Goal: Information Seeking & Learning: Check status

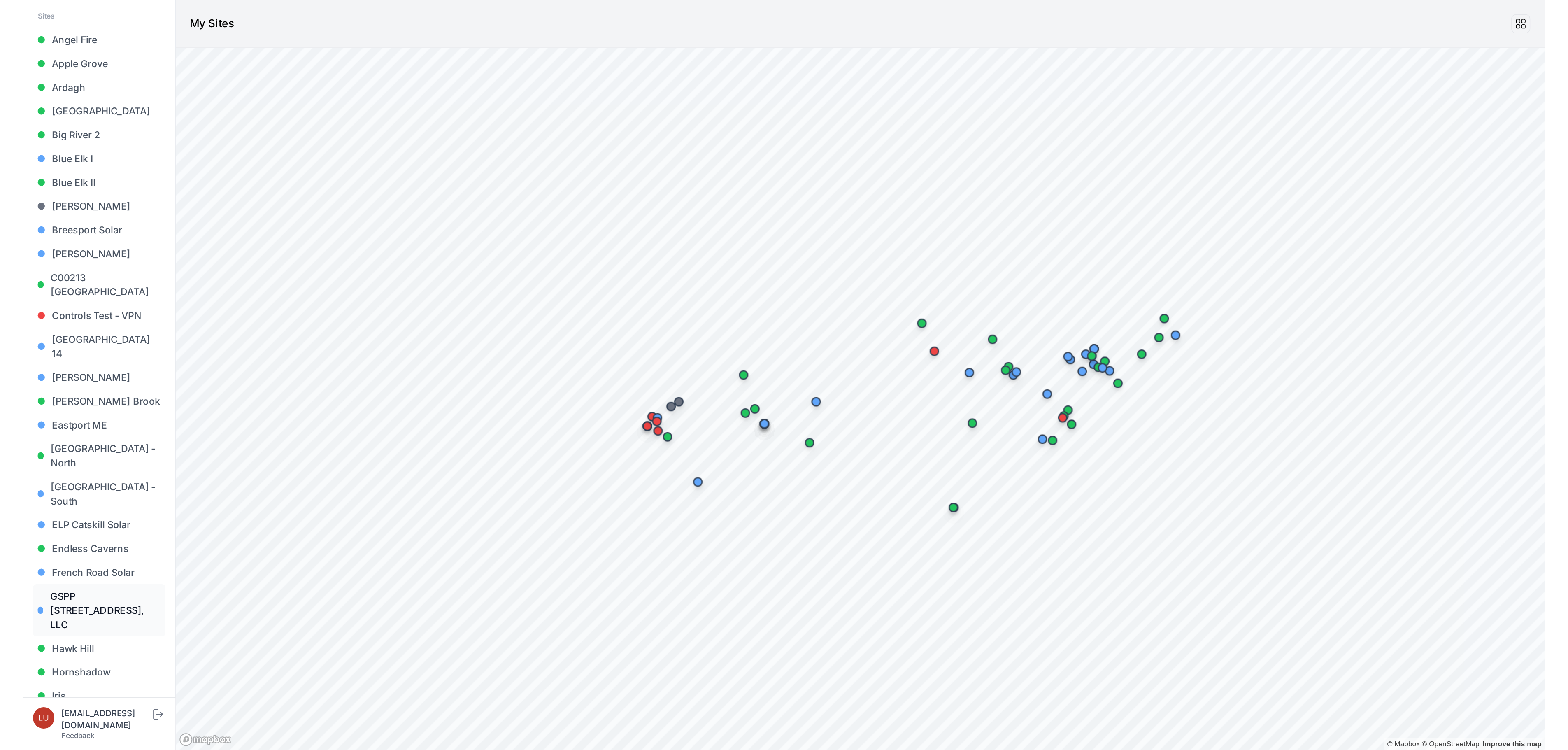
scroll to position [82, 0]
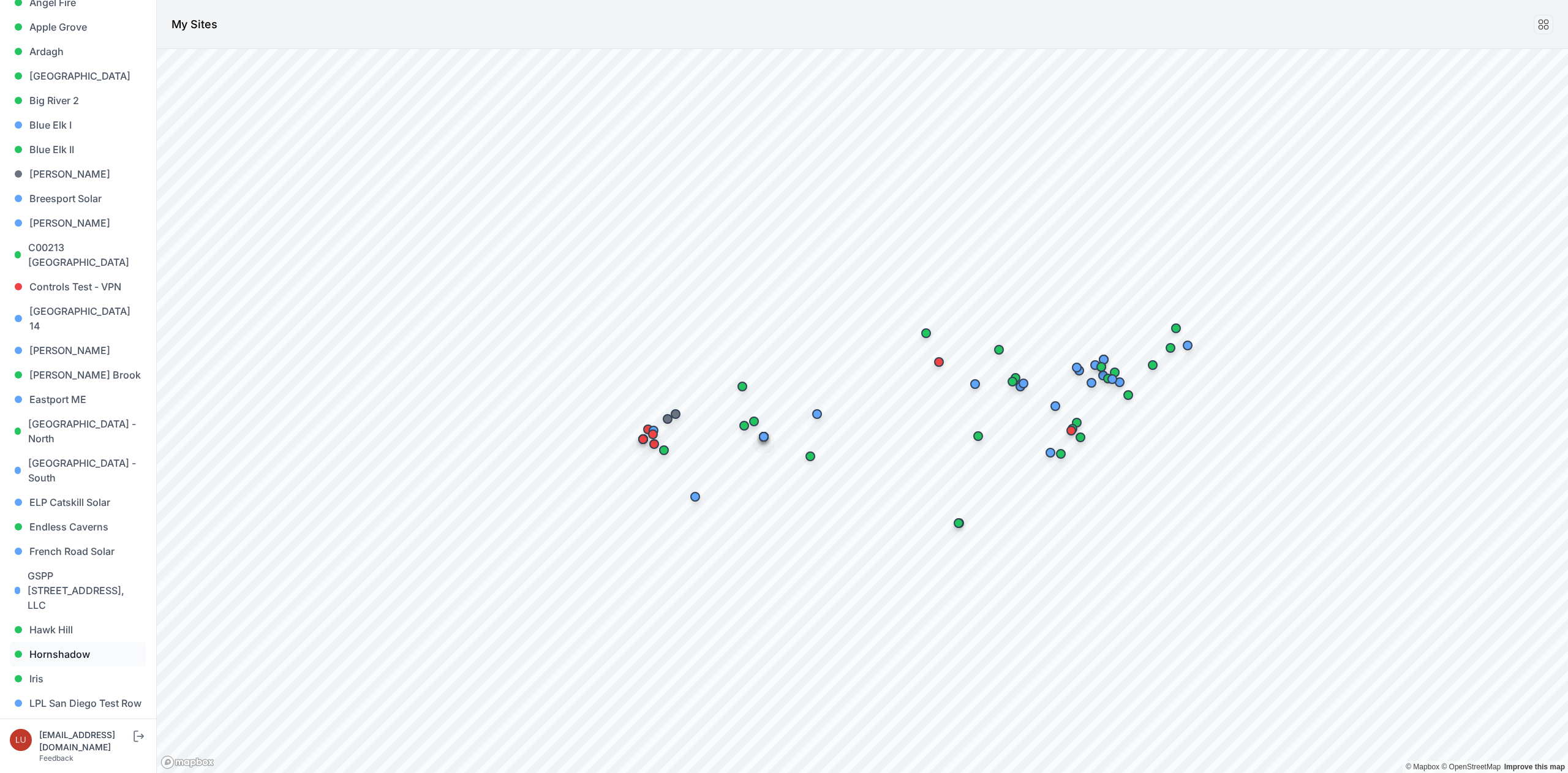
click at [59, 642] on link "Hornshadow" at bounding box center [79, 653] width 137 height 25
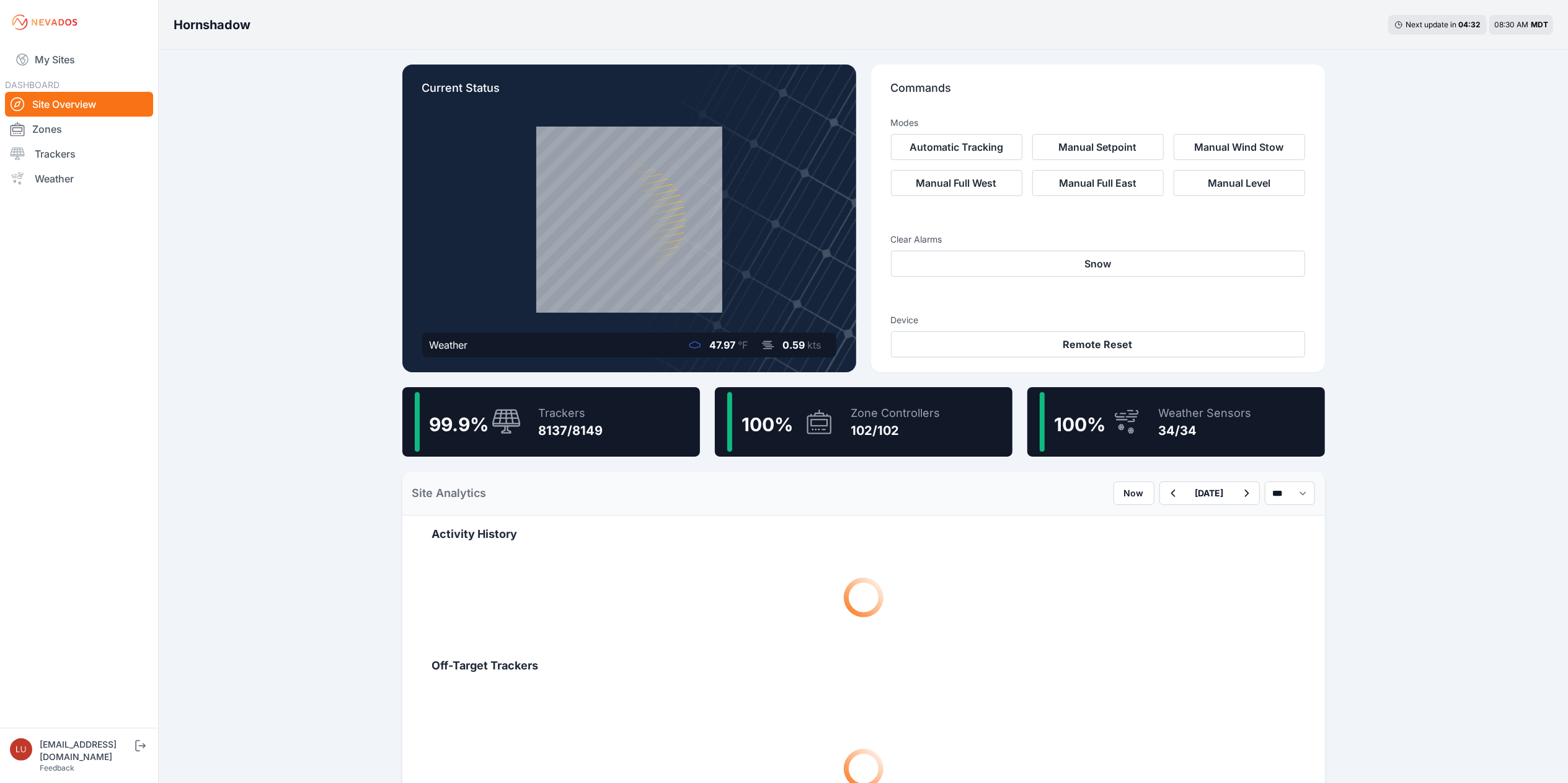
click at [565, 433] on div "8137/8149" at bounding box center [571, 430] width 65 height 18
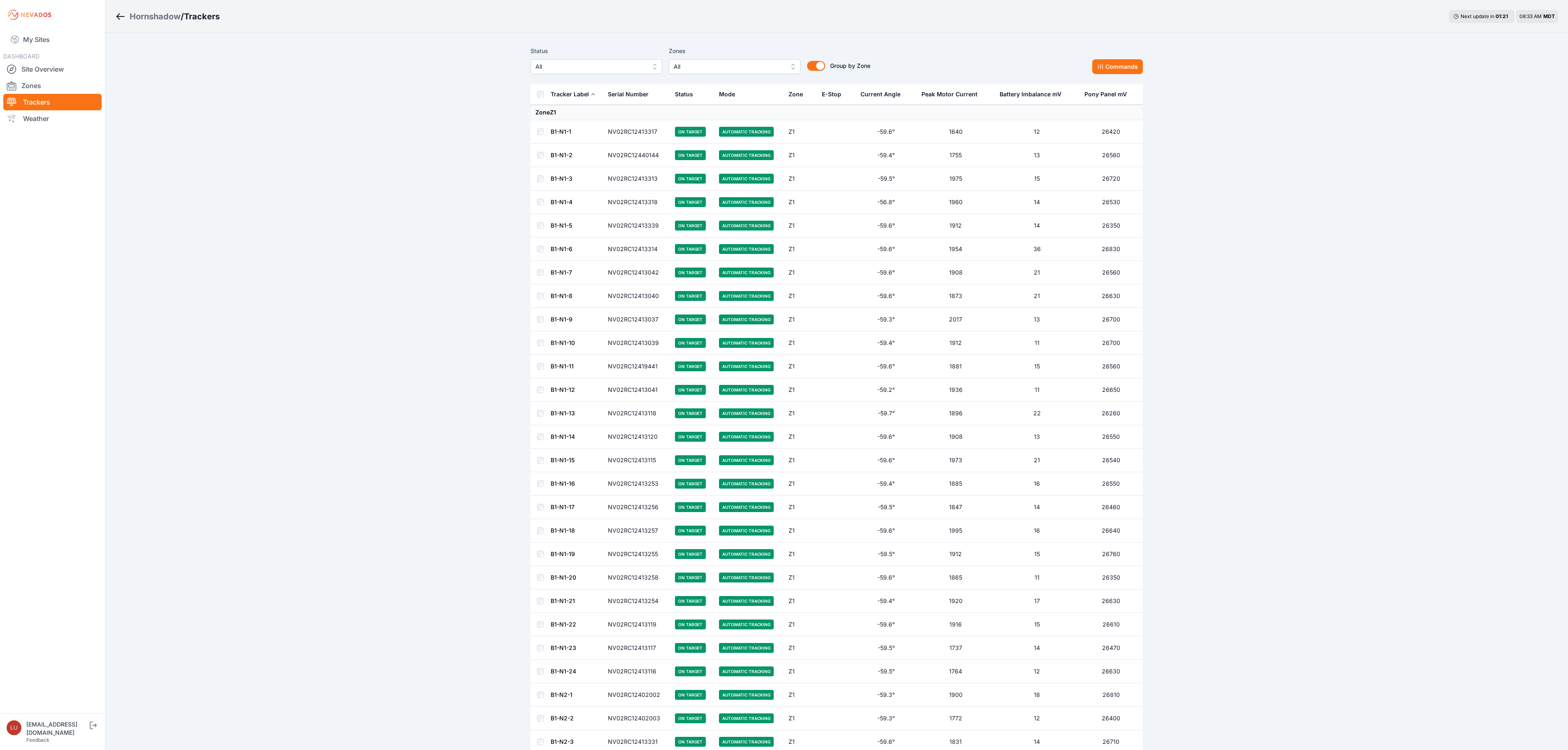
click at [602, 60] on button "All" at bounding box center [596, 67] width 132 height 15
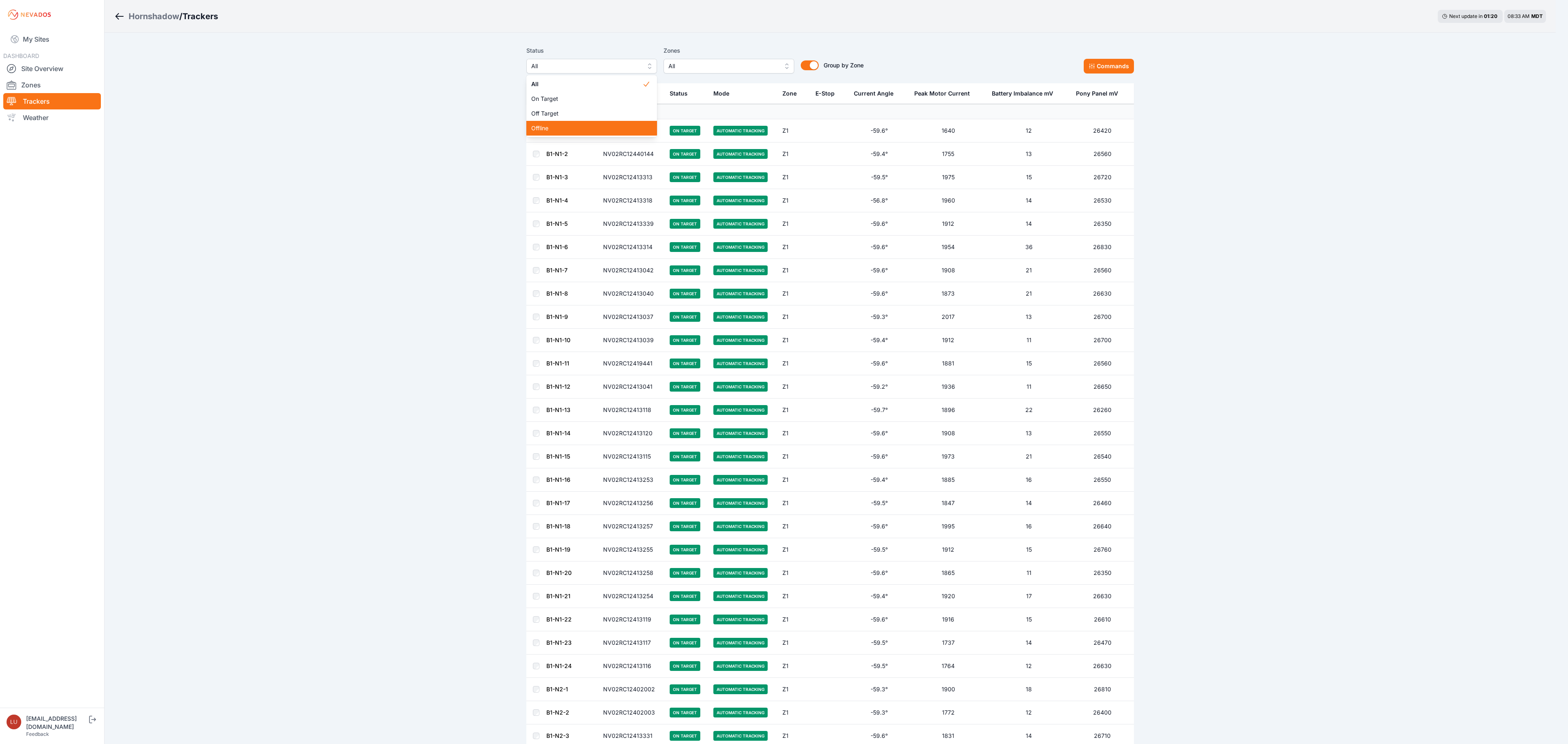
click at [567, 127] on span "Offline" at bounding box center [587, 128] width 111 height 8
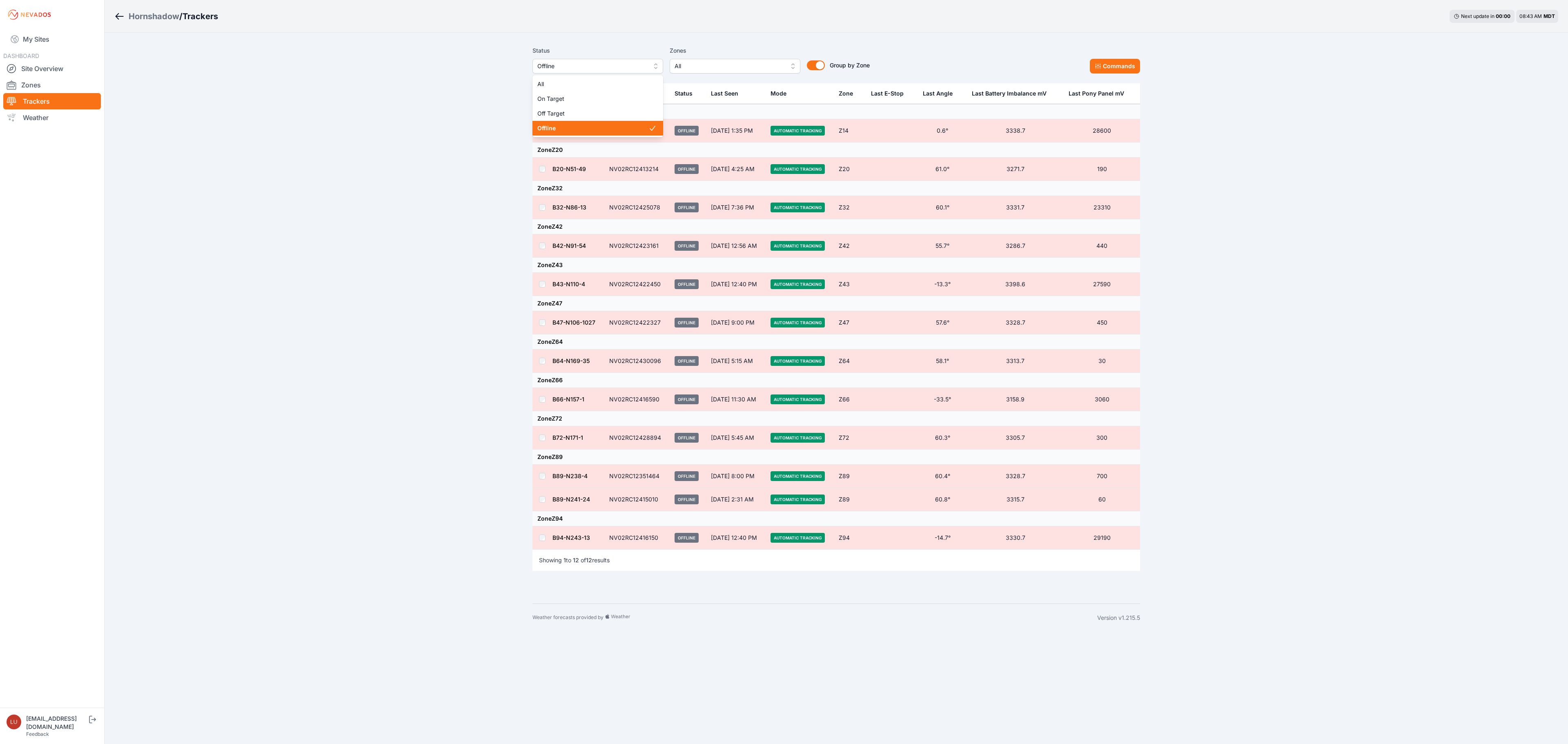
click at [612, 69] on span "Offline" at bounding box center [592, 66] width 110 height 10
click at [601, 111] on span "Off Target" at bounding box center [593, 113] width 111 height 8
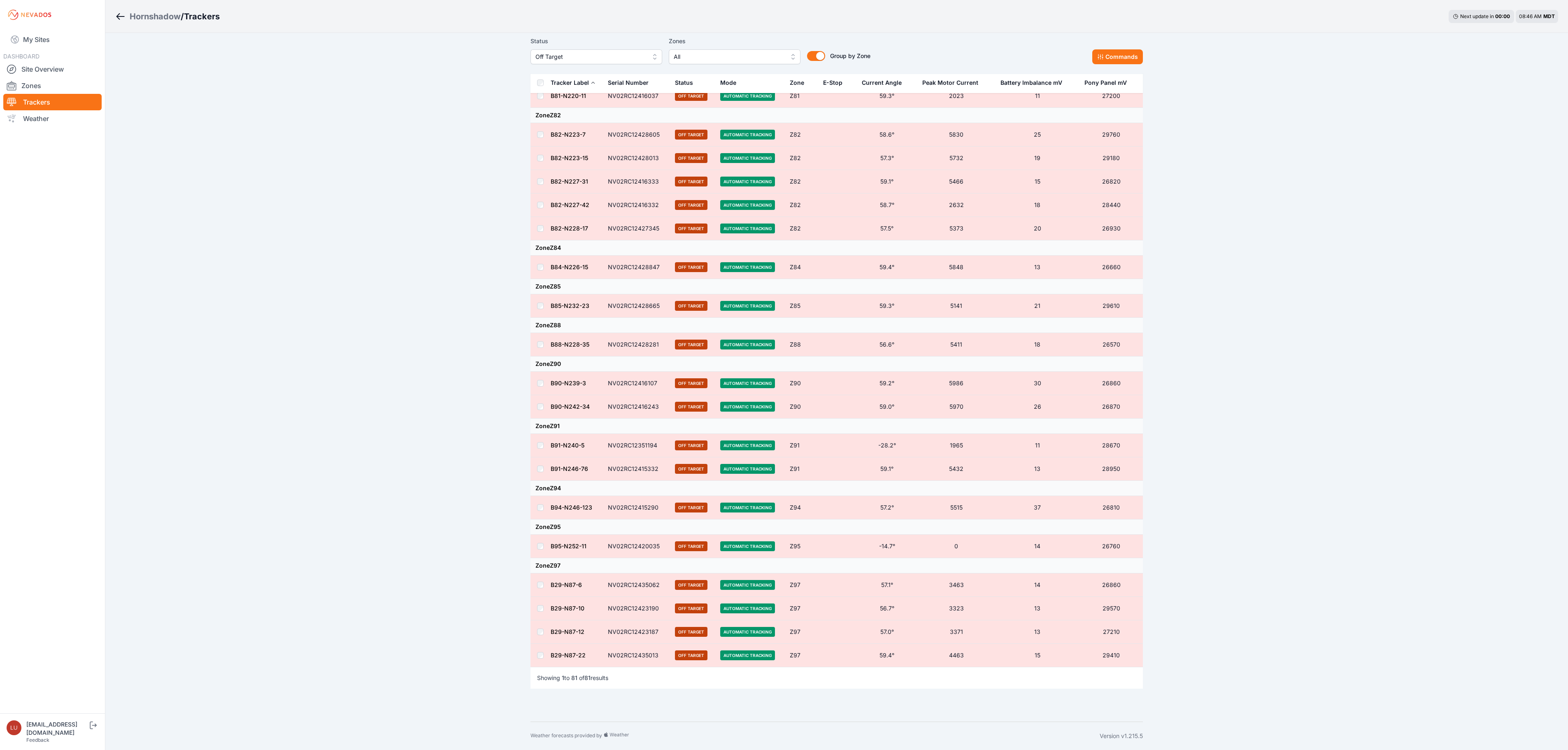
scroll to position [2014, 0]
click at [1053, 58] on icon at bounding box center [1100, 56] width 7 height 7
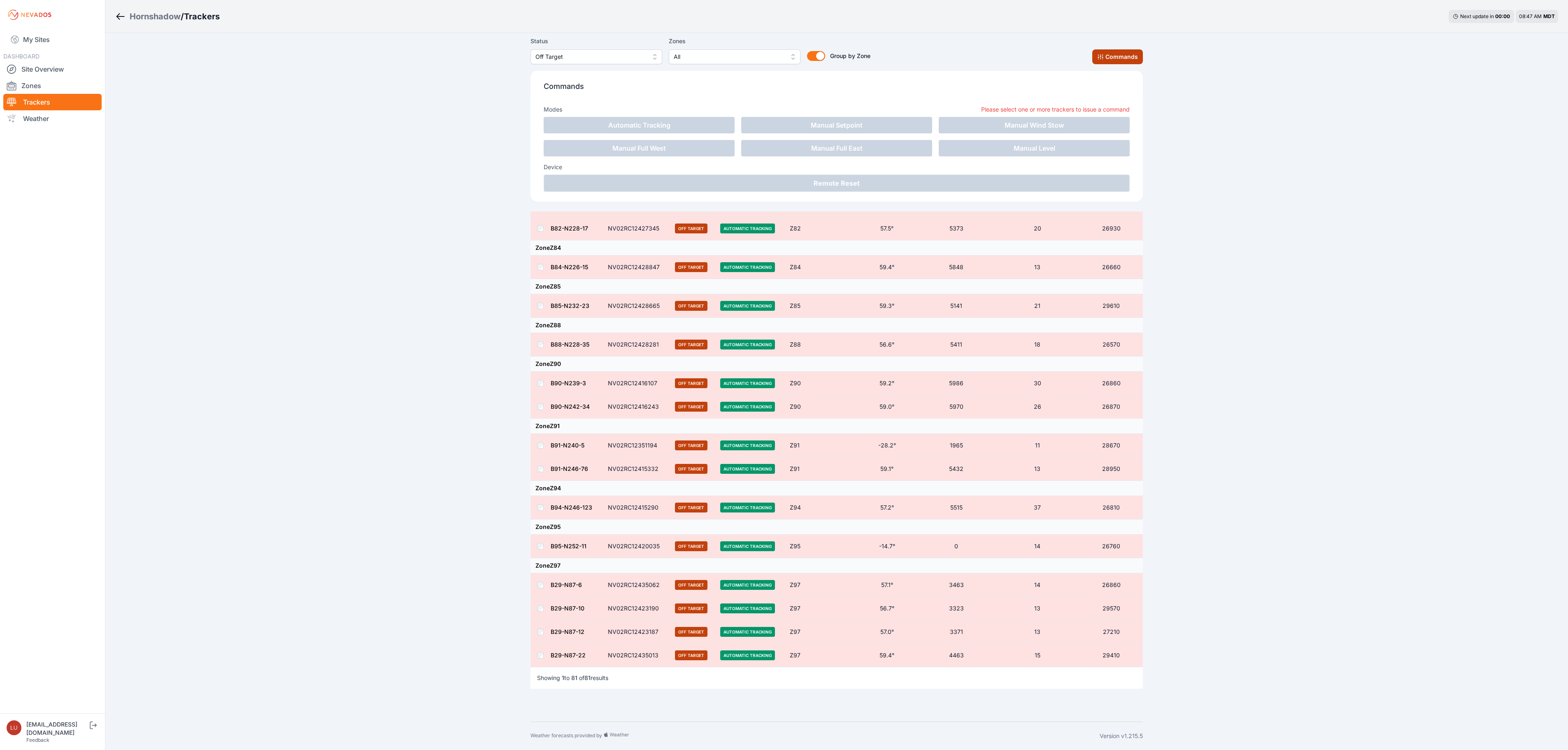
scroll to position [2152, 0]
click at [1053, 61] on button "Commands" at bounding box center [1117, 56] width 51 height 15
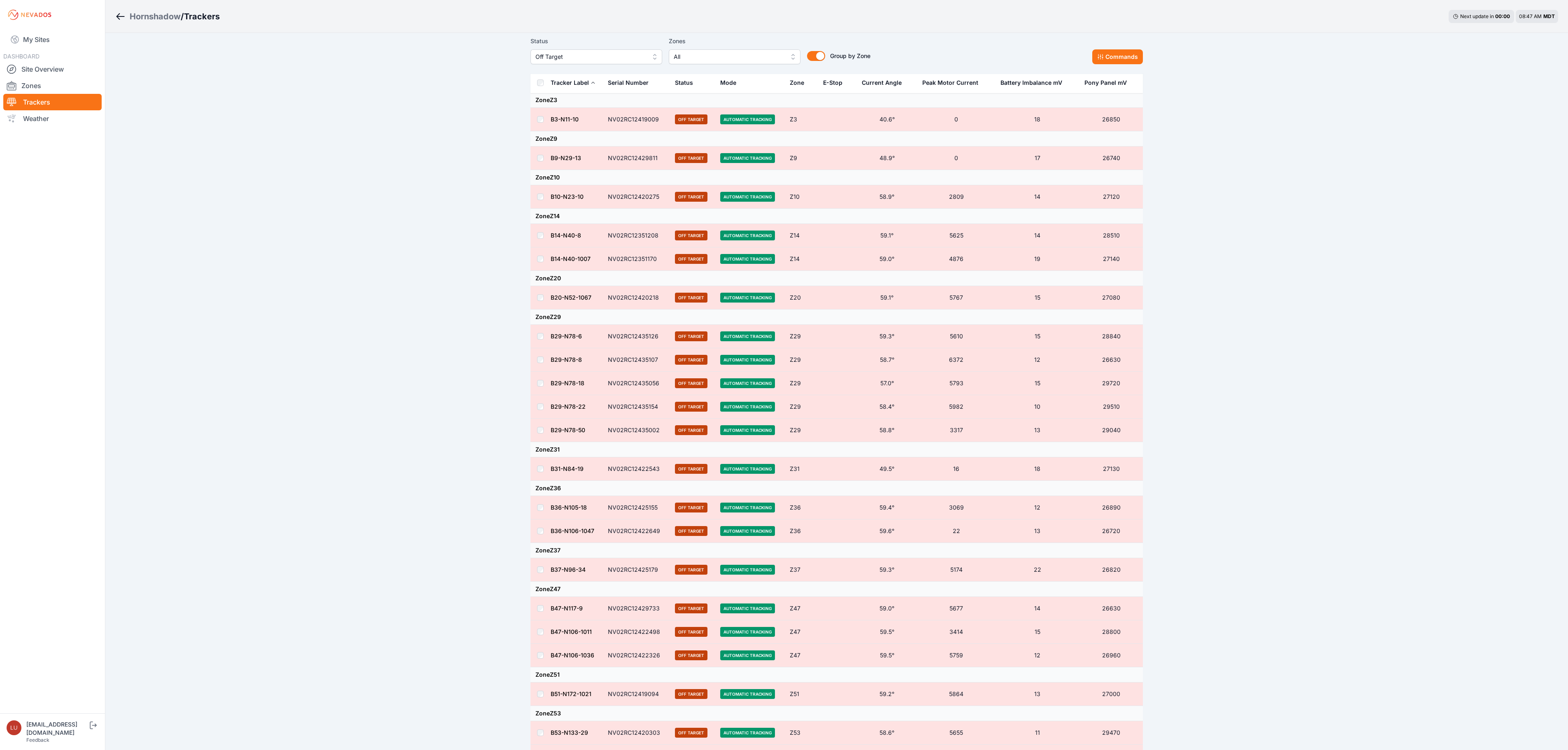
scroll to position [0, 0]
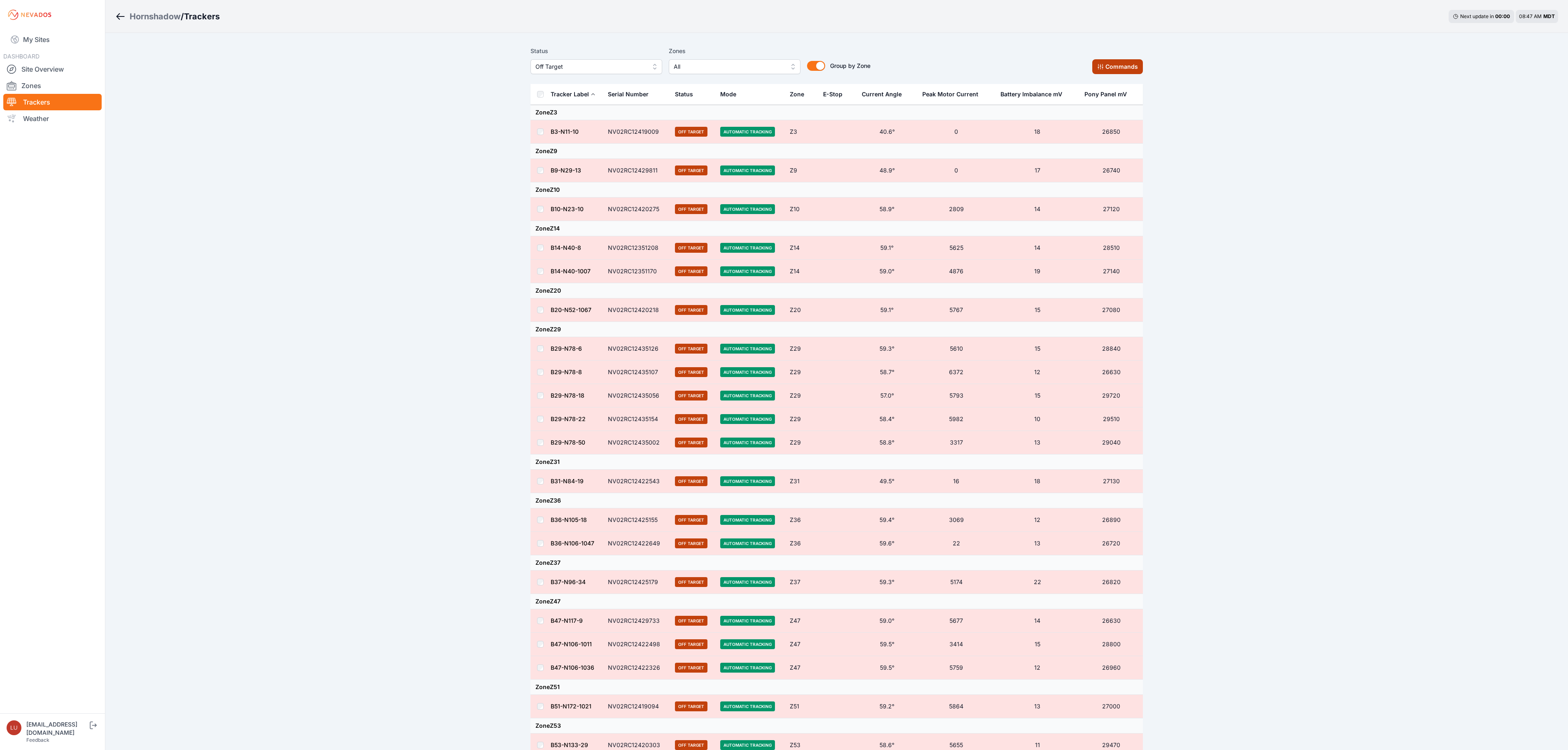
click at [1053, 70] on button "Commands" at bounding box center [1117, 67] width 51 height 15
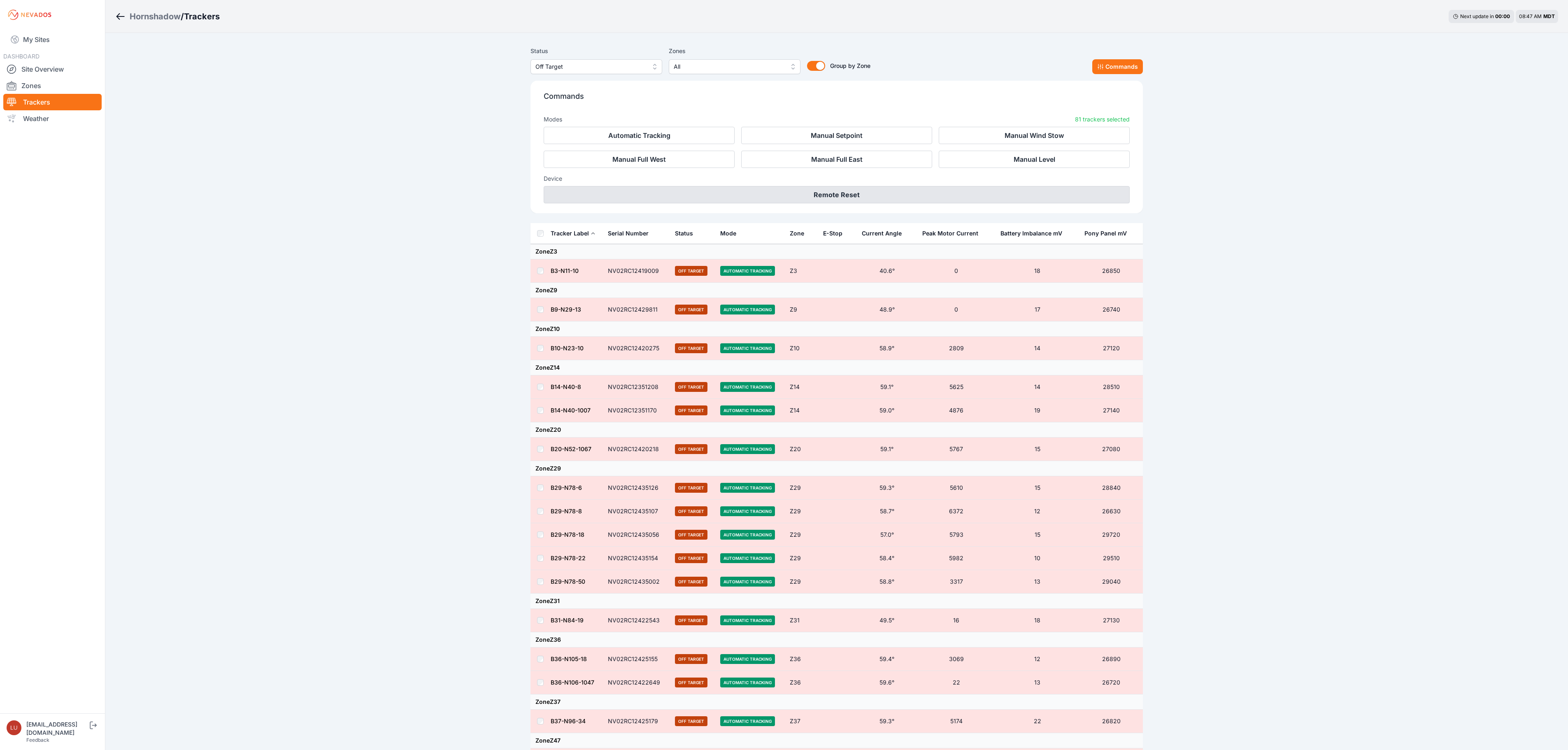
click at [879, 191] on button "Remote Reset" at bounding box center [836, 195] width 586 height 17
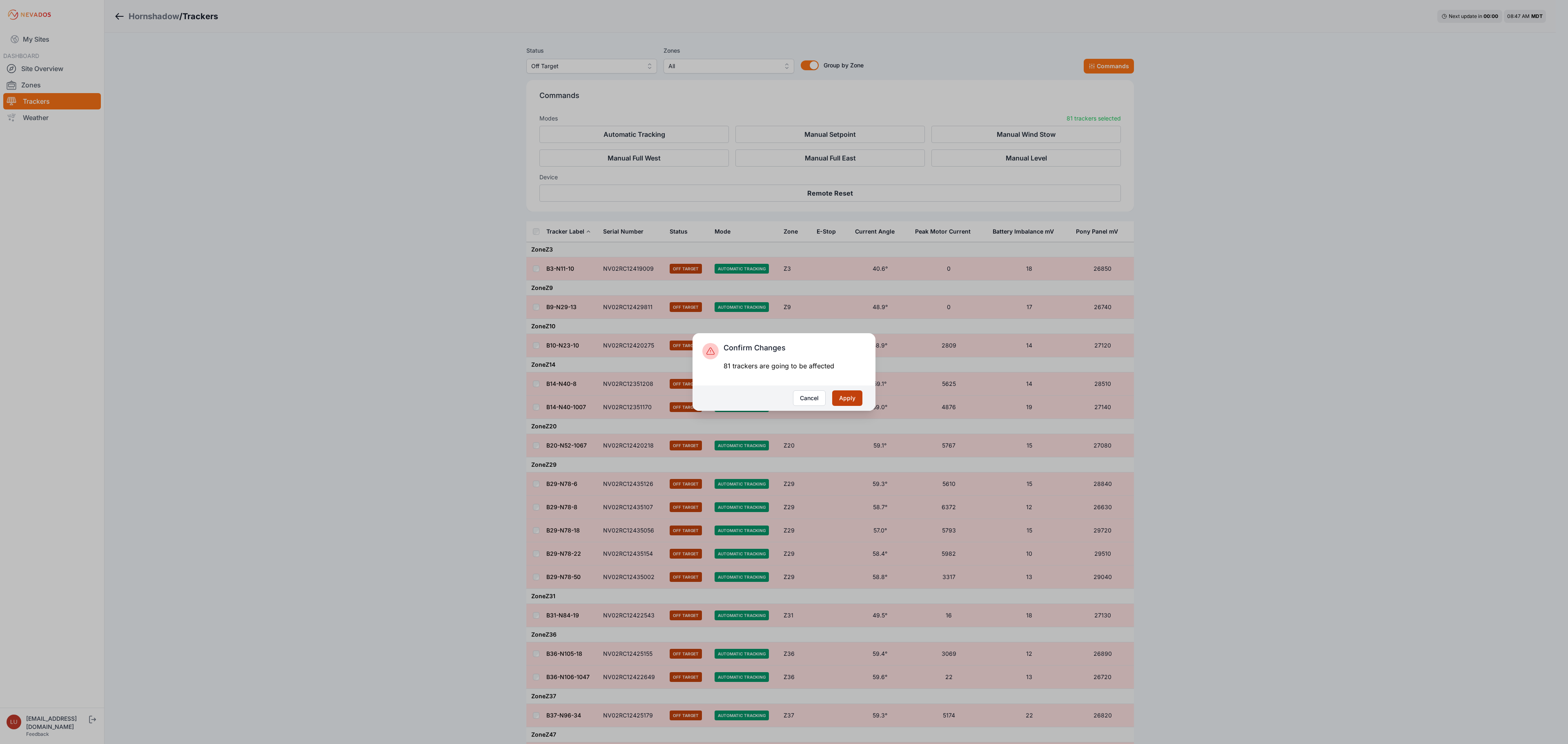
click at [851, 398] on button "Apply" at bounding box center [847, 398] width 30 height 15
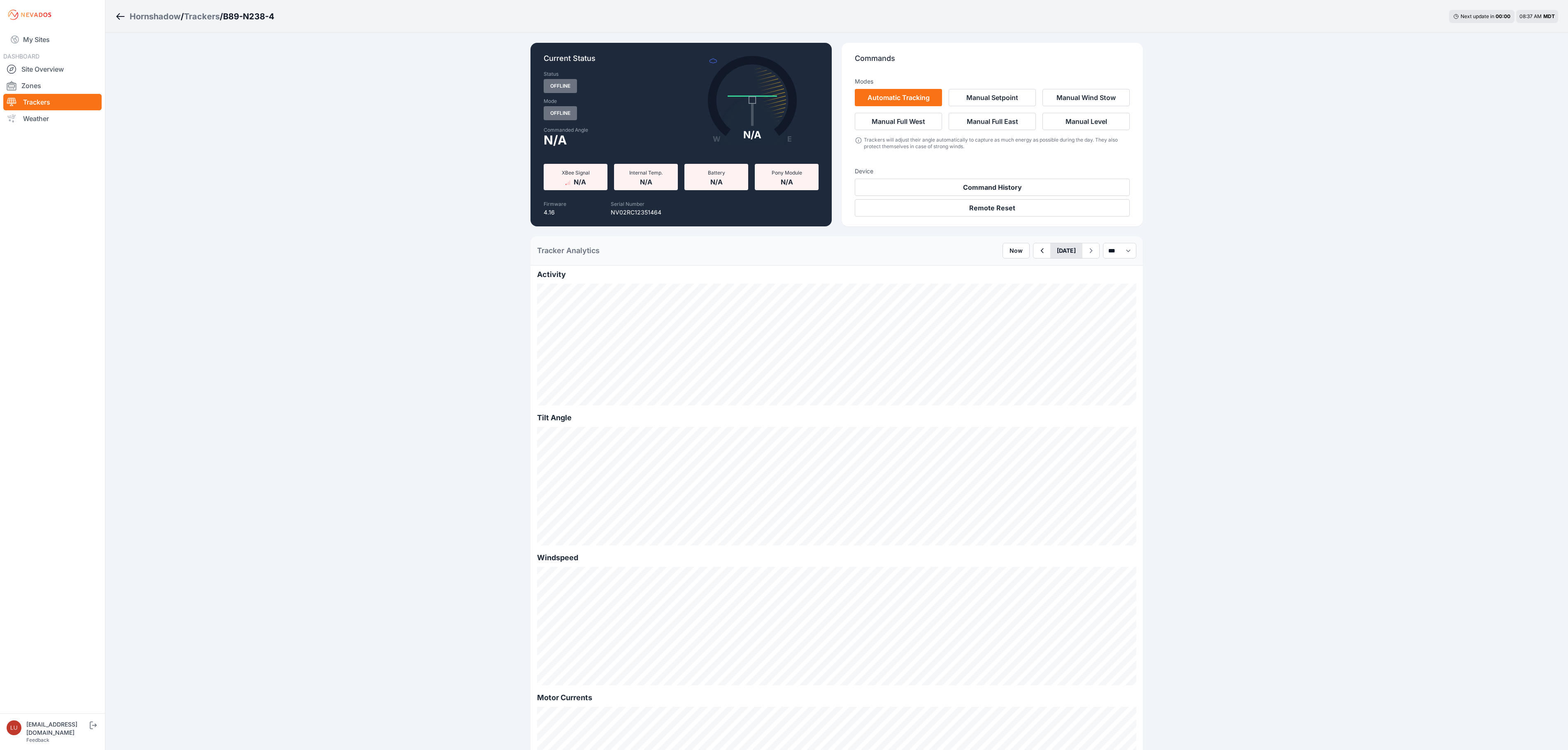
click at [1053, 249] on button "[DATE]" at bounding box center [1066, 250] width 32 height 15
click at [1097, 335] on div "26" at bounding box center [1103, 336] width 11 height 11
click at [1041, 252] on icon "button" at bounding box center [1042, 251] width 3 height 5
click at [1057, 248] on button "[DATE]" at bounding box center [1066, 250] width 32 height 15
click at [1045, 336] on div "22" at bounding box center [1050, 336] width 11 height 11
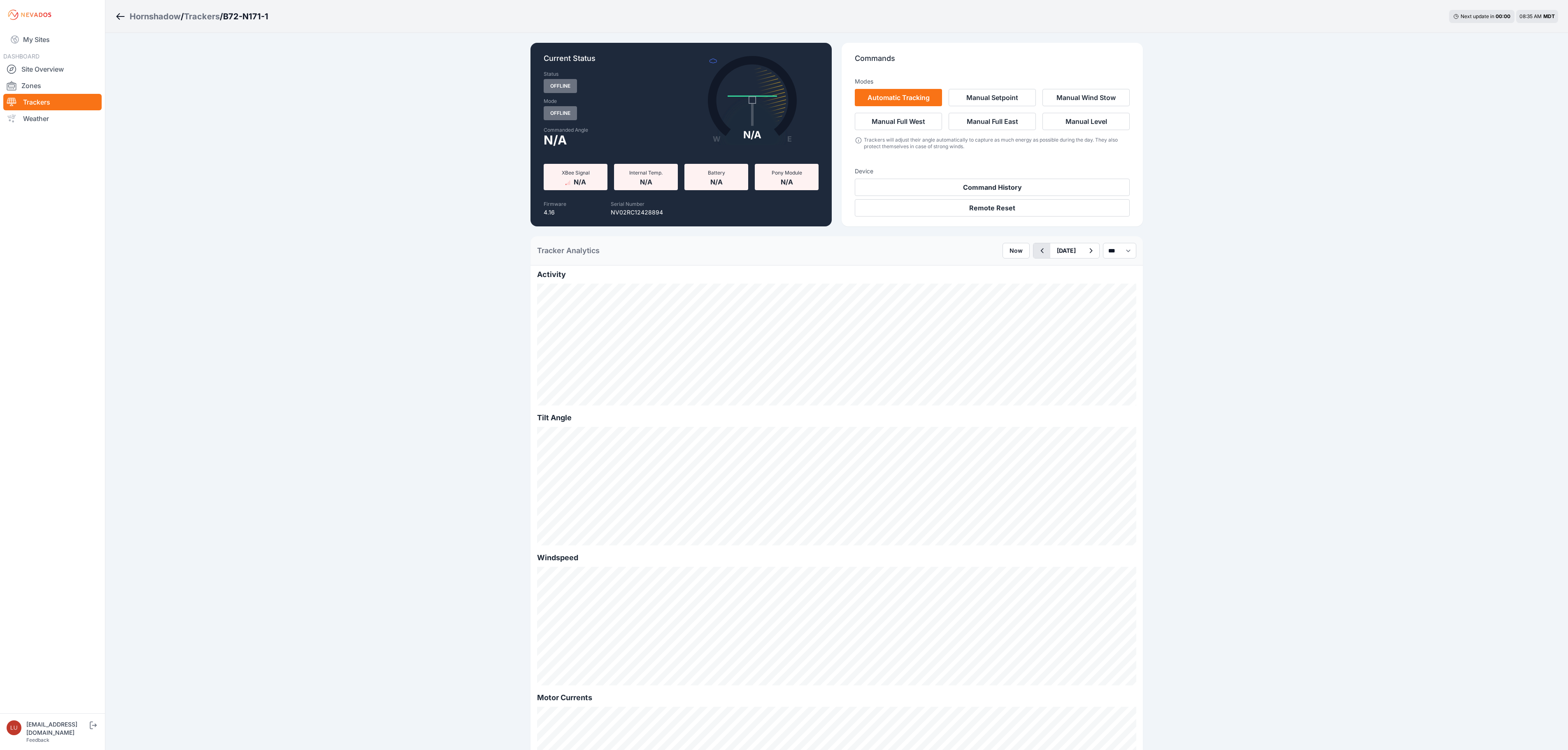
click at [1033, 256] on button "button" at bounding box center [1042, 250] width 17 height 15
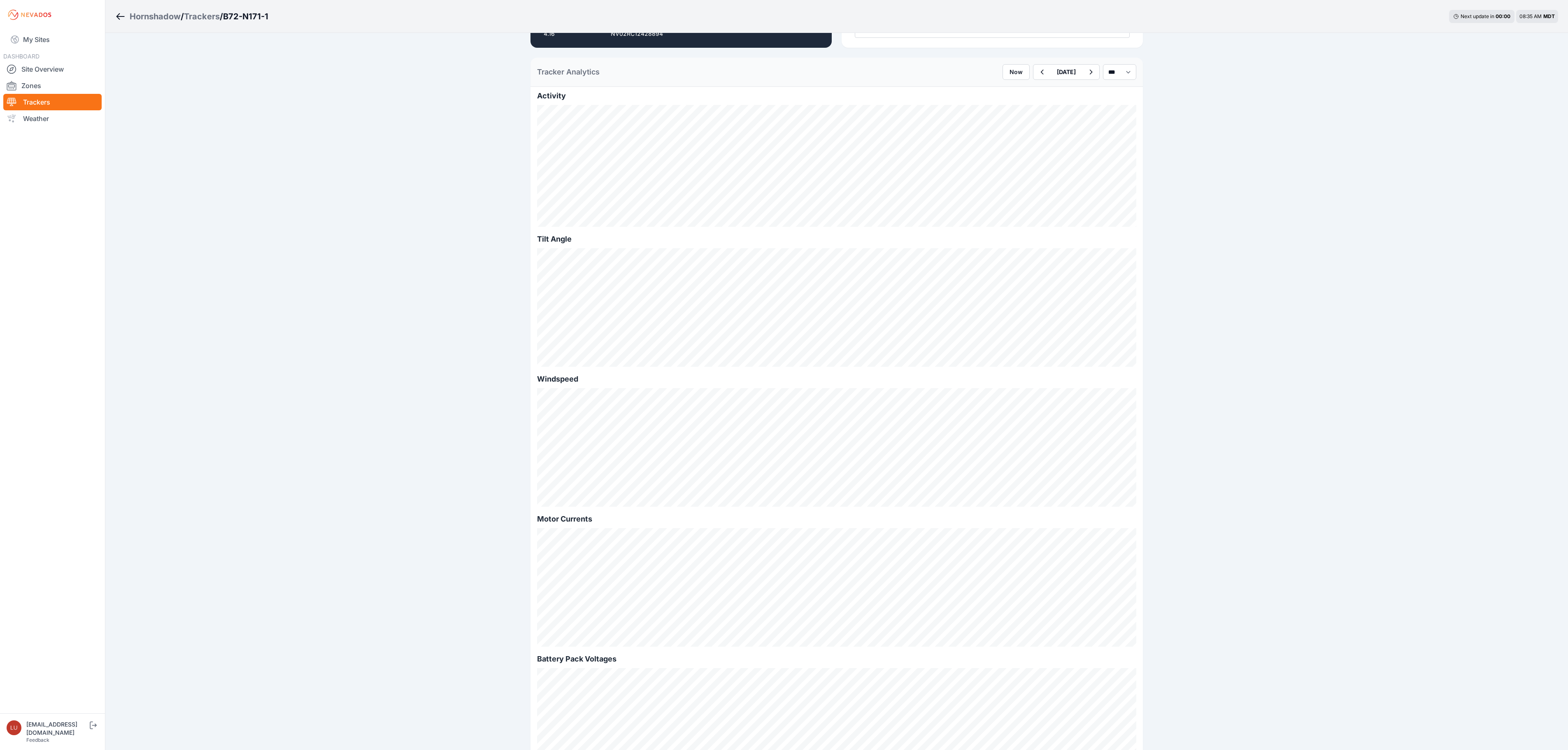
scroll to position [164, 0]
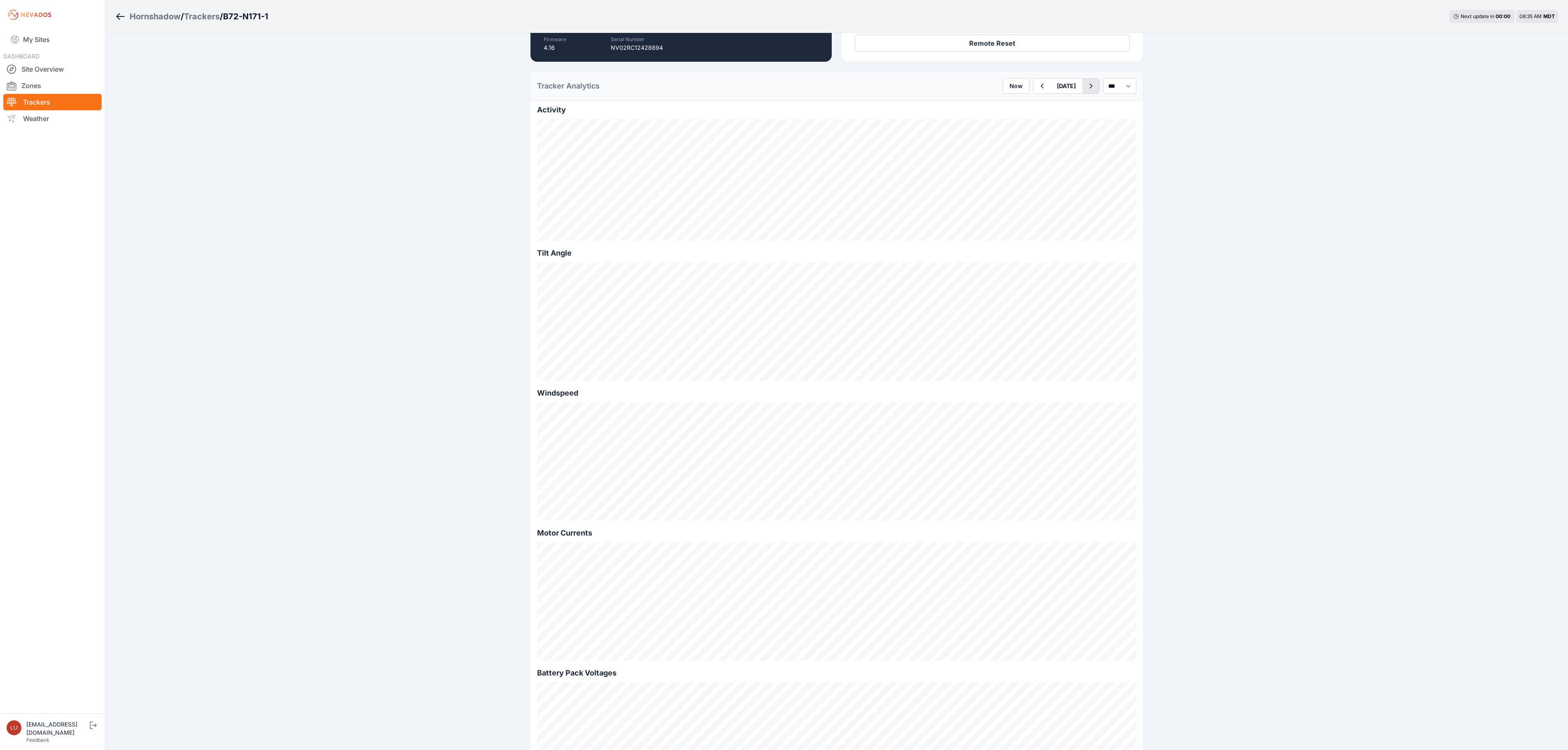
click at [1086, 89] on icon "button" at bounding box center [1091, 86] width 10 height 10
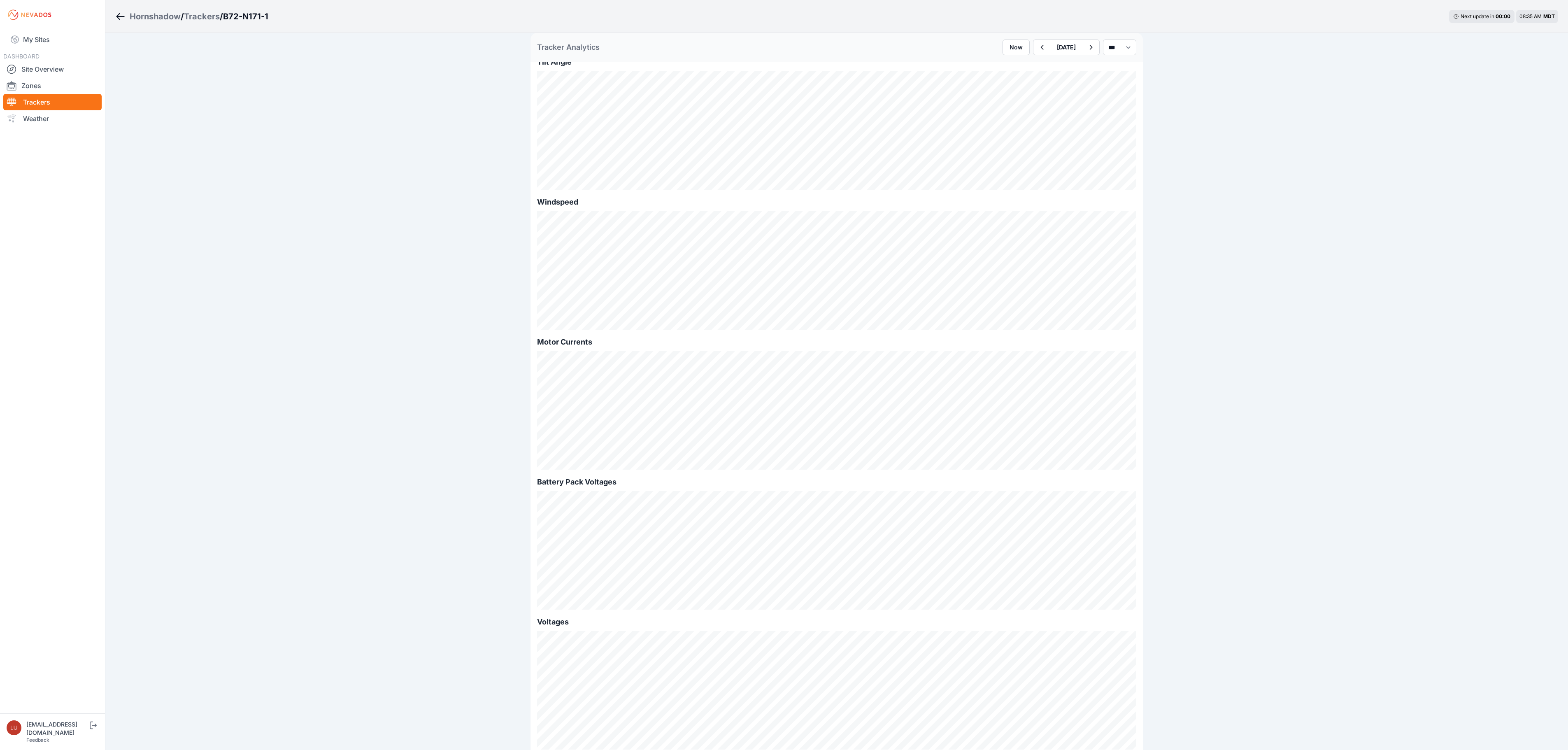
scroll to position [130, 0]
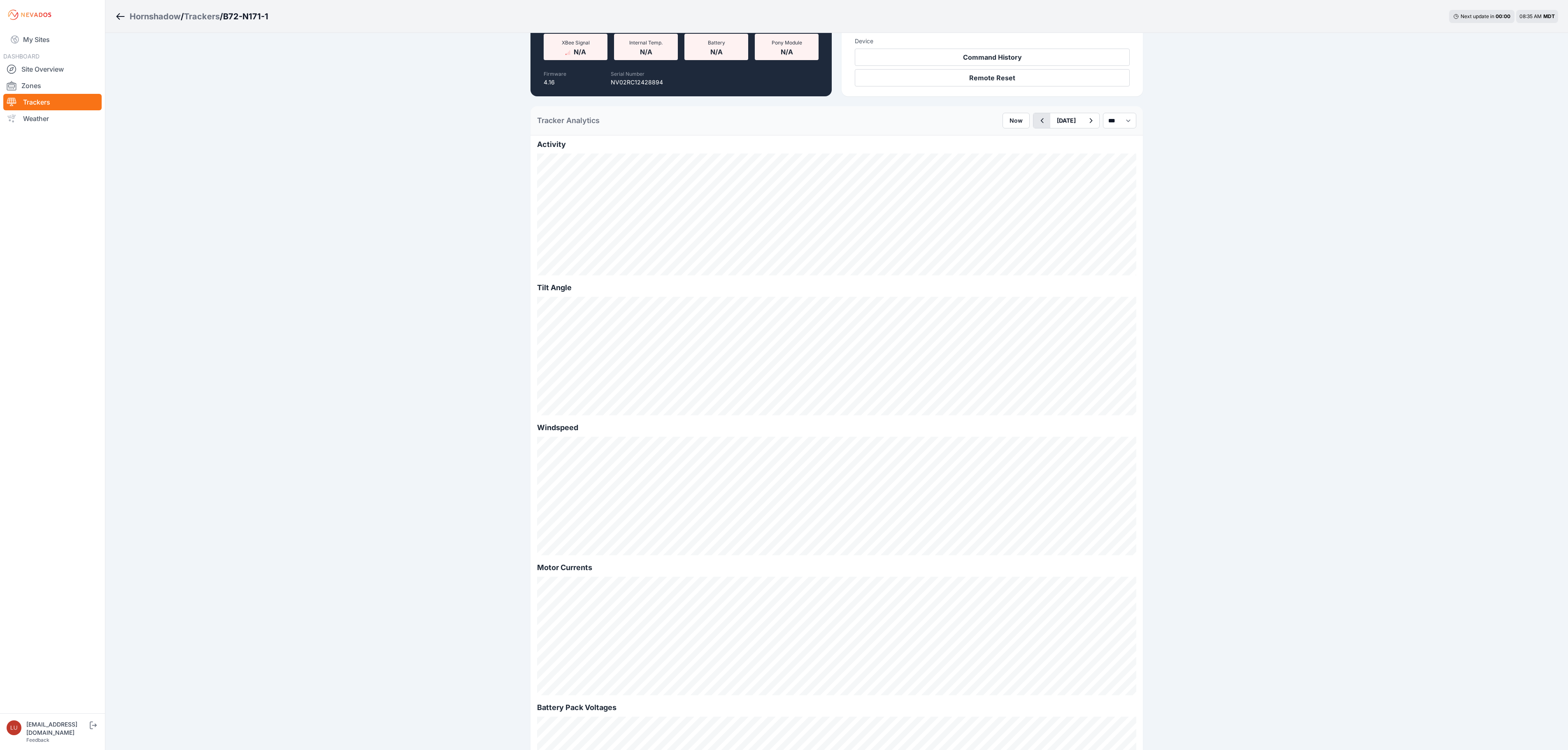
click at [1041, 120] on icon "button" at bounding box center [1042, 121] width 3 height 5
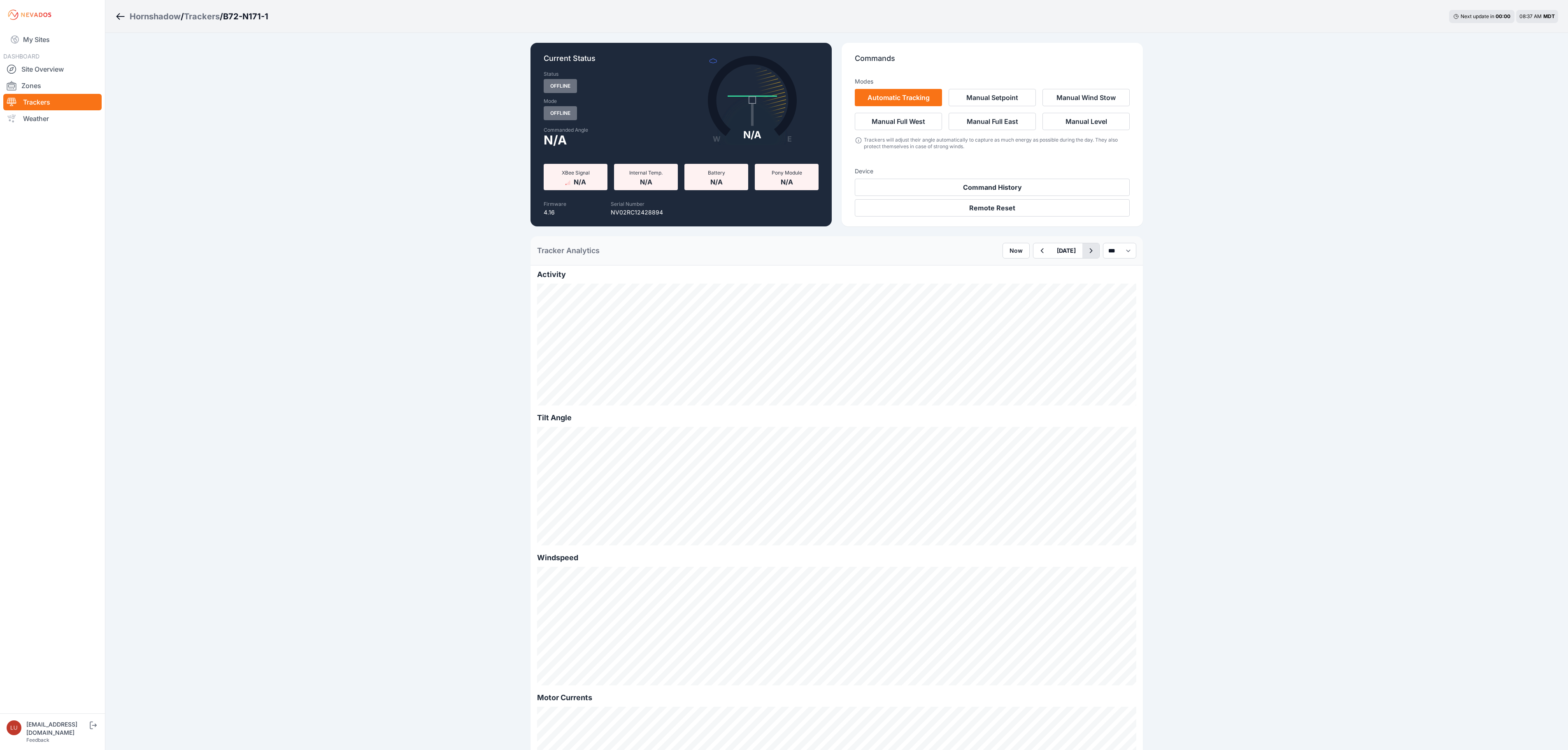
click at [1082, 249] on button "button" at bounding box center [1091, 250] width 17 height 15
click at [1050, 250] on button "[DATE]" at bounding box center [1066, 250] width 32 height 15
click at [1071, 333] on div "24" at bounding box center [1077, 336] width 11 height 11
click at [1050, 253] on button "[DATE]" at bounding box center [1066, 250] width 32 height 15
click at [1097, 338] on div "26" at bounding box center [1103, 336] width 11 height 11
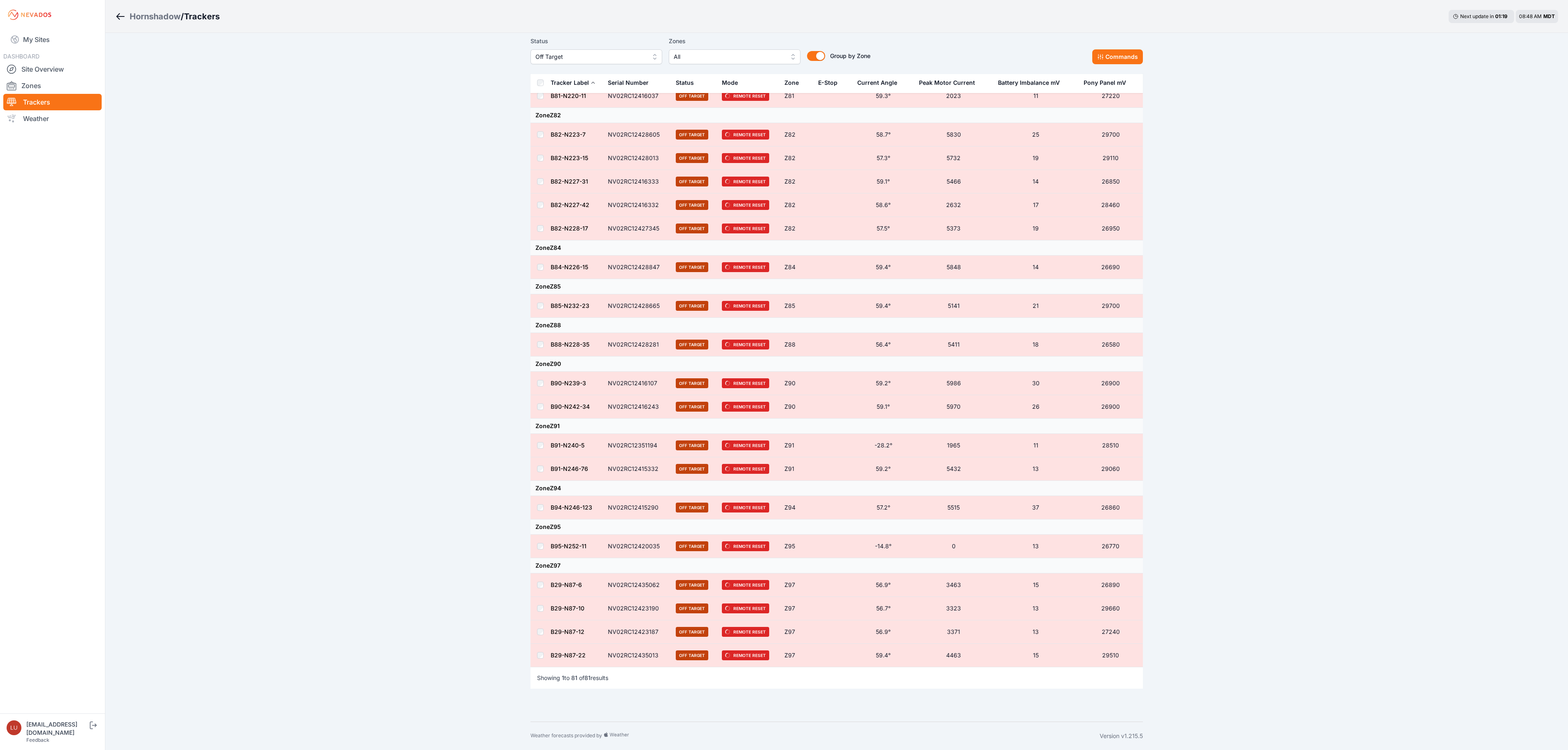
scroll to position [2014, 0]
click at [156, 19] on div "Hornshadow" at bounding box center [155, 16] width 51 height 12
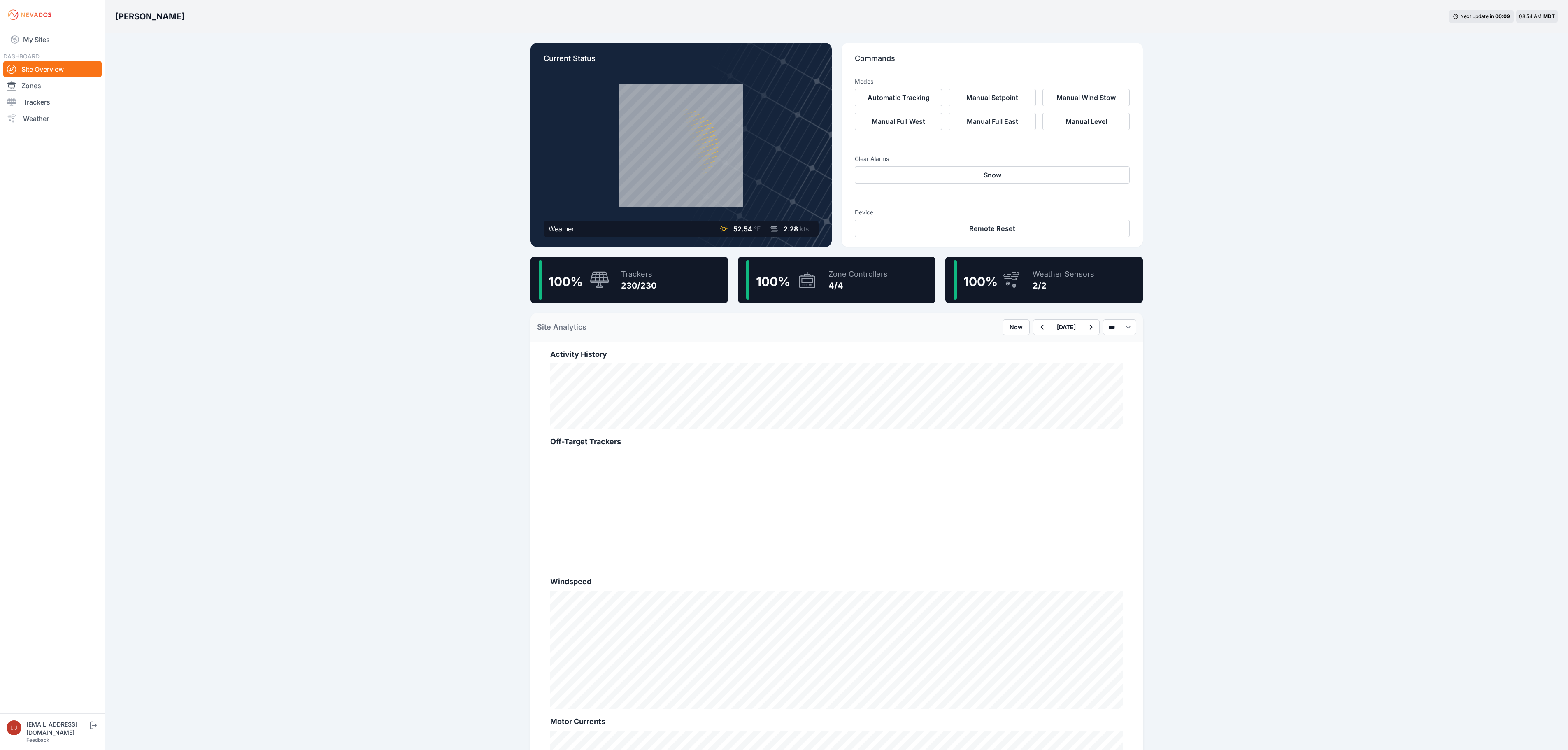
click at [704, 276] on div "100 % Trackers 230/230" at bounding box center [629, 280] width 198 height 46
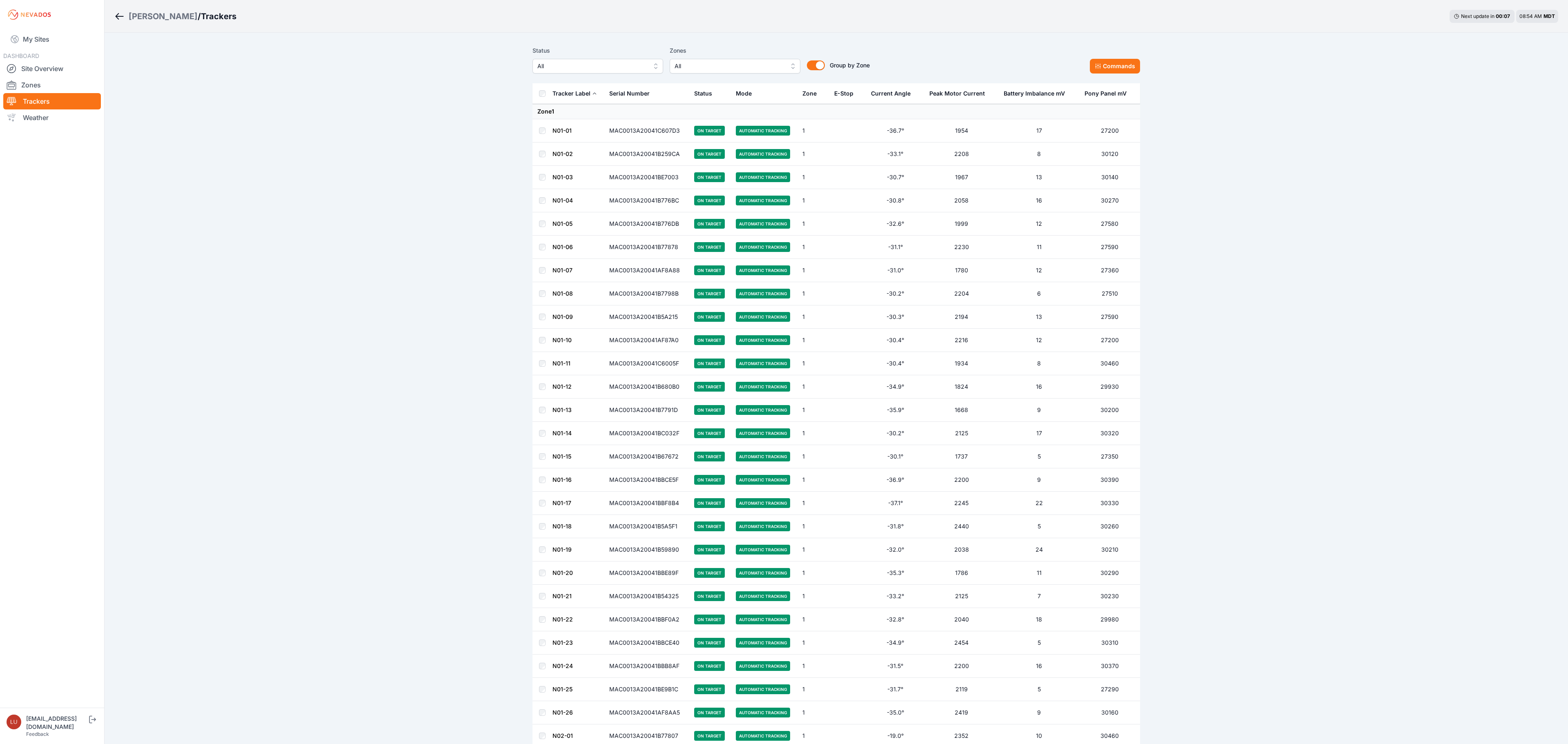
click at [616, 65] on span "All" at bounding box center [592, 66] width 110 height 10
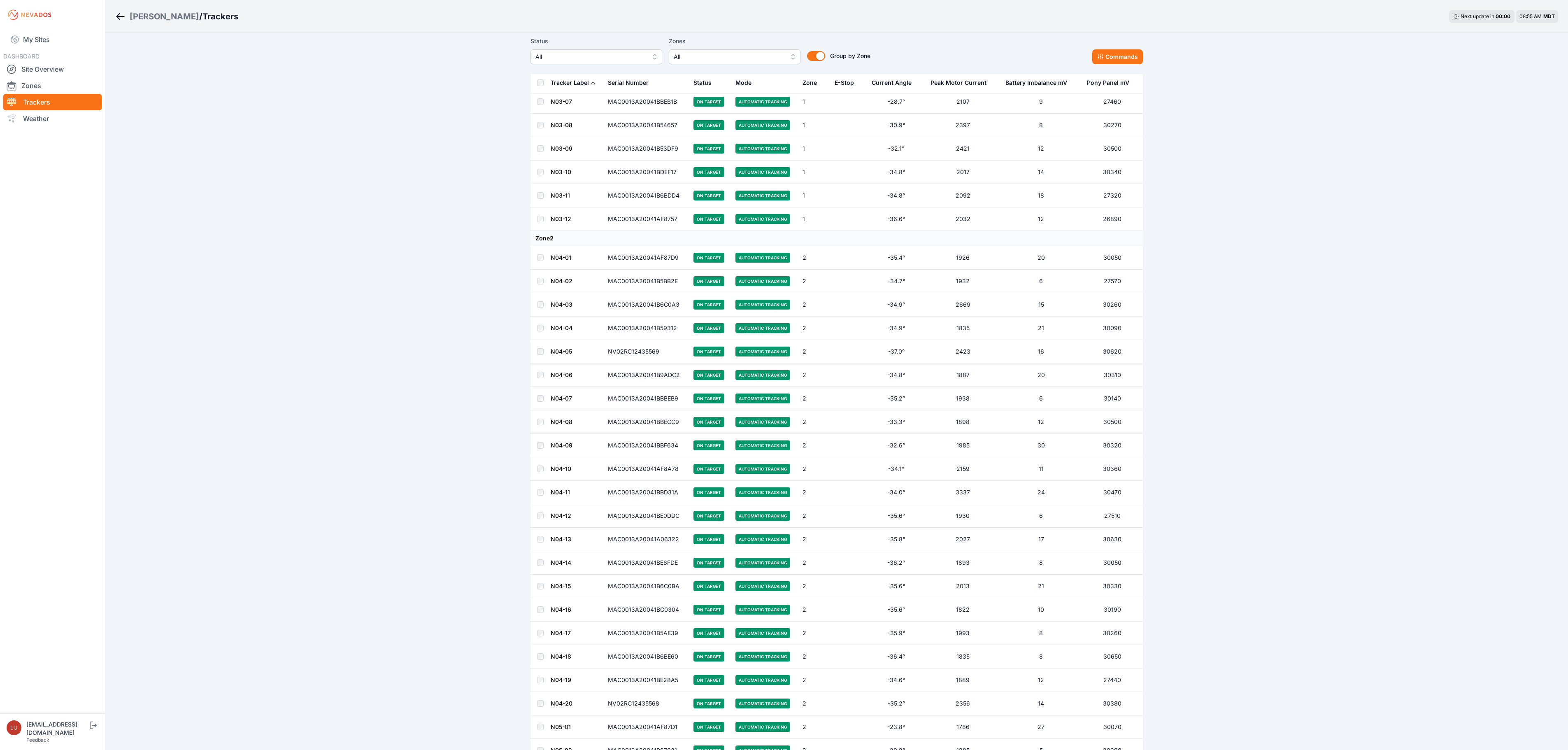
scroll to position [1318, 0]
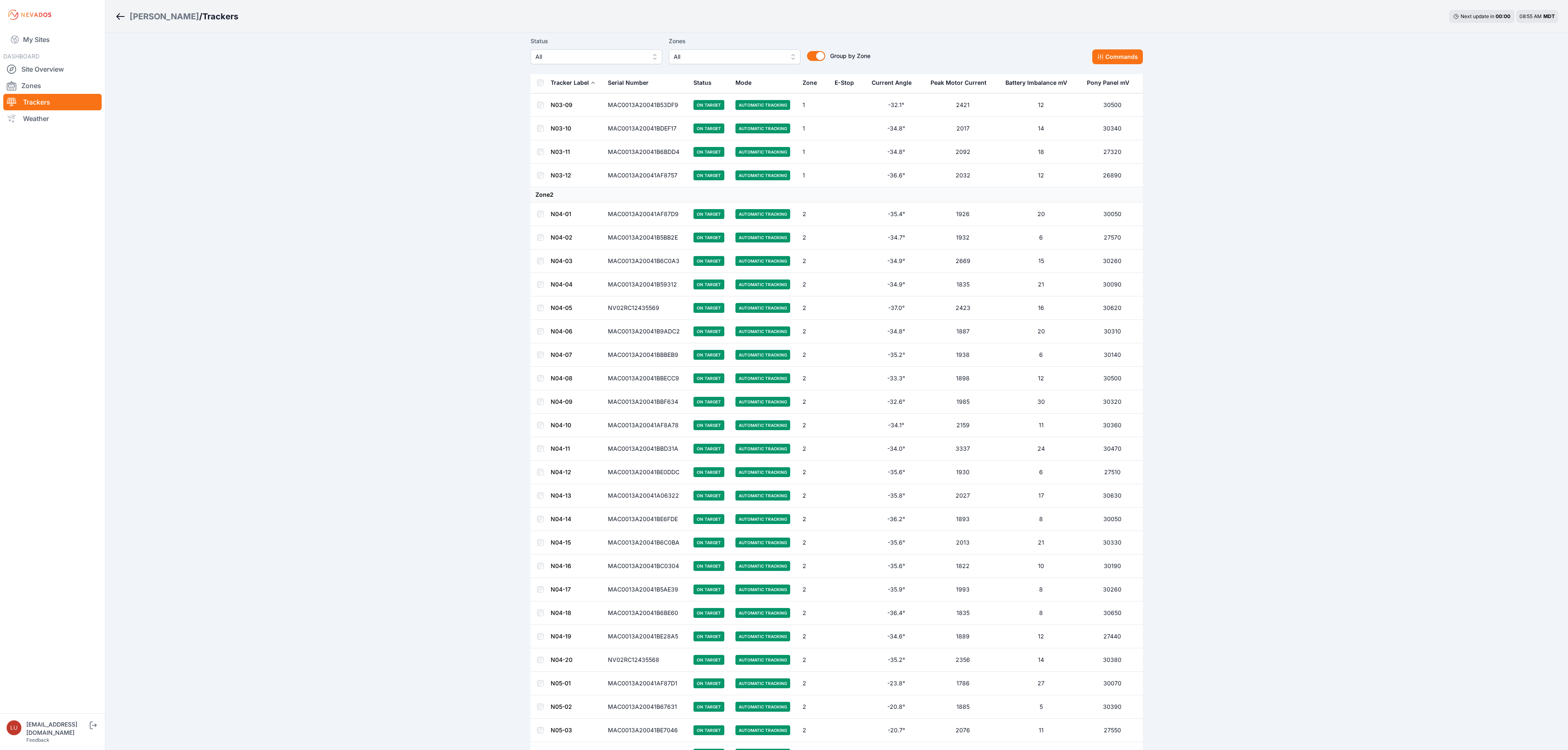
click at [573, 61] on span "All" at bounding box center [591, 57] width 110 height 10
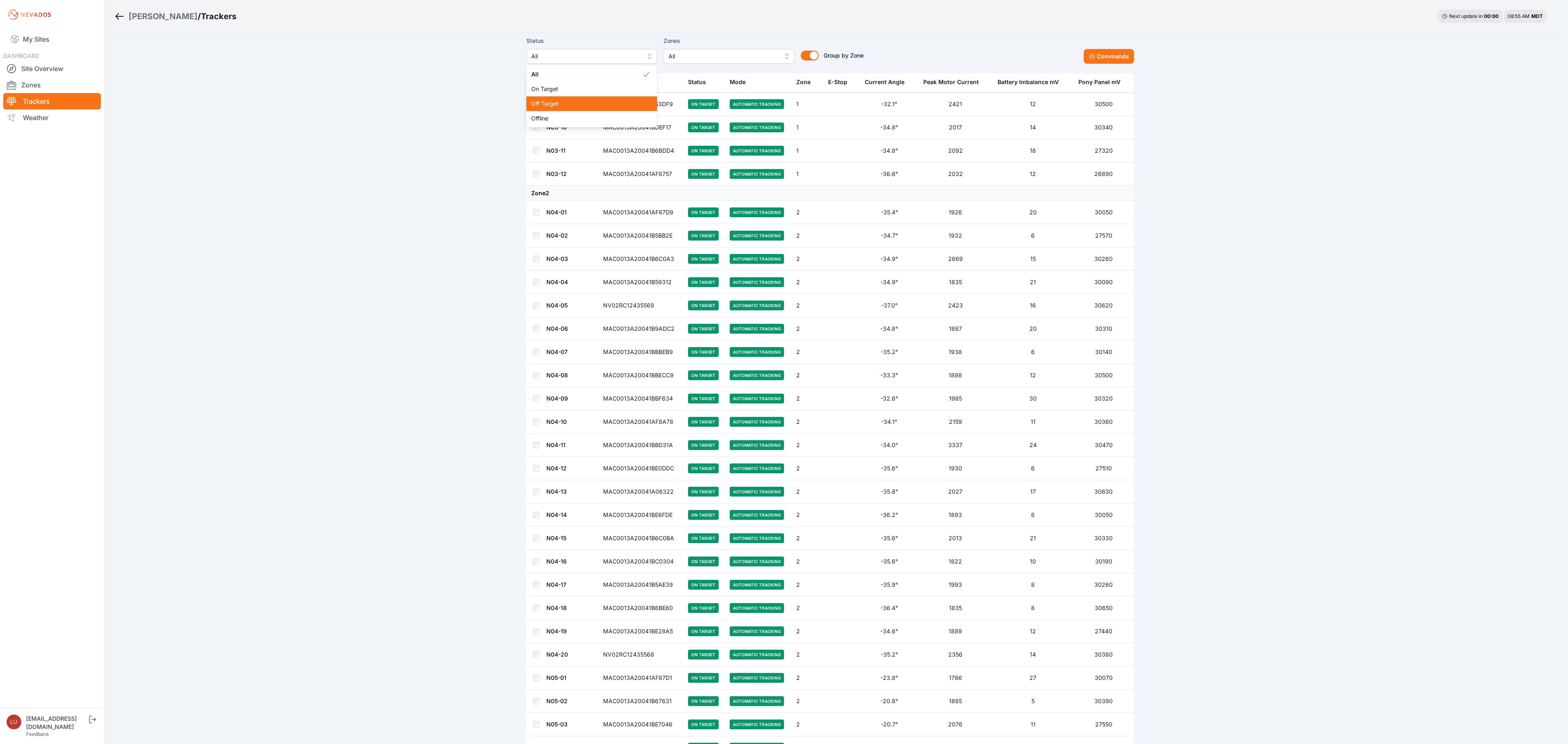
click at [561, 107] on span "Off Target" at bounding box center [587, 104] width 111 height 8
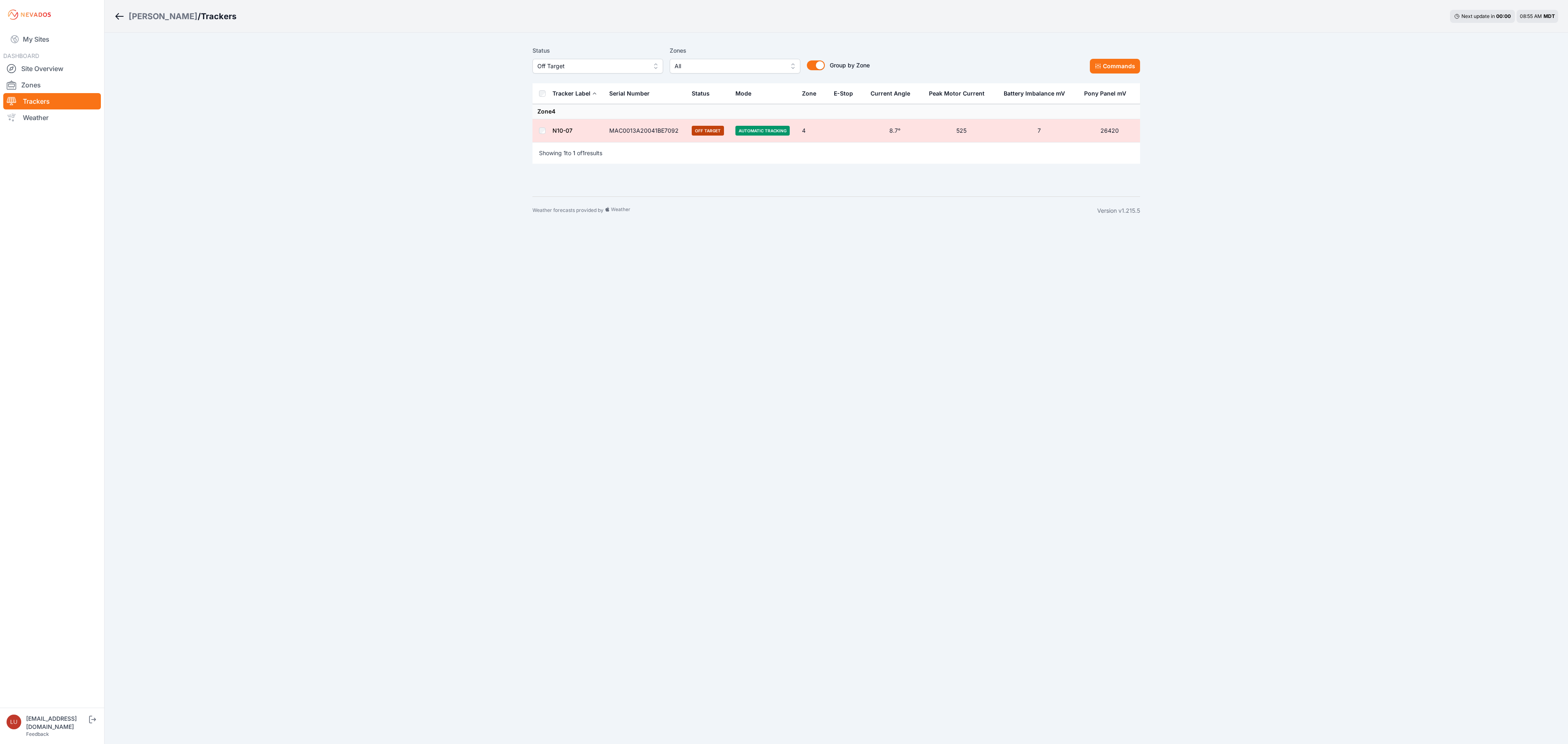
click at [542, 97] on th at bounding box center [542, 94] width 19 height 21
click at [1124, 67] on button "Commands" at bounding box center [1115, 66] width 51 height 15
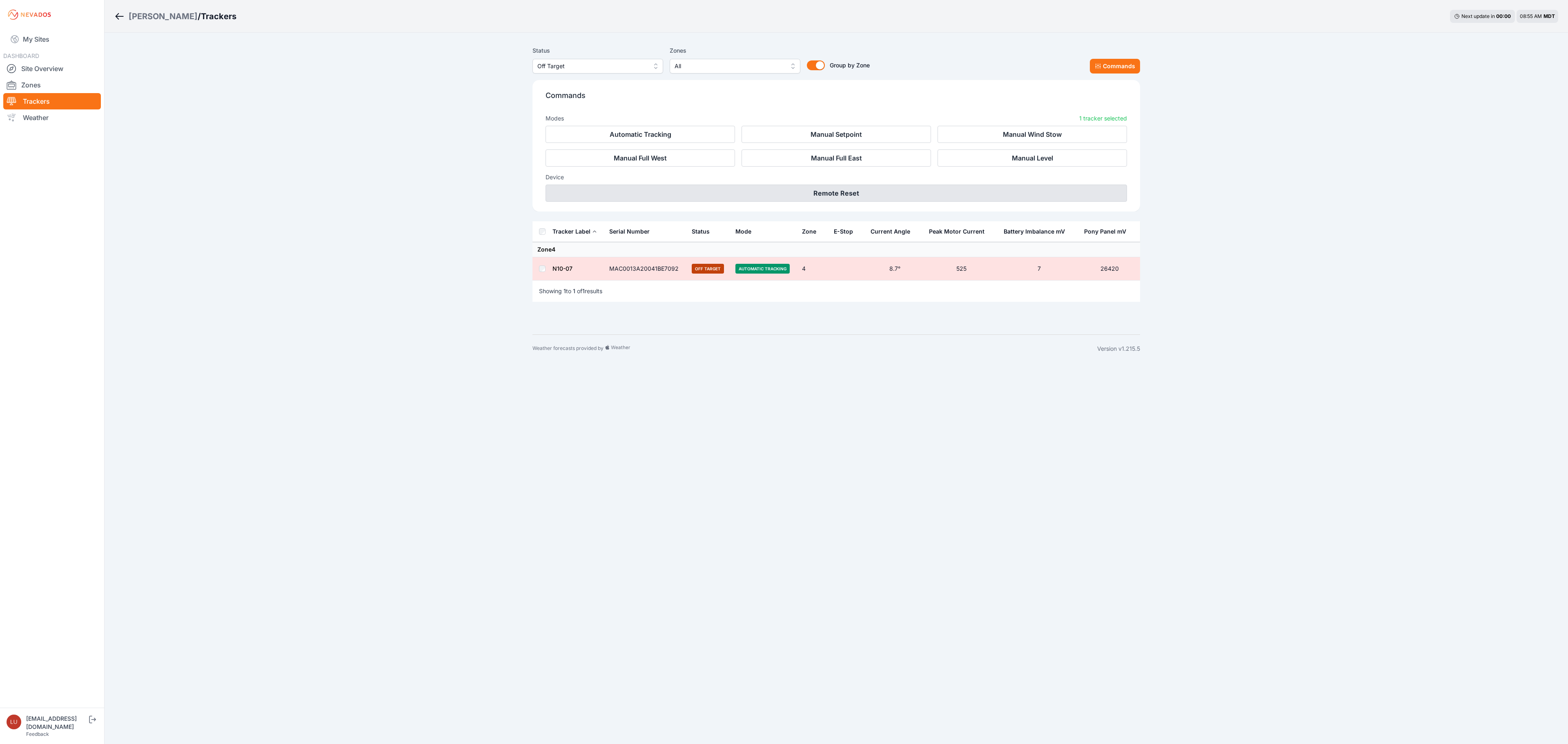
click at [885, 191] on button "Remote Reset" at bounding box center [836, 193] width 581 height 17
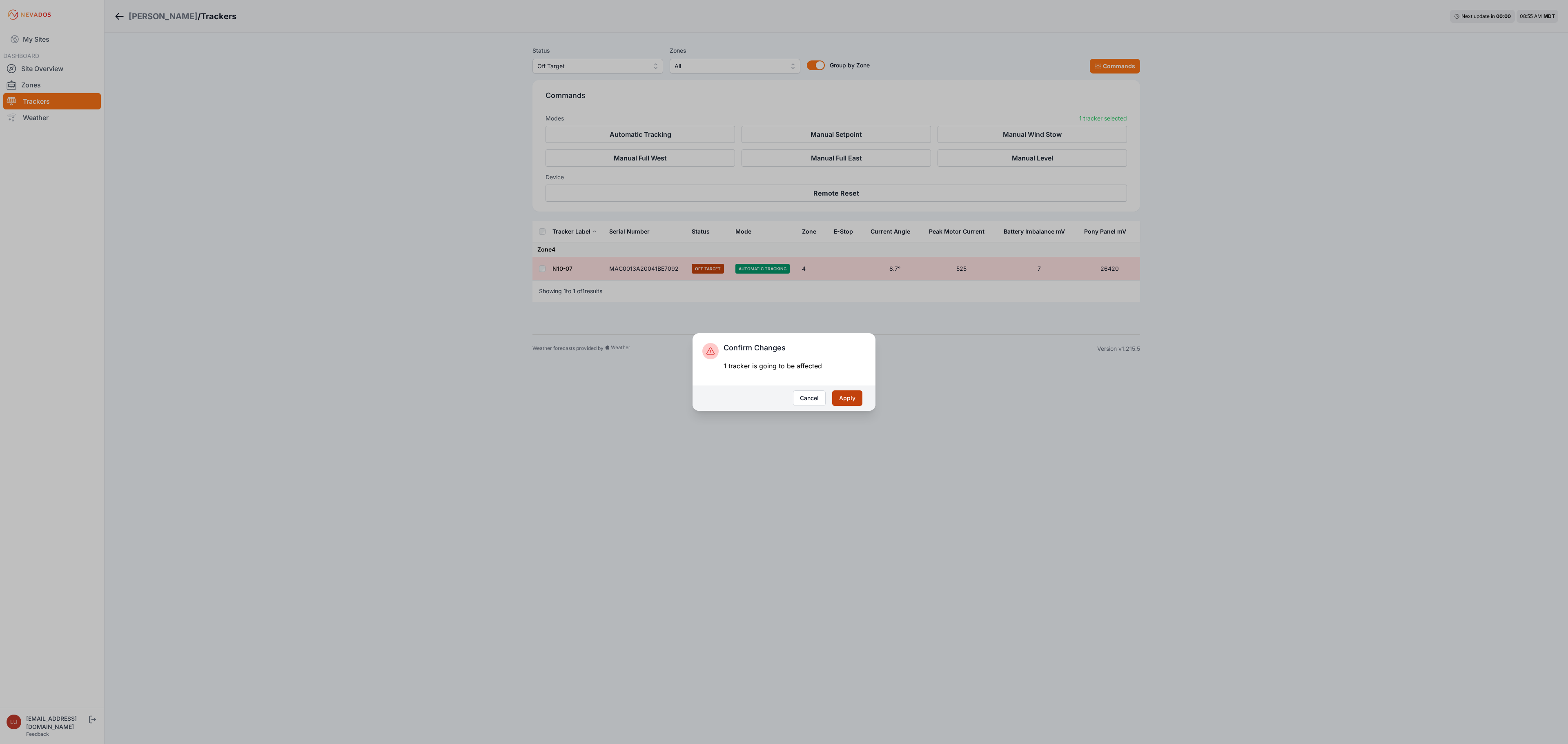
click at [853, 402] on button "Apply" at bounding box center [847, 398] width 30 height 15
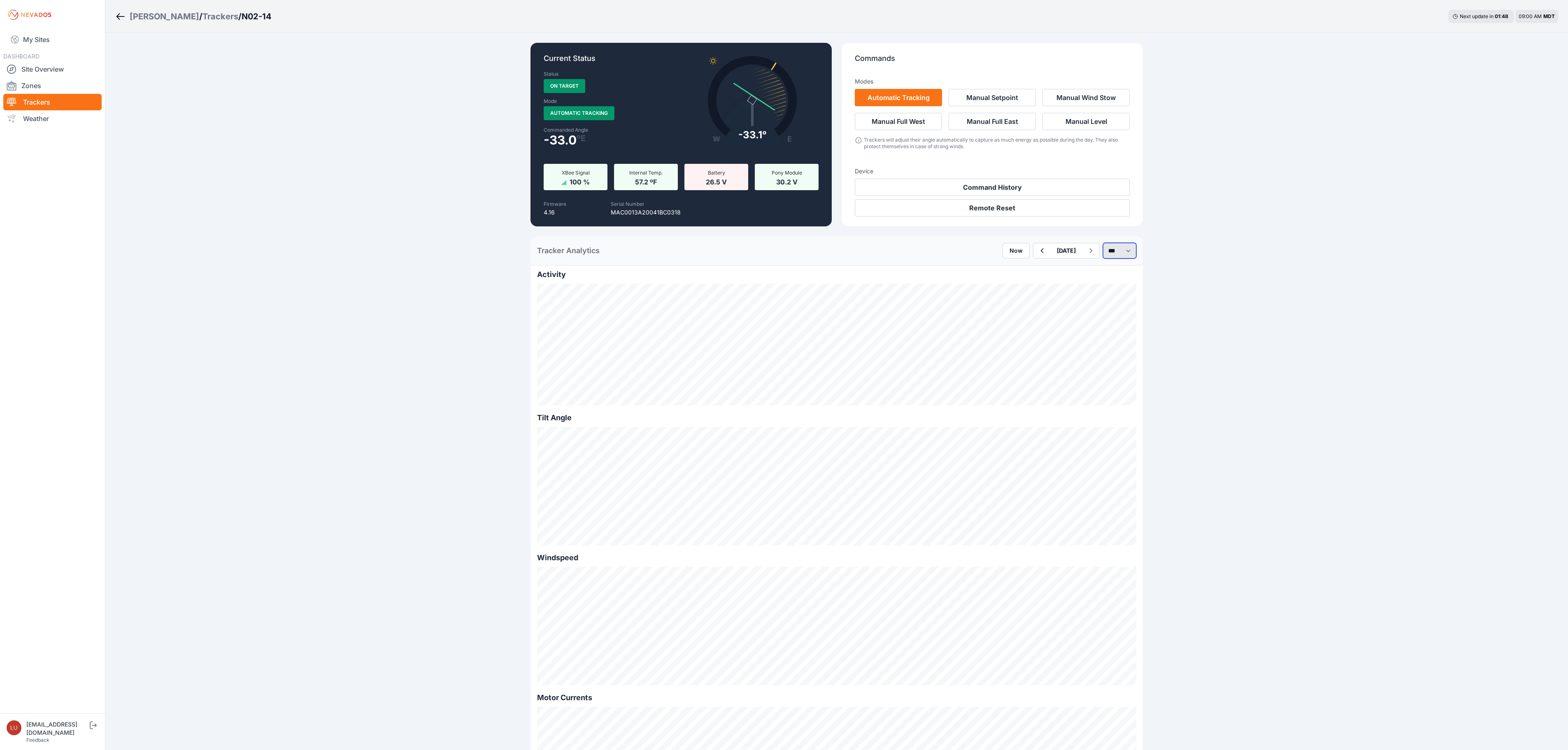
click at [1112, 258] on select "*** **** *****" at bounding box center [1120, 250] width 33 height 15
click at [1103, 243] on select "*** **** *****" at bounding box center [1120, 250] width 33 height 15
select select "******"
click at [1012, 253] on icon "button" at bounding box center [1017, 250] width 10 height 10
click at [1009, 253] on button "button" at bounding box center [1018, 250] width 17 height 15
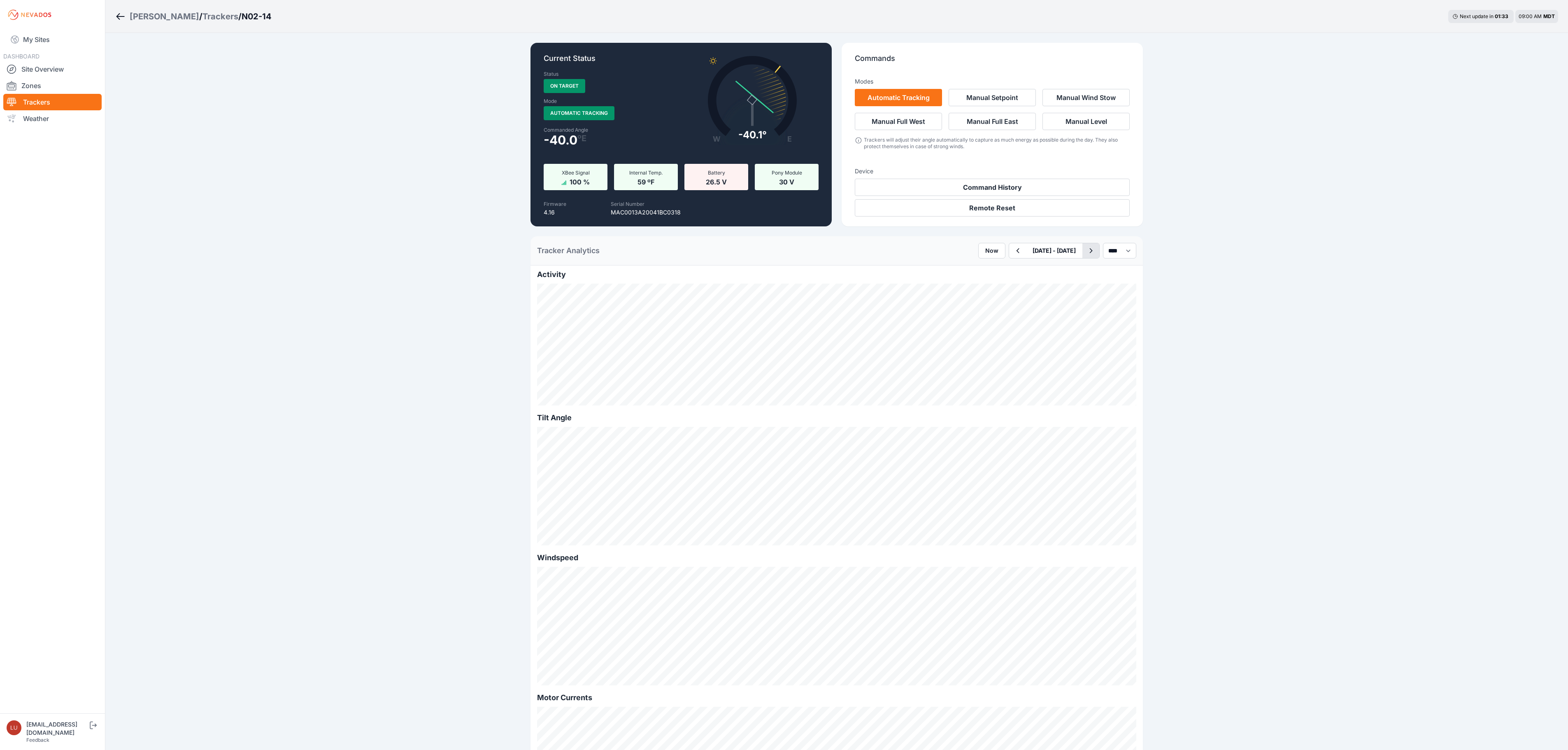
click at [1086, 255] on icon "button" at bounding box center [1091, 250] width 10 height 10
click at [1037, 251] on icon "button" at bounding box center [1042, 250] width 10 height 10
click at [1037, 249] on icon "button" at bounding box center [1042, 250] width 10 height 10
click at [1106, 250] on select "*** **** *****" at bounding box center [1120, 250] width 33 height 15
click at [1103, 243] on select "*** **** *****" at bounding box center [1120, 250] width 33 height 15
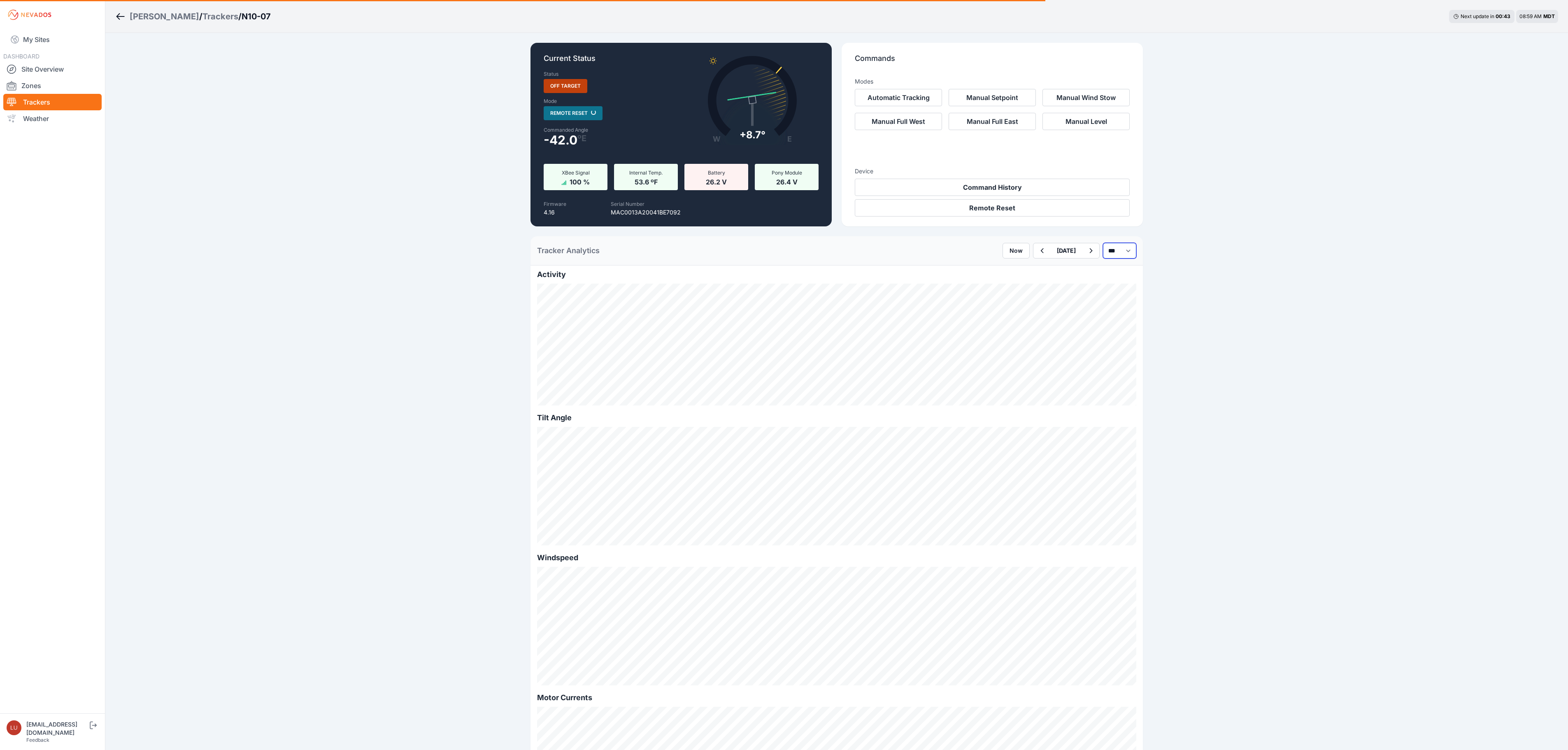
select select "******"
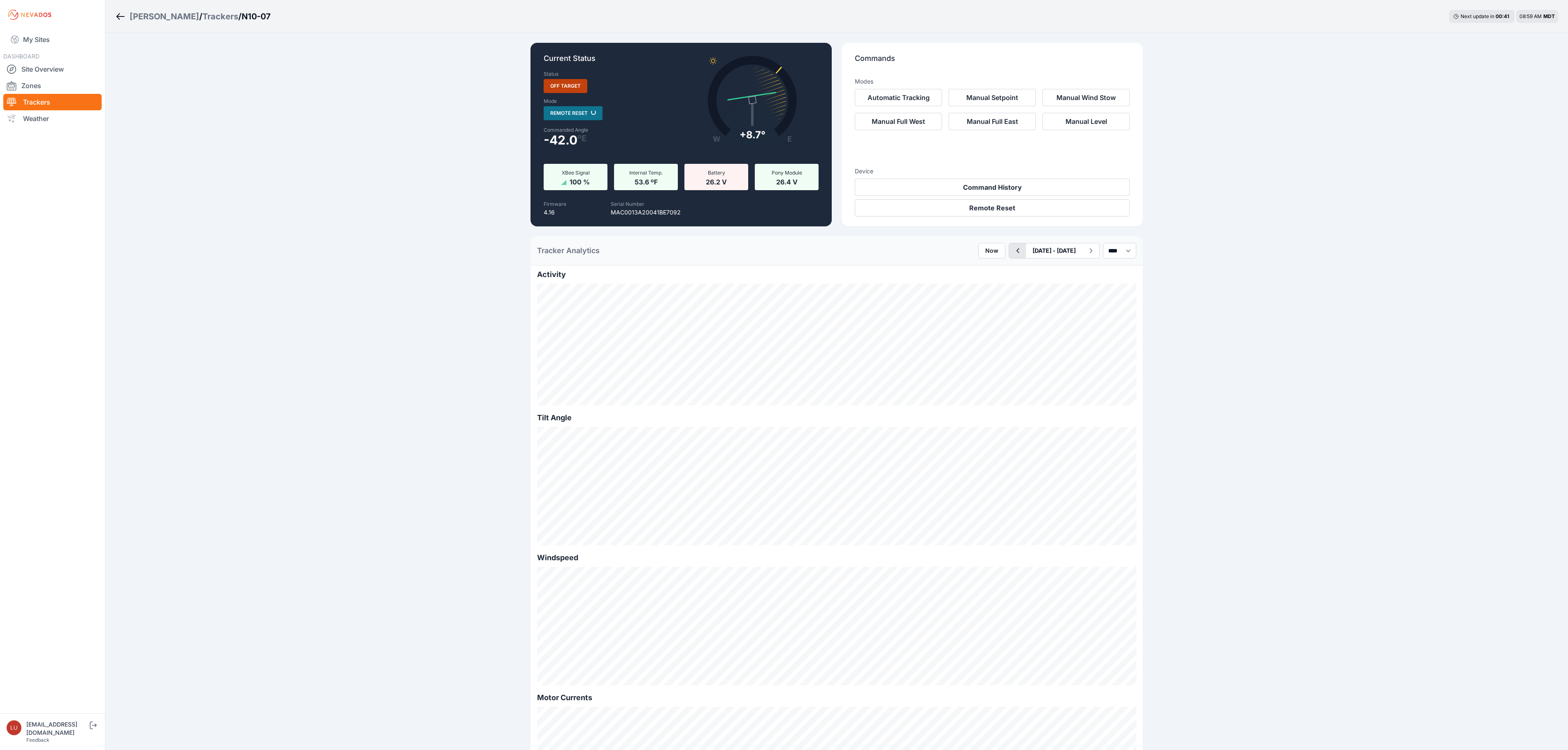
click at [1012, 253] on icon "button" at bounding box center [1017, 250] width 10 height 10
click at [1086, 251] on icon "button" at bounding box center [1091, 250] width 10 height 10
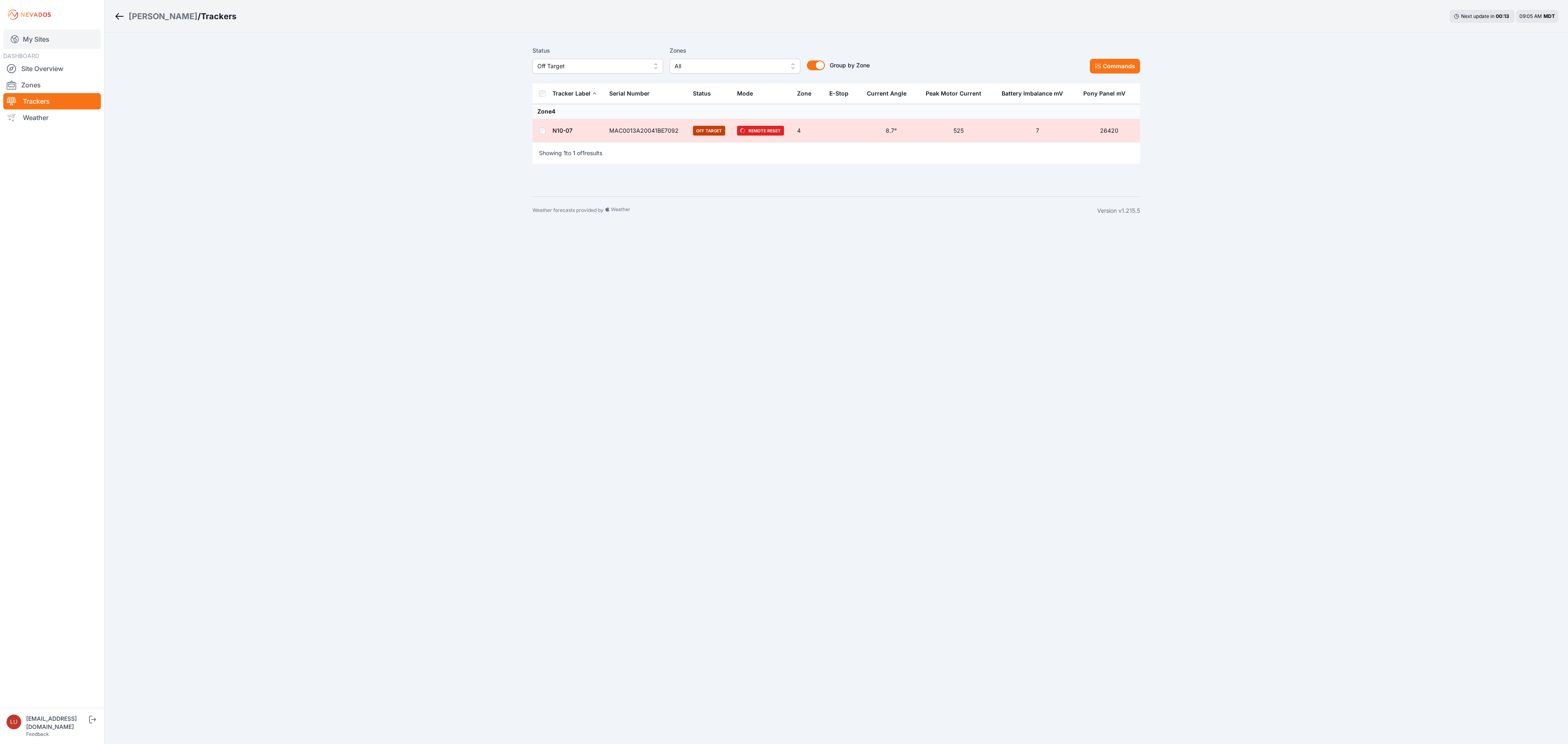
click at [33, 38] on link "My Sites" at bounding box center [52, 39] width 97 height 19
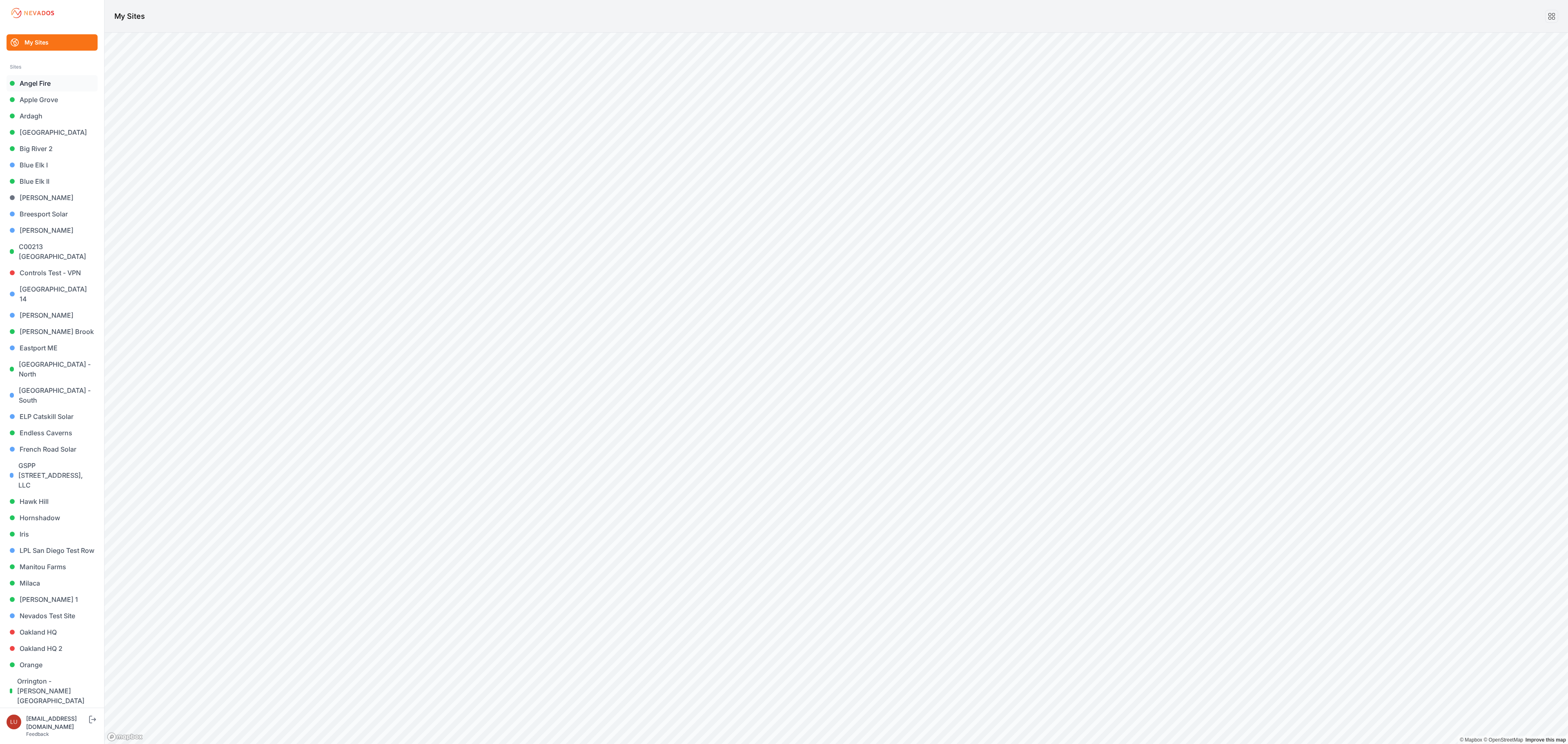
click at [43, 83] on link "Angel Fire" at bounding box center [52, 83] width 91 height 16
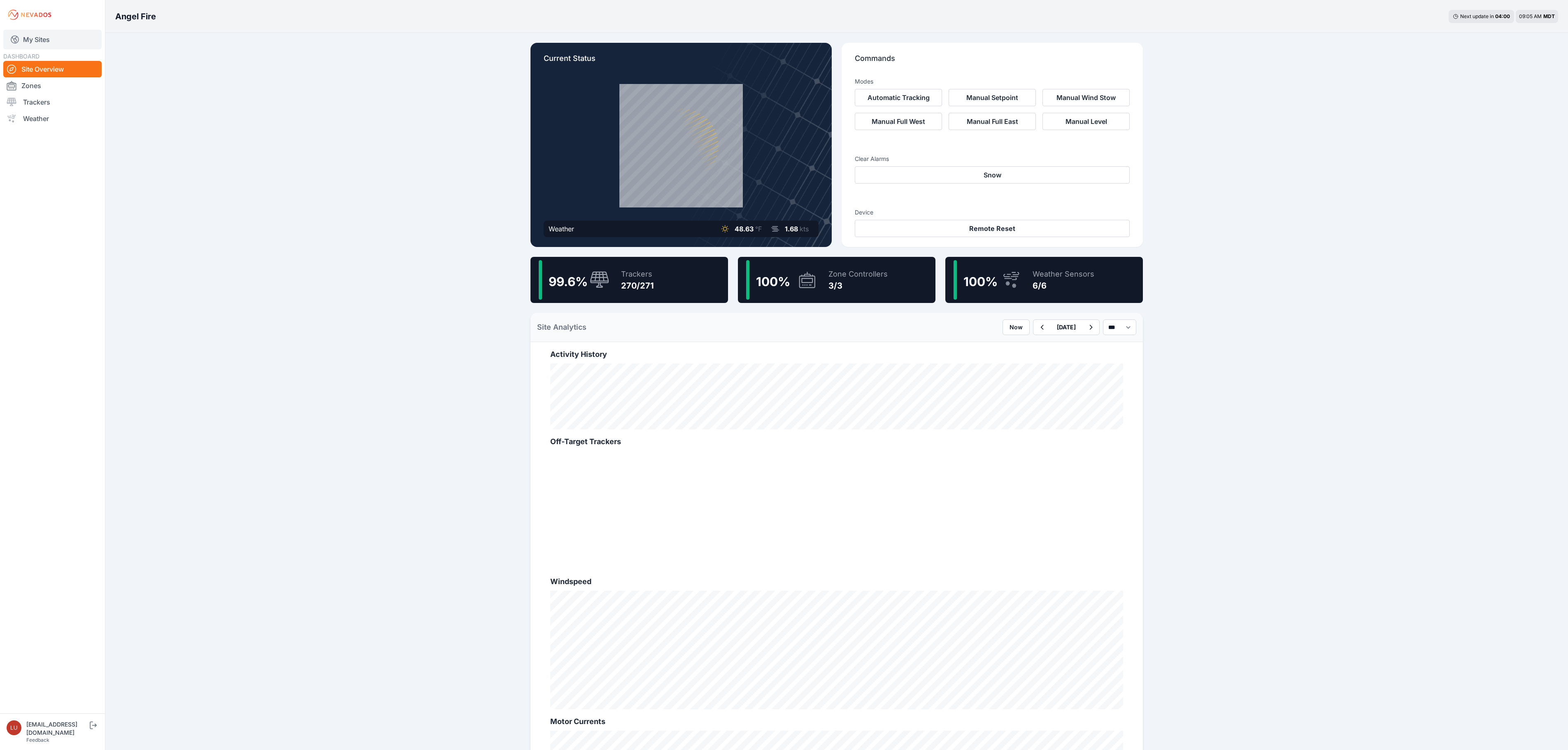
click at [39, 36] on link "My Sites" at bounding box center [52, 39] width 98 height 20
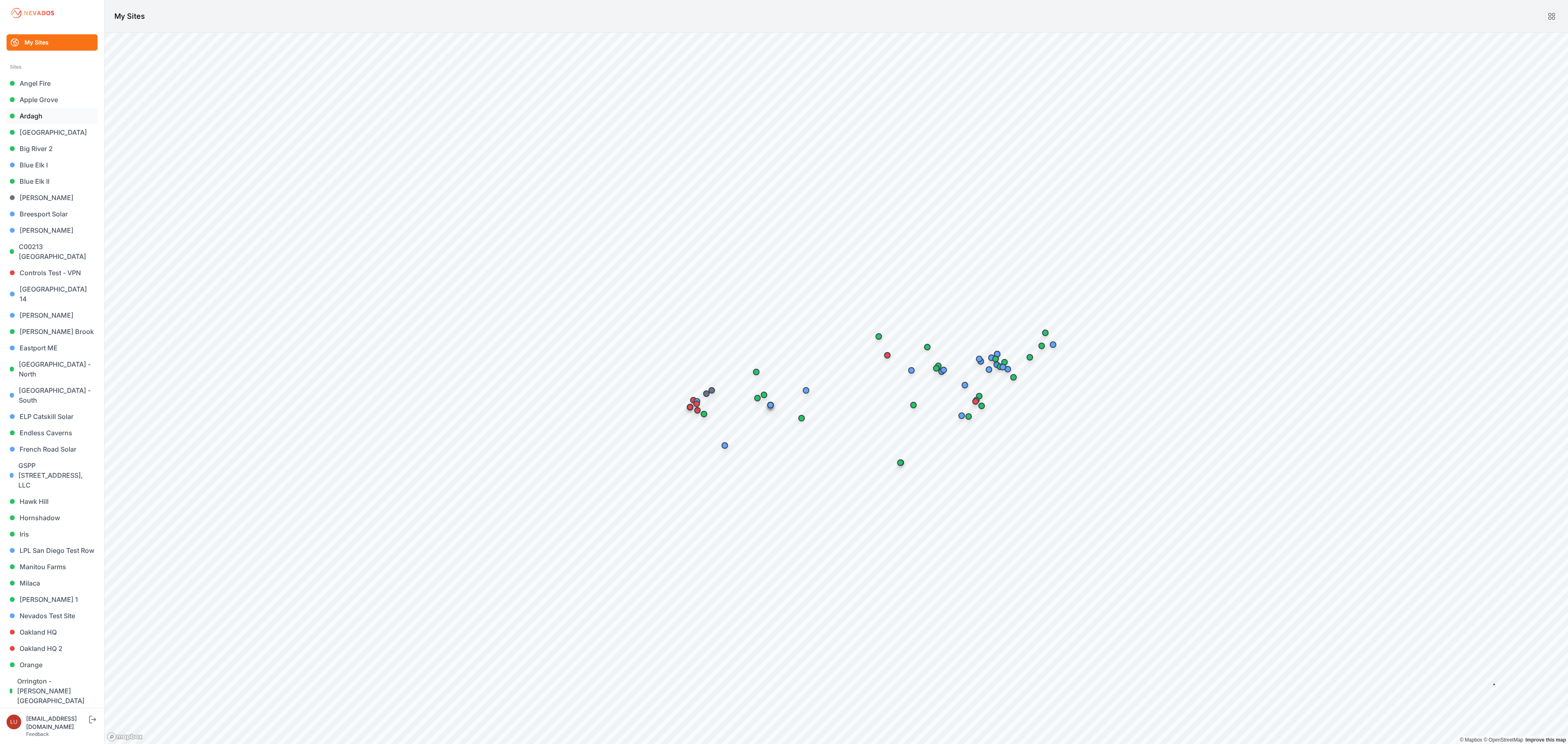
click at [34, 108] on link "Ardagh" at bounding box center [52, 116] width 91 height 16
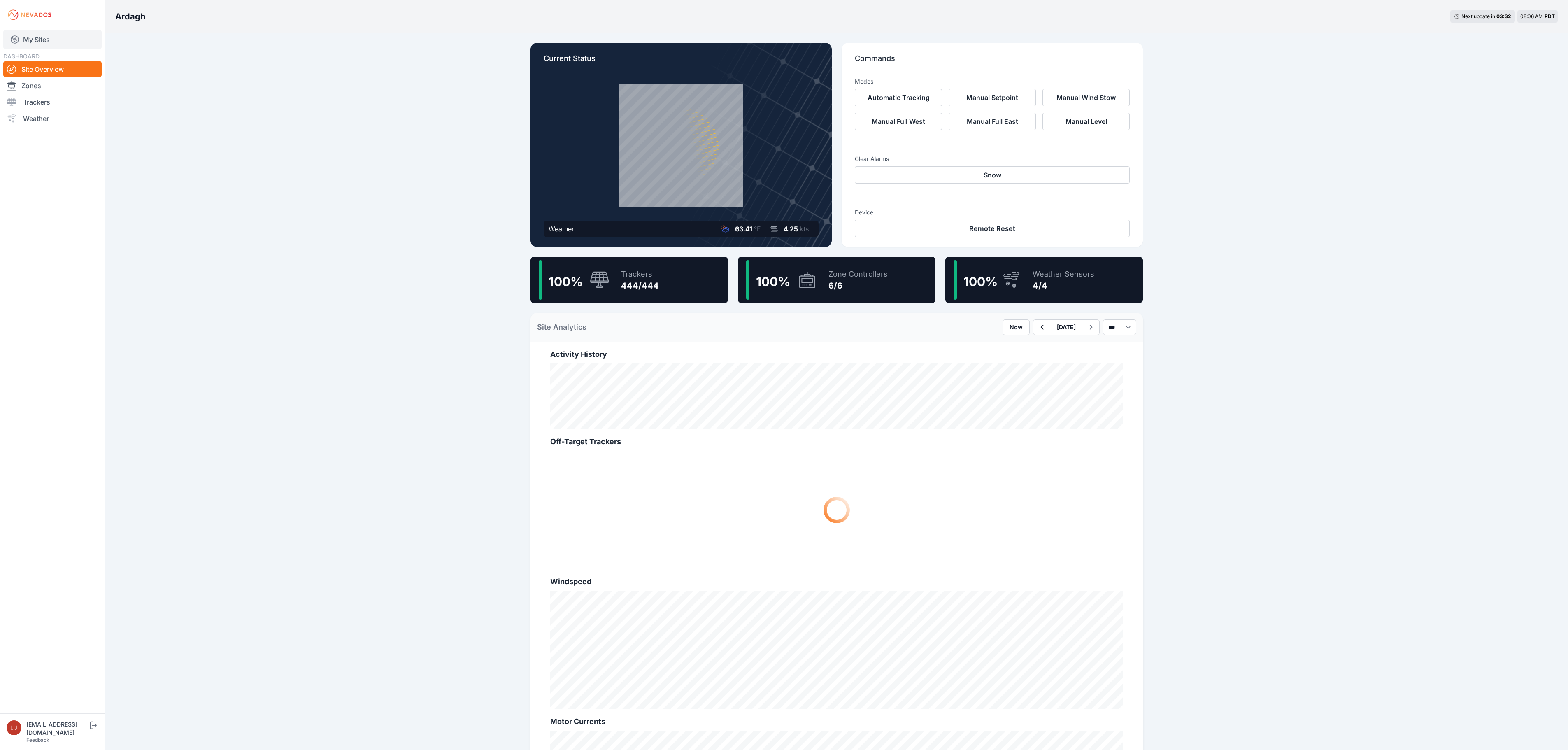
click at [42, 36] on link "My Sites" at bounding box center [52, 39] width 98 height 20
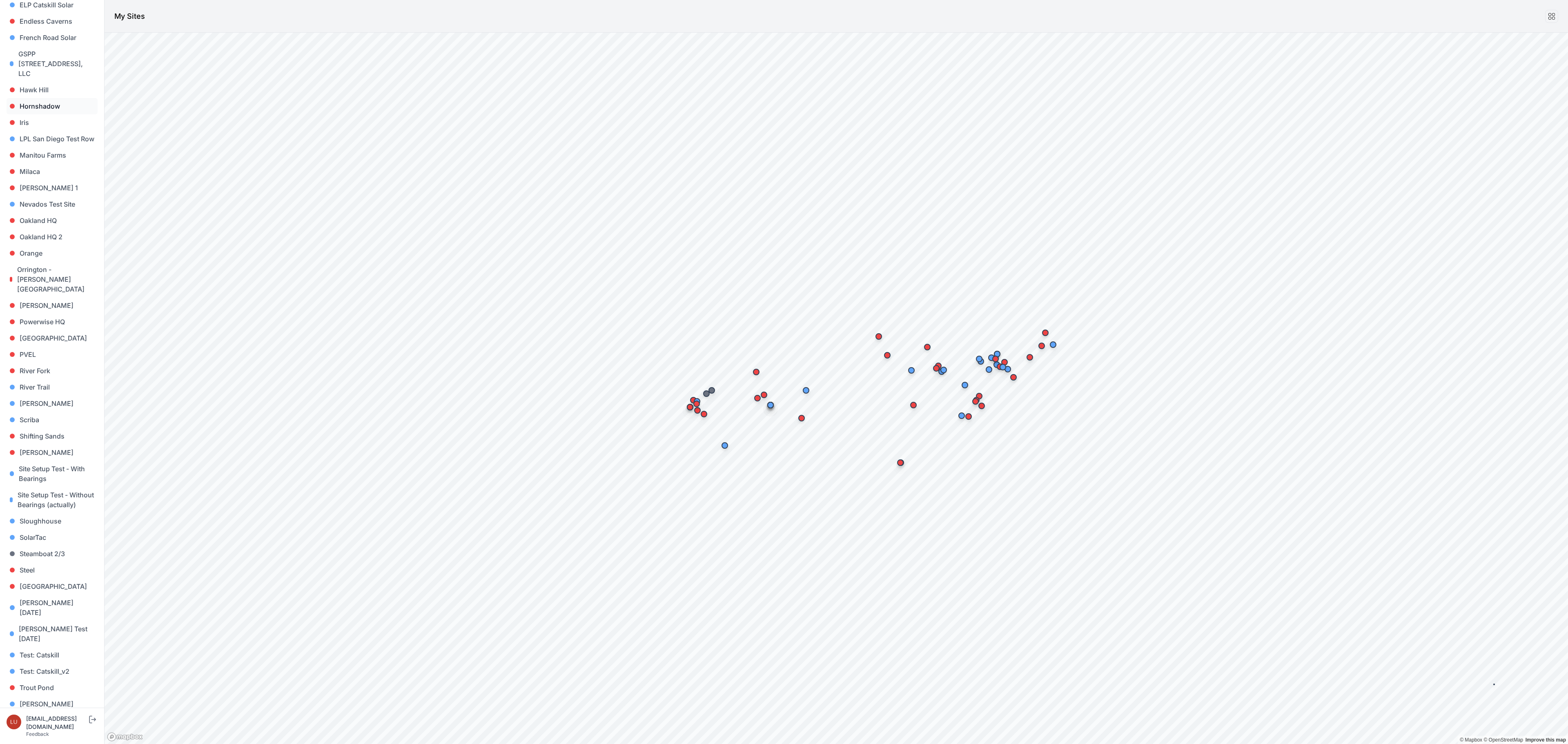
scroll to position [418, 0]
click at [30, 507] on link "Sloughhouse" at bounding box center [52, 514] width 91 height 16
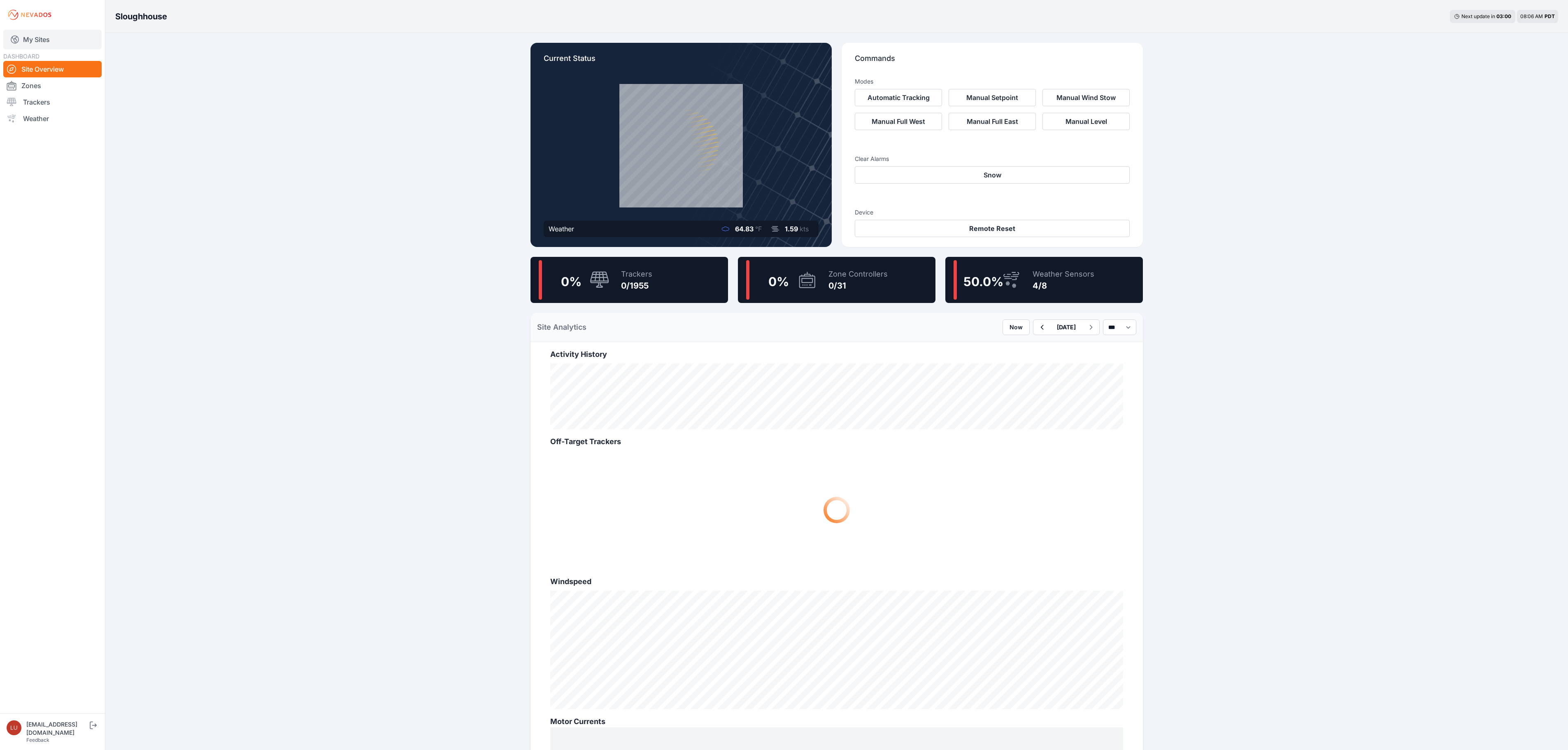
click at [45, 42] on link "My Sites" at bounding box center [52, 39] width 98 height 20
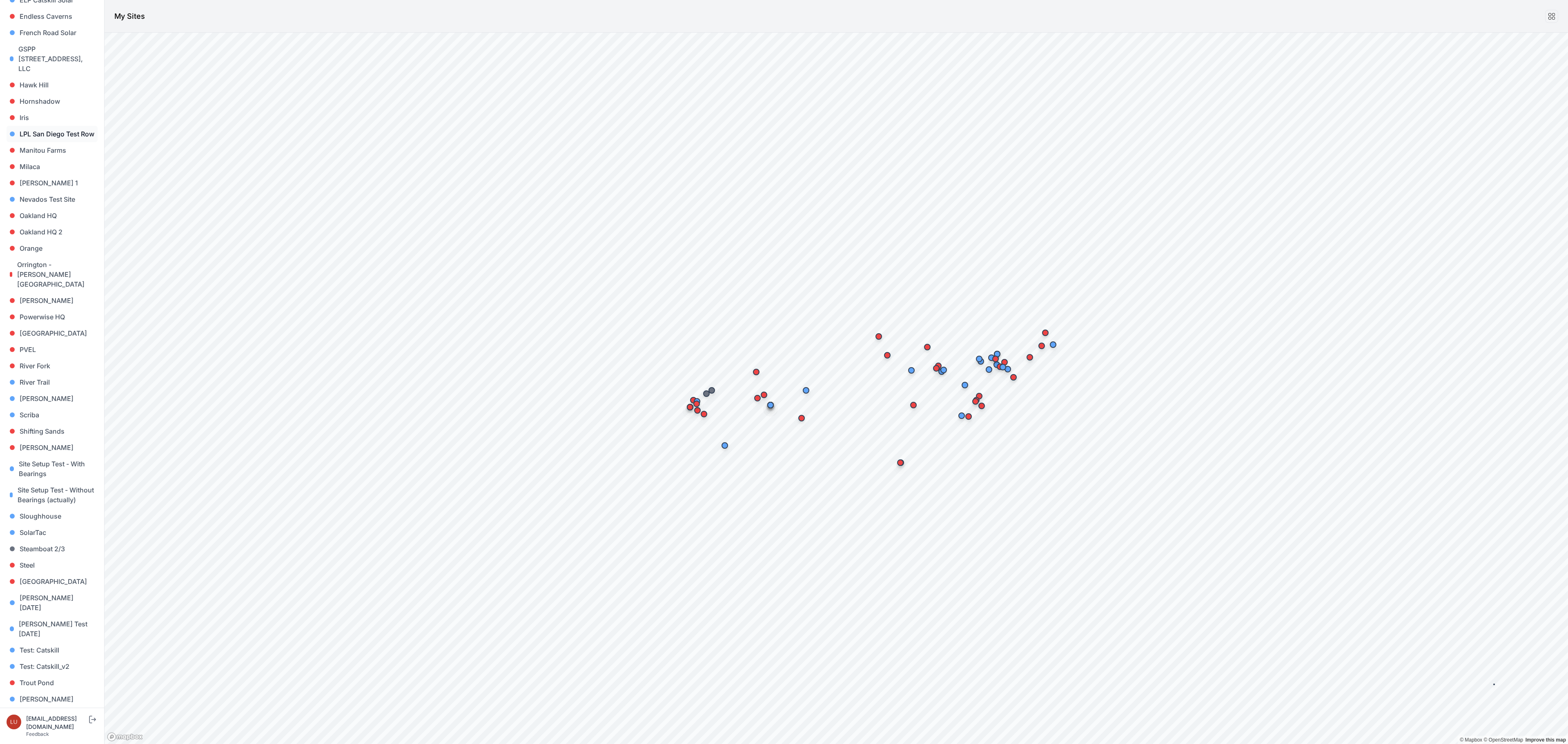
scroll to position [418, 0]
click at [37, 555] on link "Steel" at bounding box center [52, 563] width 91 height 16
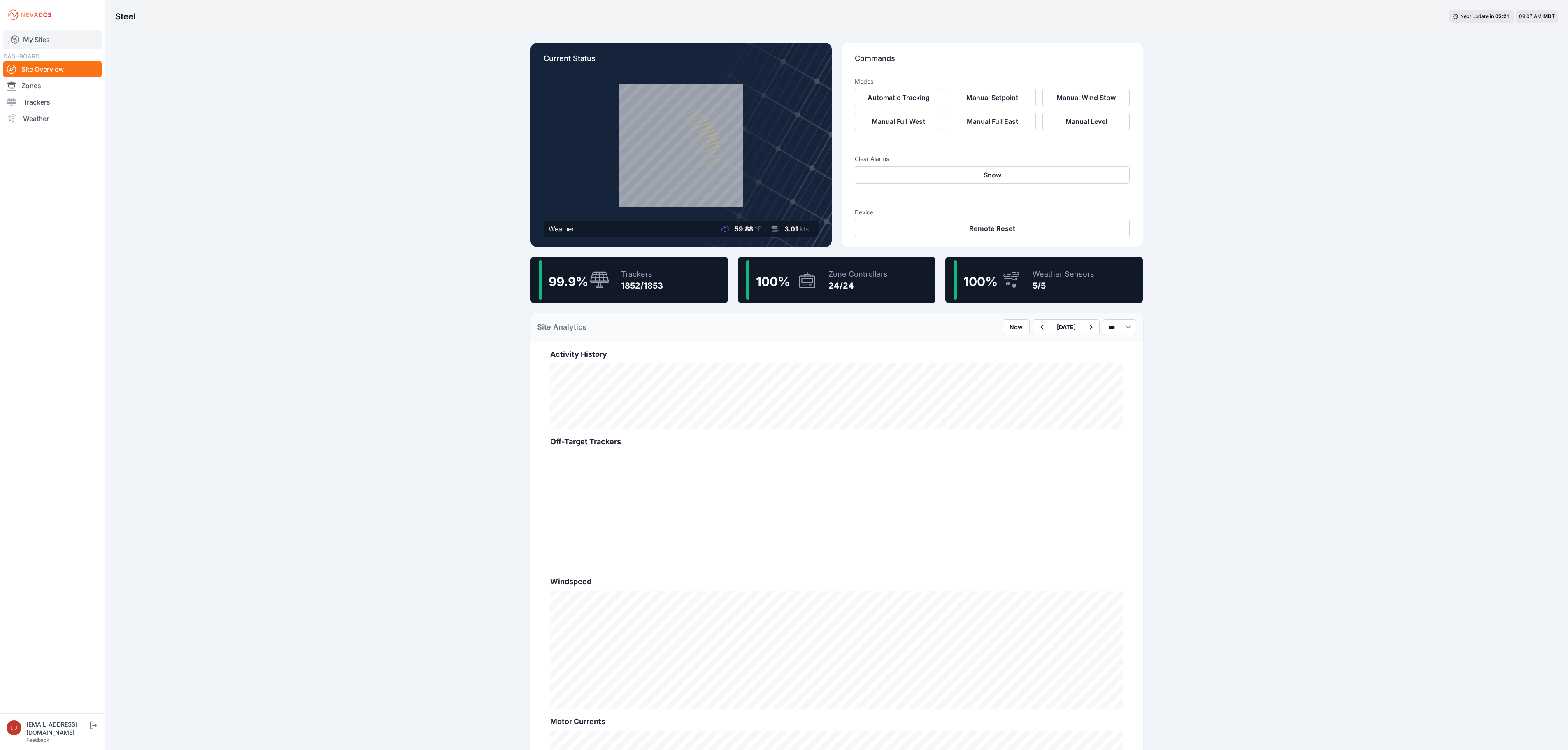
click at [49, 36] on link "My Sites" at bounding box center [52, 39] width 98 height 20
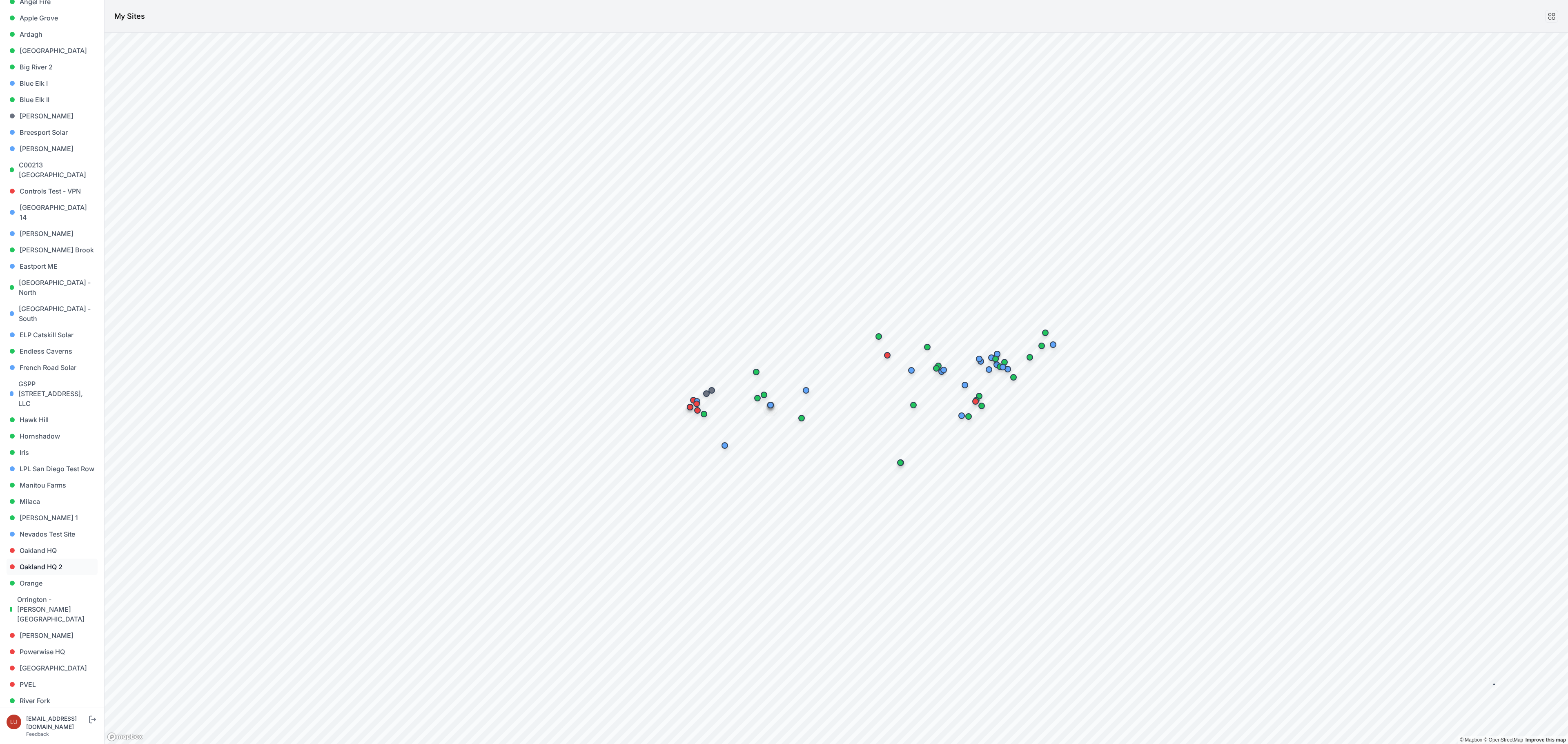
scroll to position [163, 0]
click at [51, 346] on link "Hornshadow" at bounding box center [52, 354] width 91 height 16
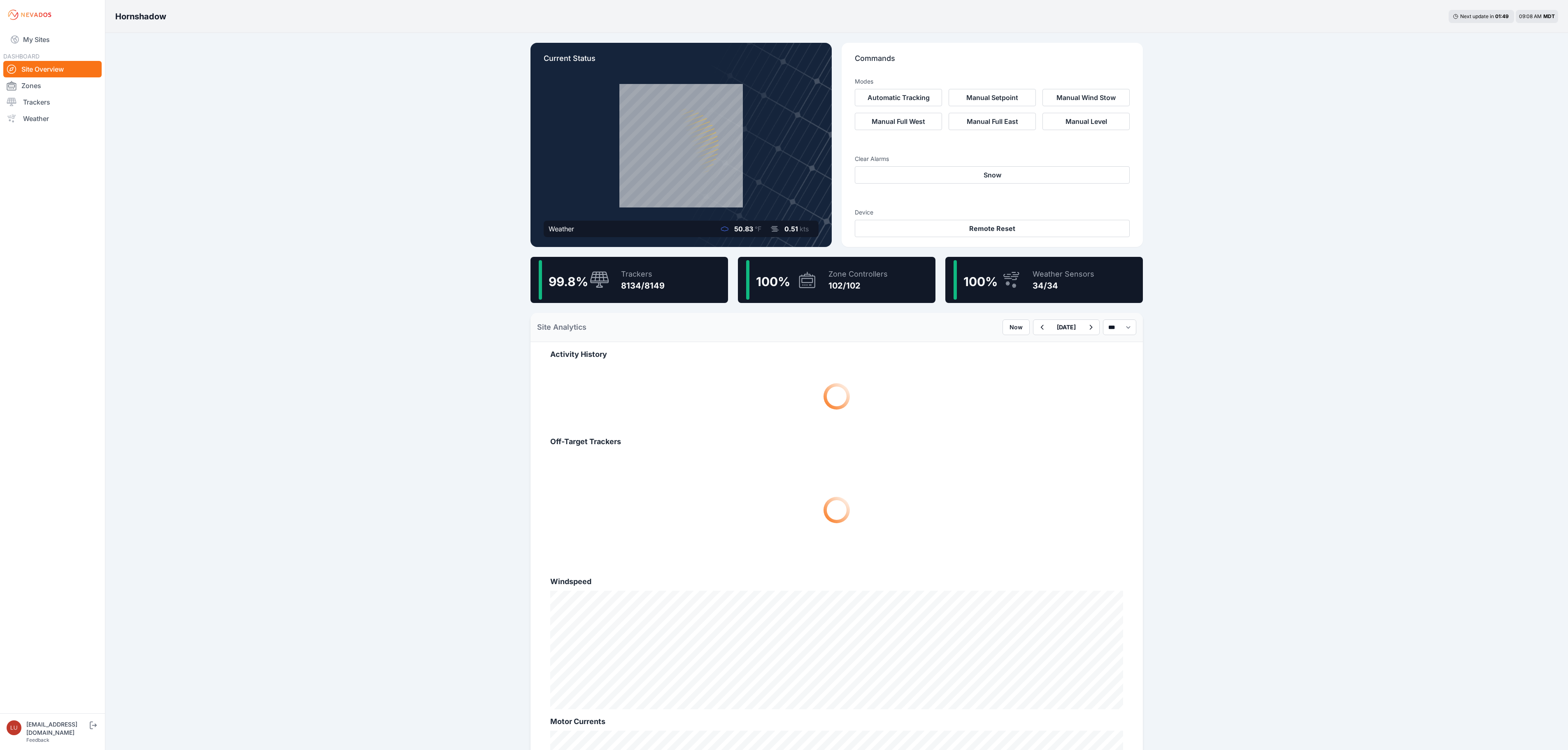
click at [634, 288] on div "8134/8149" at bounding box center [642, 285] width 44 height 12
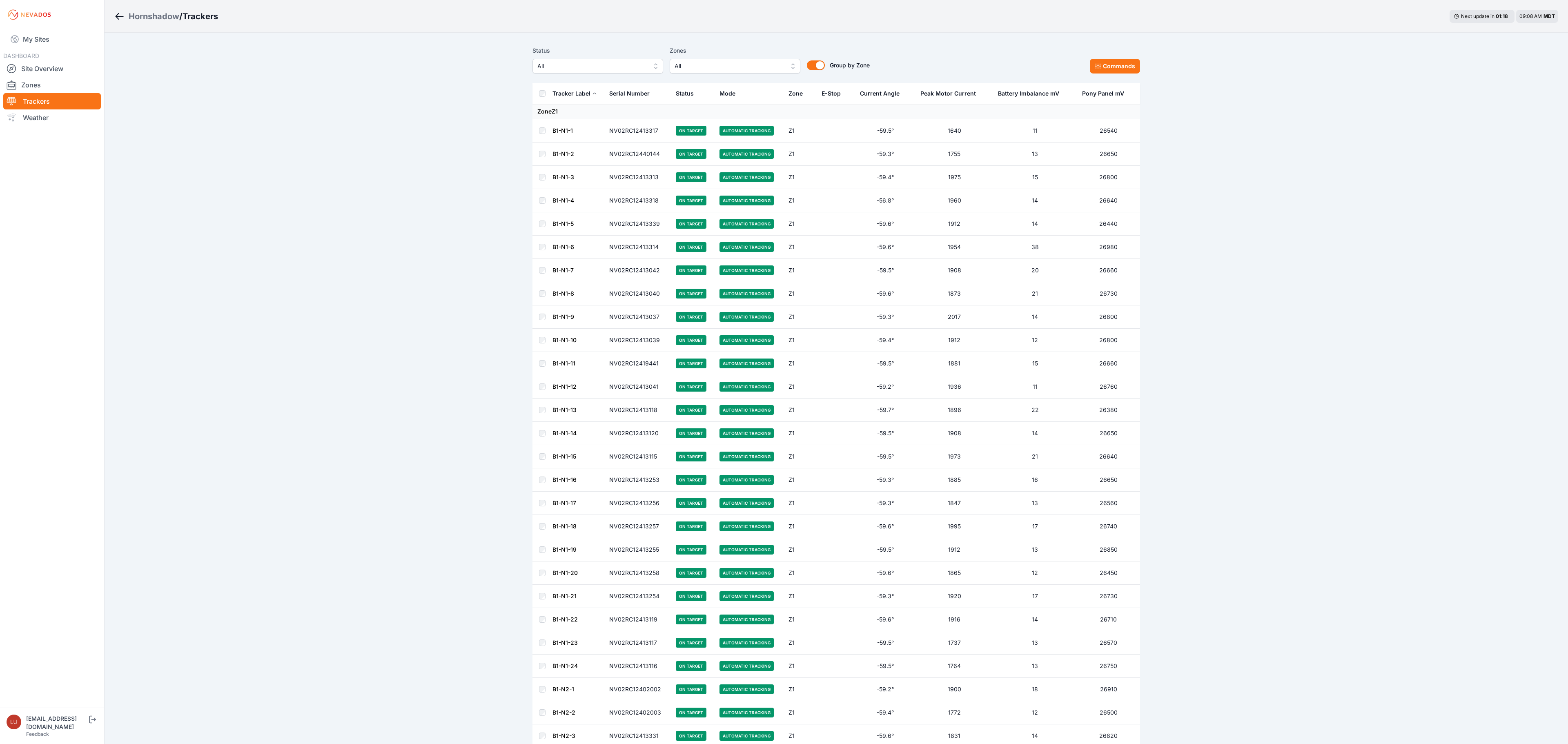
click at [619, 69] on span "All" at bounding box center [592, 66] width 110 height 10
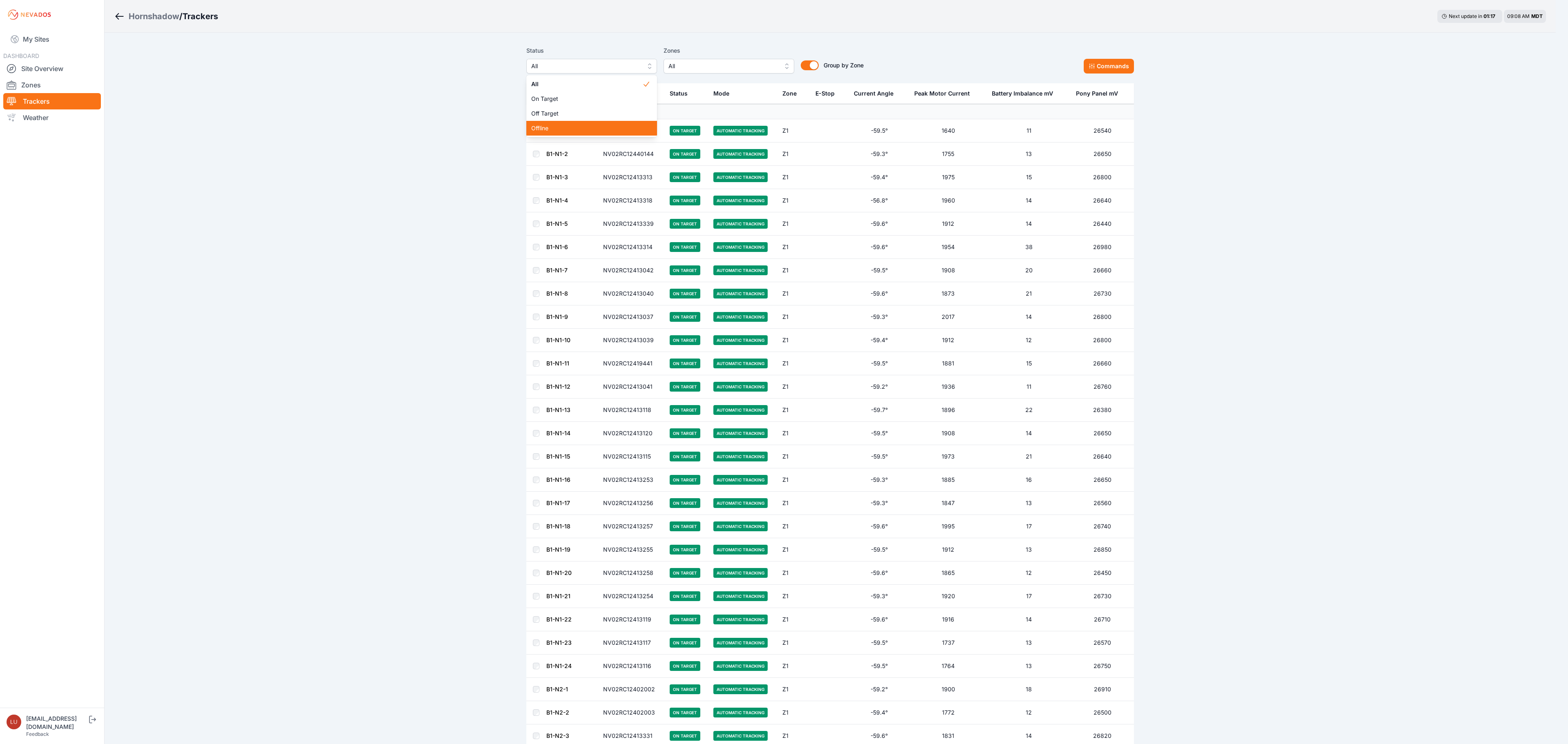
click at [615, 129] on span "Offline" at bounding box center [587, 128] width 111 height 8
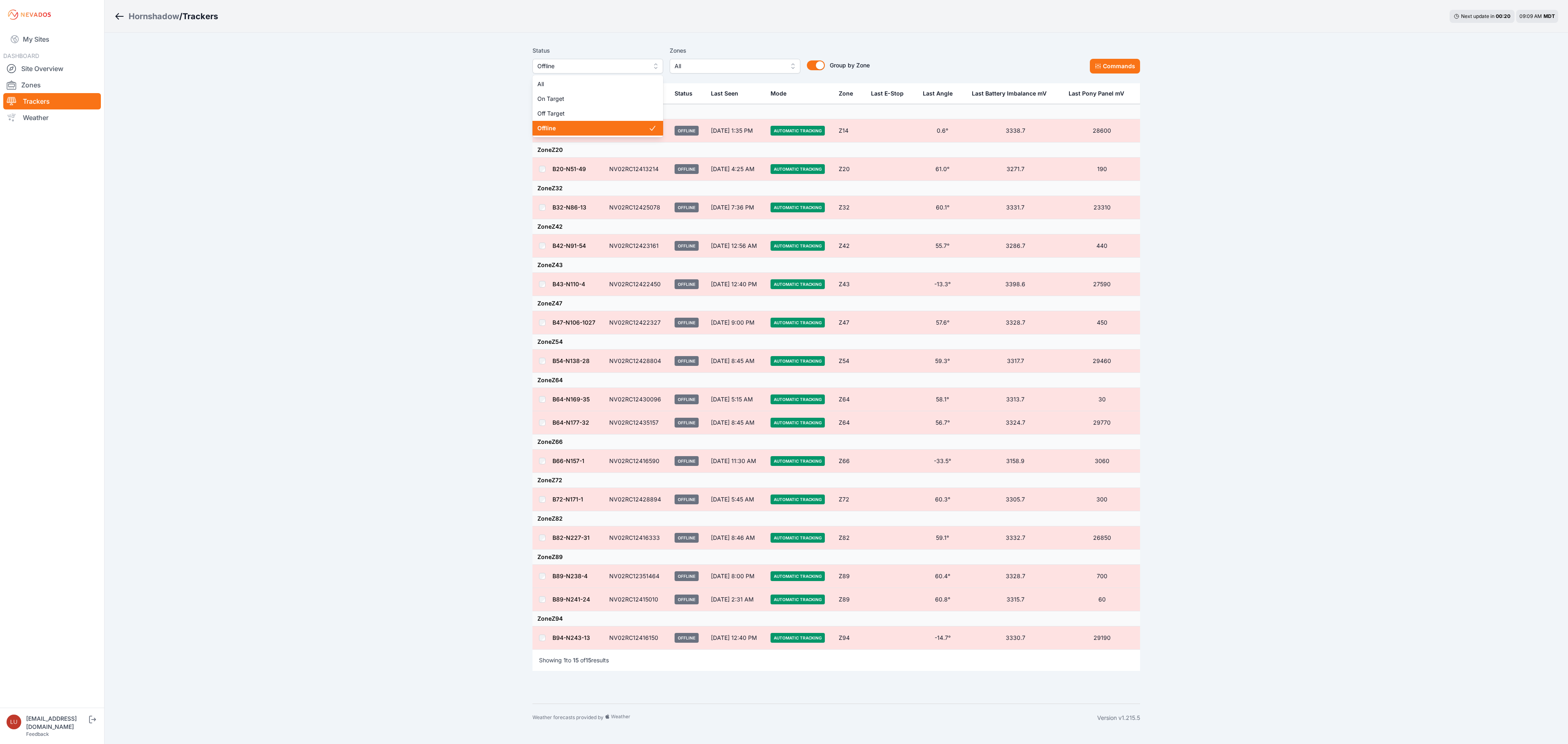
click at [593, 69] on span "Offline" at bounding box center [592, 66] width 110 height 10
click at [581, 113] on span "Off Target" at bounding box center [593, 113] width 111 height 8
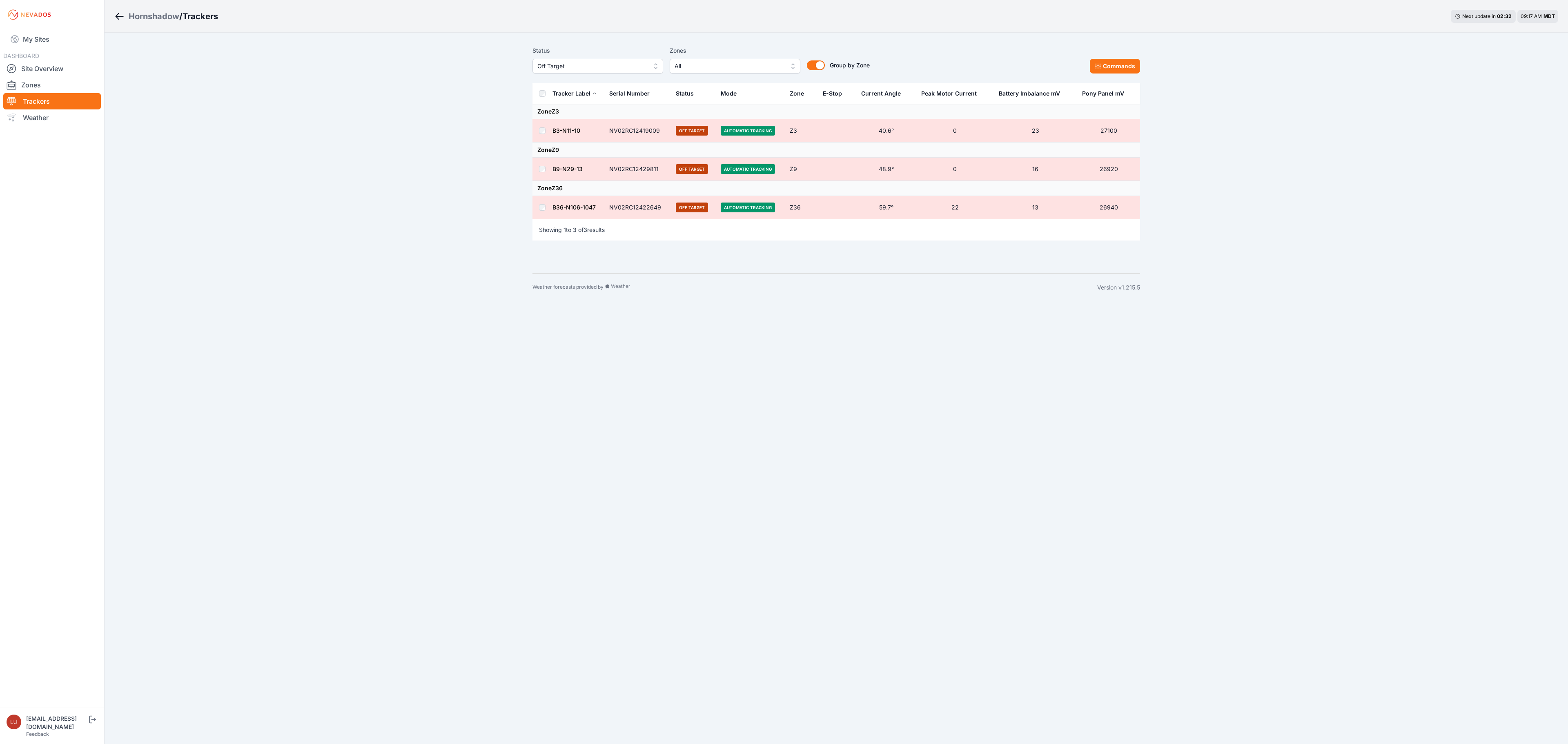
click at [614, 68] on span "Off Target" at bounding box center [592, 66] width 110 height 10
click at [612, 79] on div "All" at bounding box center [598, 84] width 131 height 15
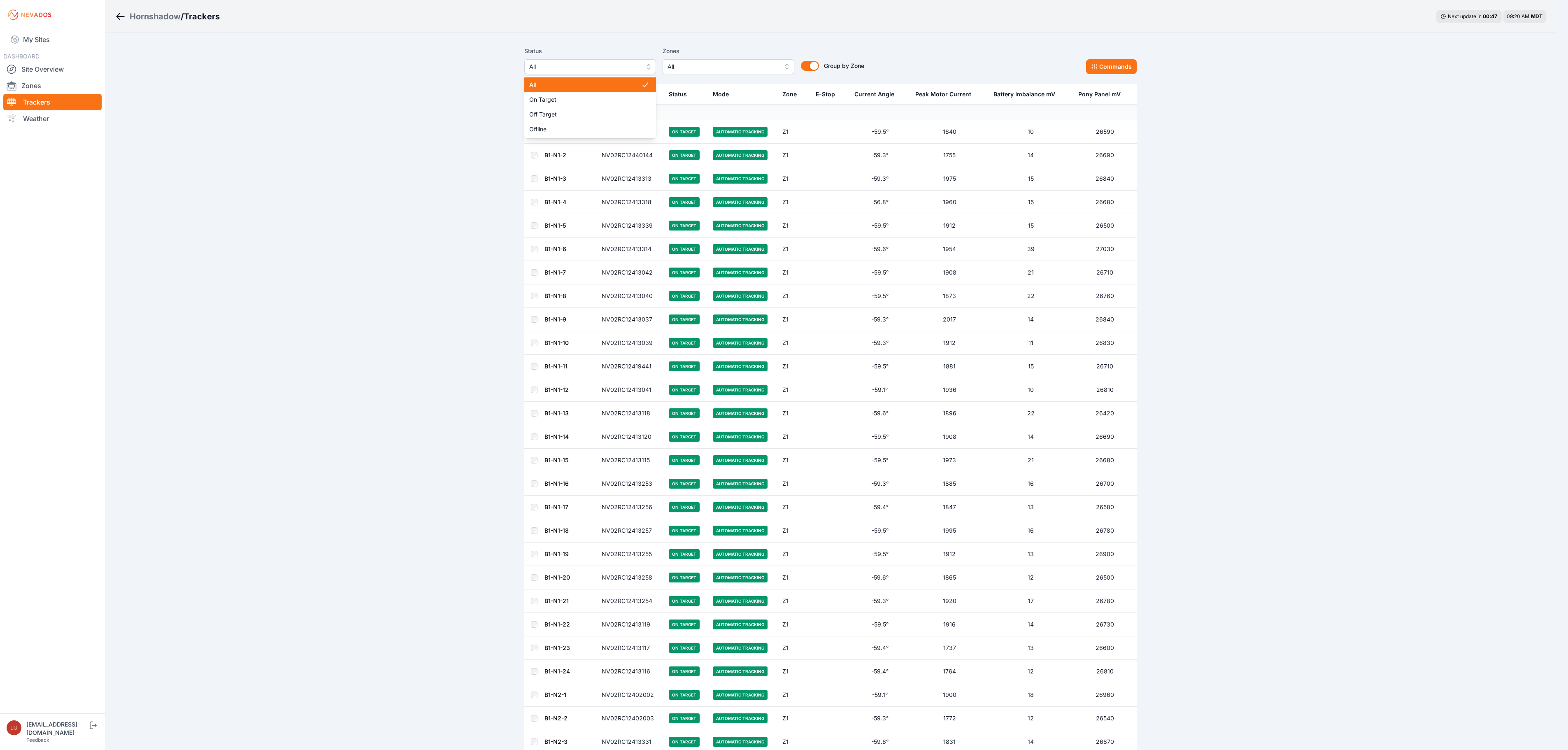
click at [585, 63] on span "All" at bounding box center [585, 67] width 110 height 10
click at [569, 114] on span "Off Target" at bounding box center [591, 114] width 112 height 8
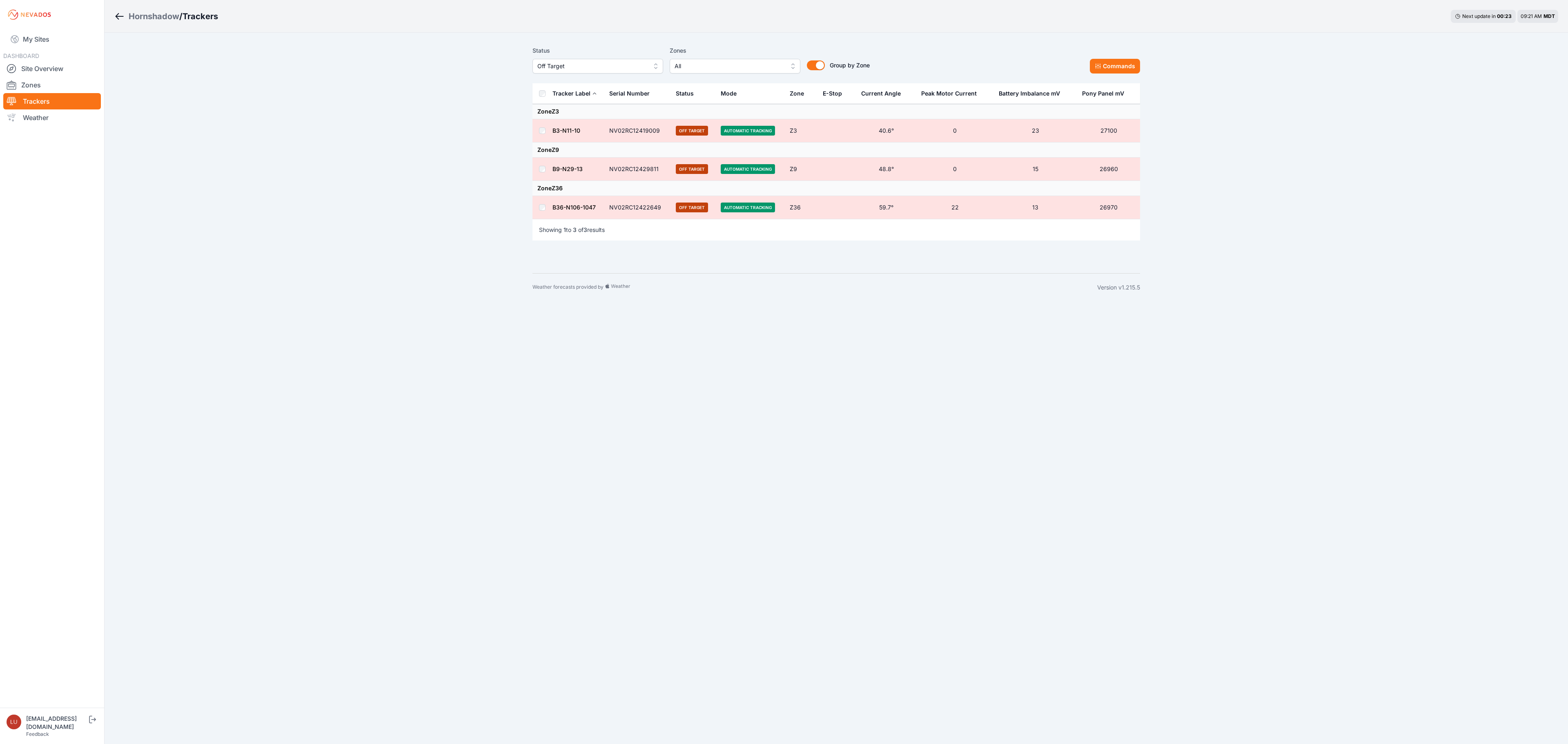
click at [505, 95] on div "Hornshadow / Trackers Next update in 00 : 23 09:21 AM MDT Status Off Target Zon…" at bounding box center [784, 150] width 1568 height 301
click at [578, 60] on button "Off Target" at bounding box center [598, 66] width 131 height 15
click at [556, 124] on div "Offline" at bounding box center [598, 128] width 131 height 15
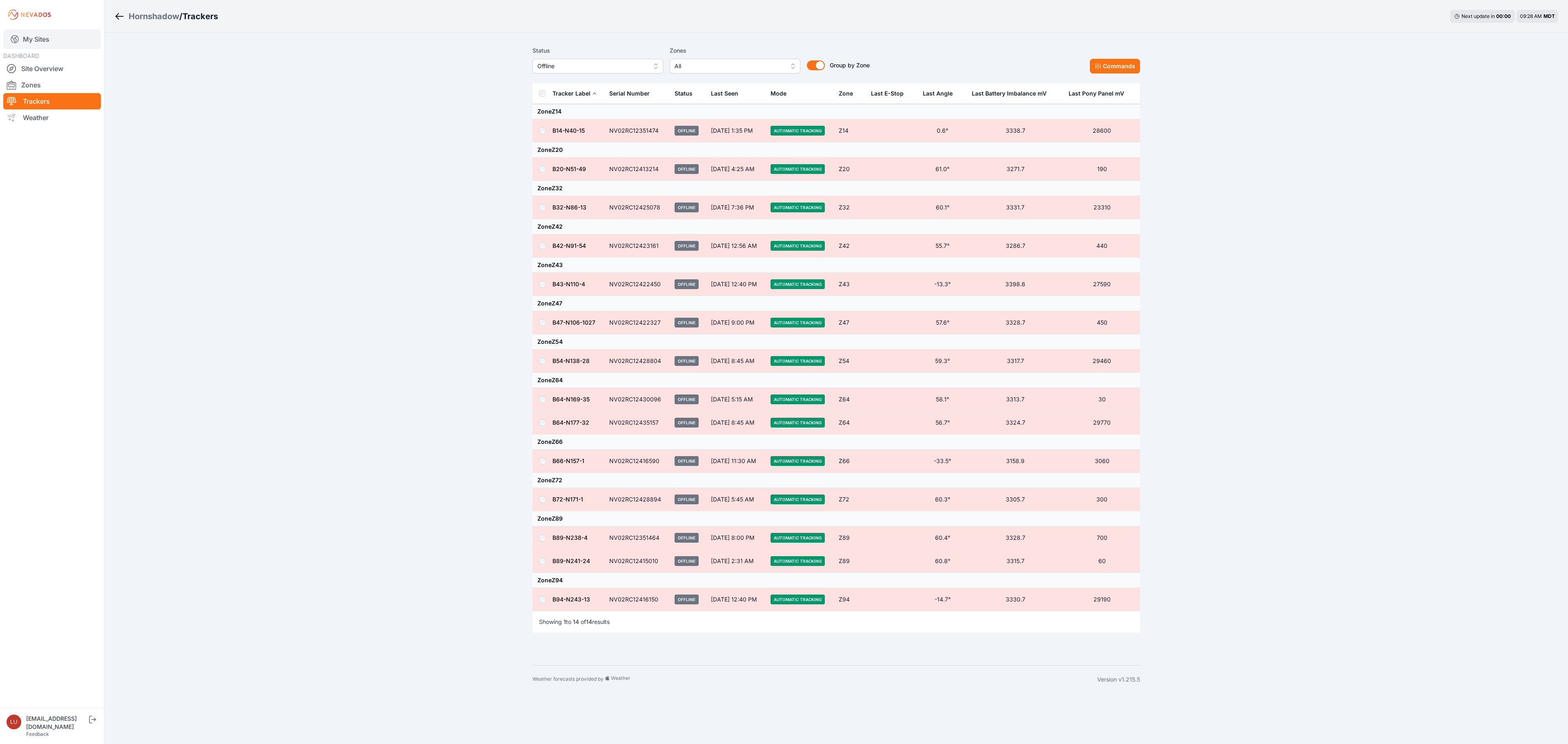
click at [45, 33] on link "My Sites" at bounding box center [52, 39] width 97 height 19
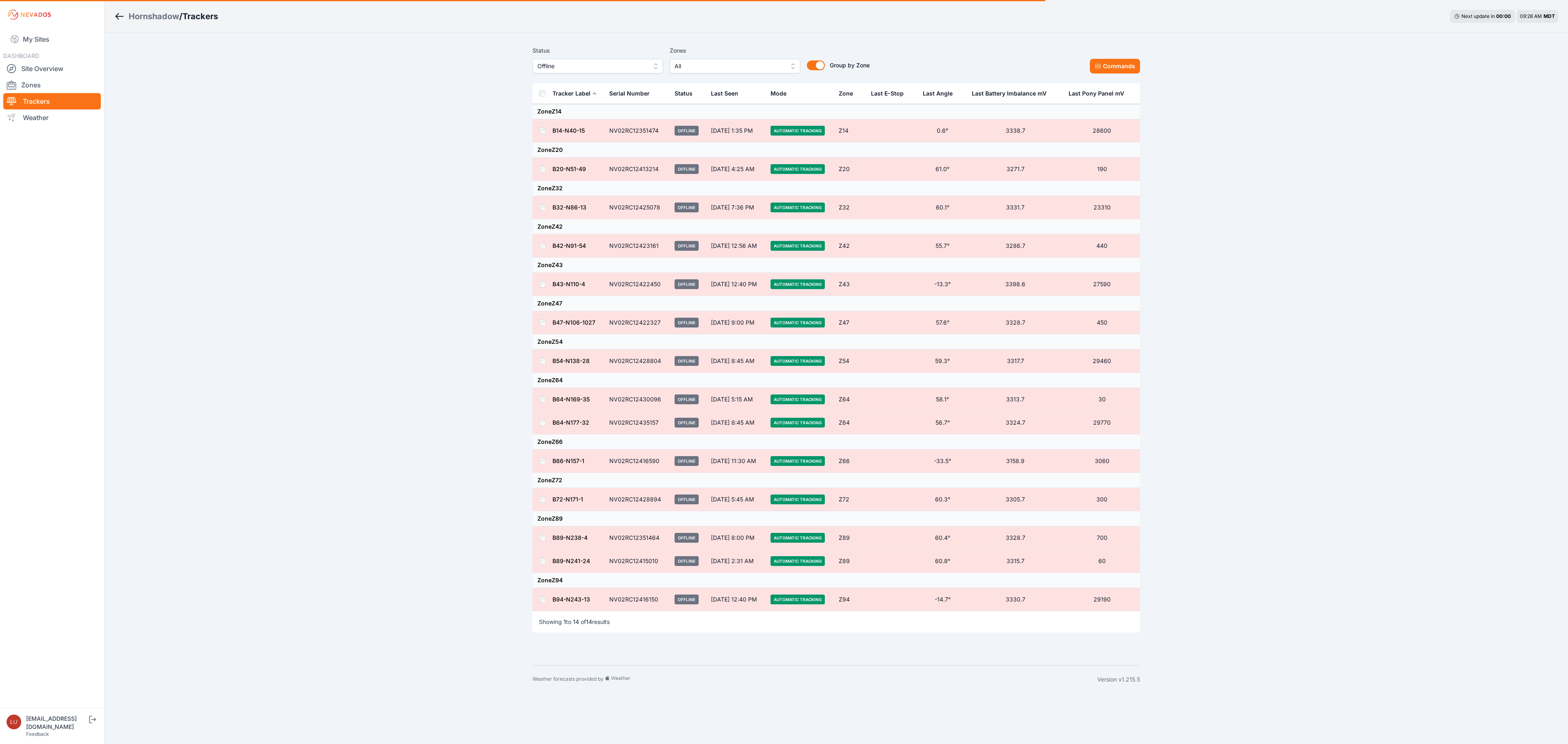
click at [144, 12] on div "Hornshadow" at bounding box center [153, 16] width 51 height 12
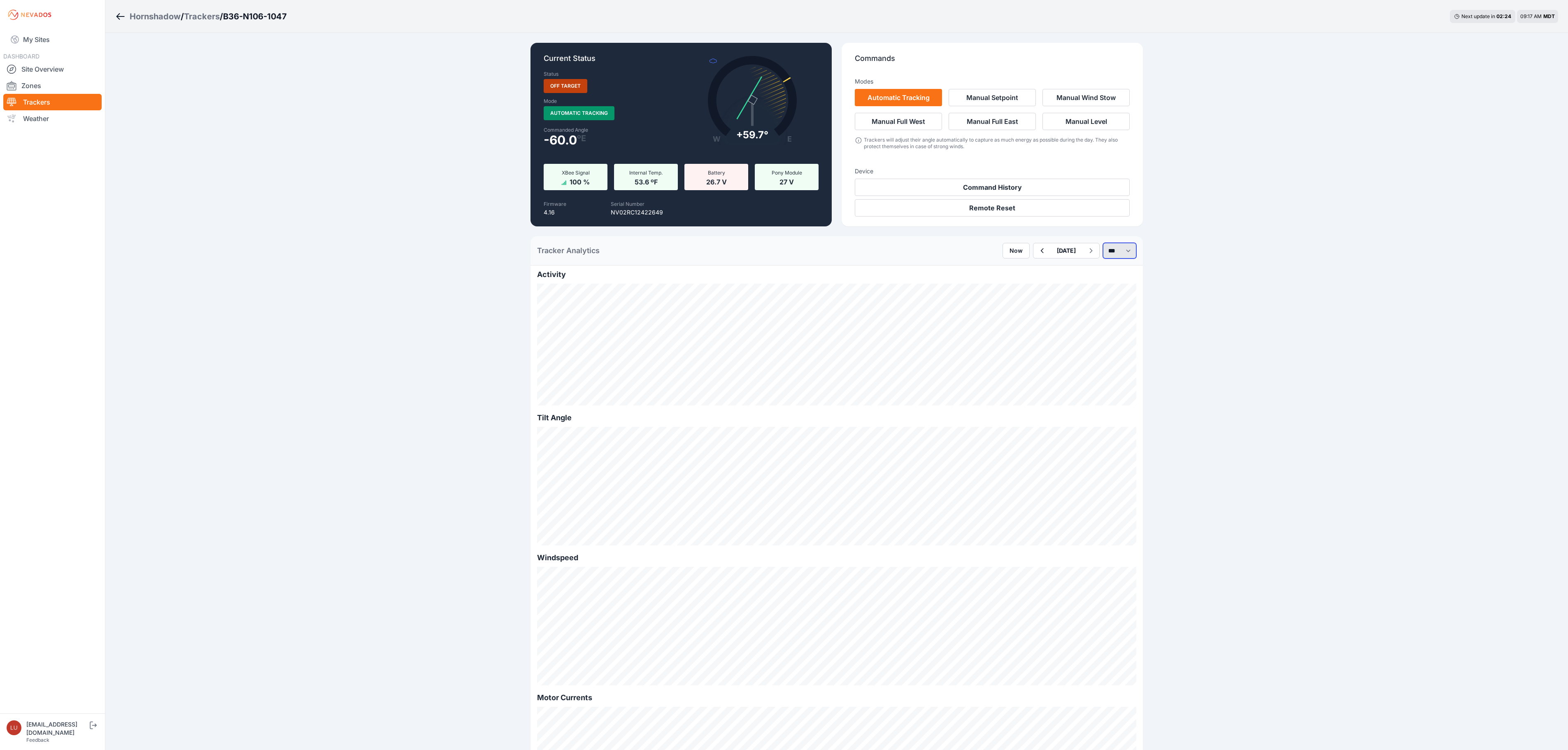
click at [1105, 252] on select "*** **** *****" at bounding box center [1120, 250] width 33 height 15
click at [1103, 243] on select "*** **** *****" at bounding box center [1120, 250] width 33 height 15
select select "******"
click at [1012, 250] on icon "button" at bounding box center [1017, 250] width 10 height 10
click at [1012, 250] on icon "button" at bounding box center [1017, 250] width 10 height 10
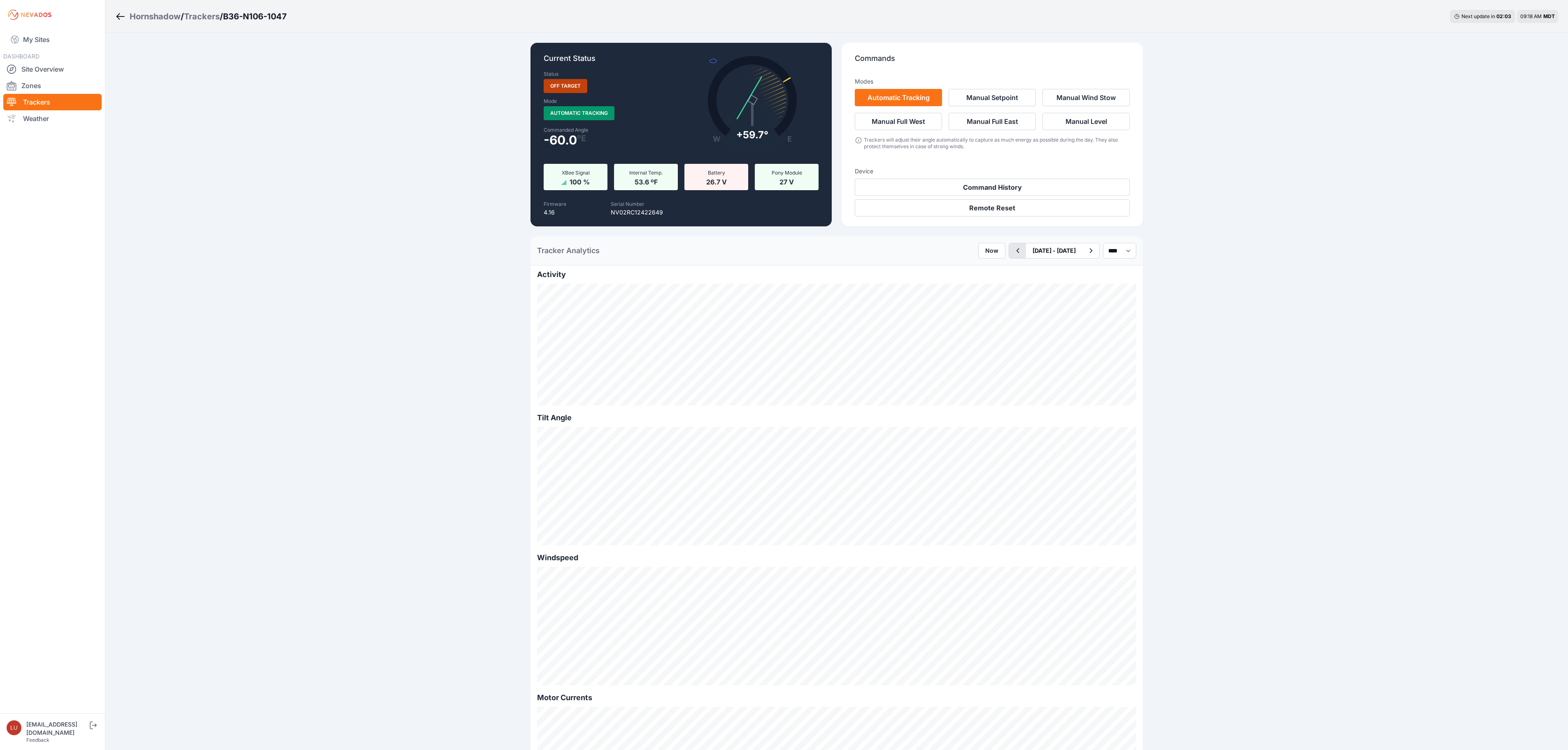
click at [1012, 253] on icon "button" at bounding box center [1017, 250] width 10 height 10
click at [1017, 253] on icon "button" at bounding box center [1018, 251] width 3 height 5
click at [1012, 253] on icon "button" at bounding box center [1017, 250] width 10 height 10
click at [1115, 252] on select "*** **** *****" at bounding box center [1120, 250] width 33 height 15
click at [1103, 243] on select "*** **** *****" at bounding box center [1120, 250] width 33 height 15
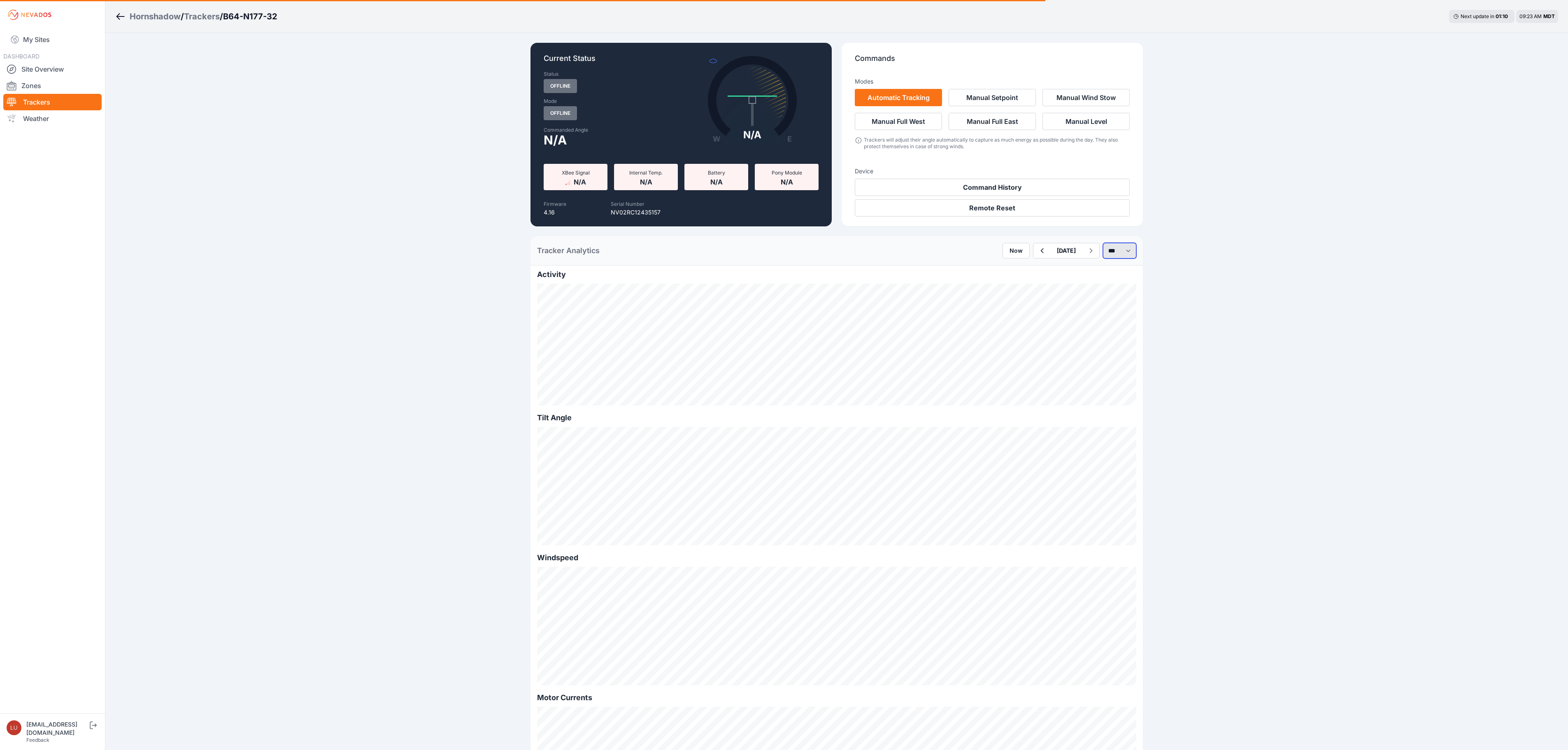
select select "******"
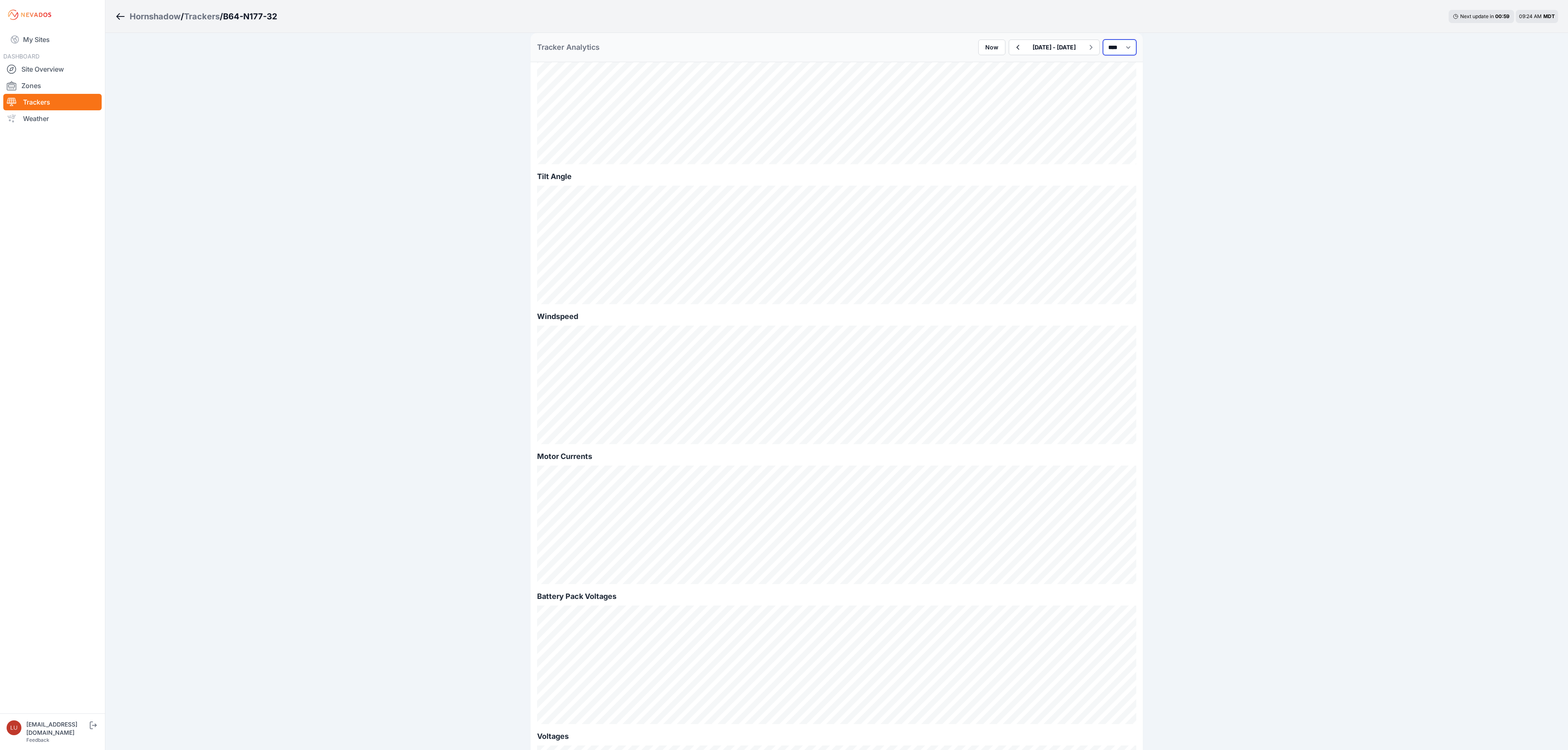
scroll to position [212, 0]
click at [1012, 50] on icon "button" at bounding box center [1017, 47] width 10 height 10
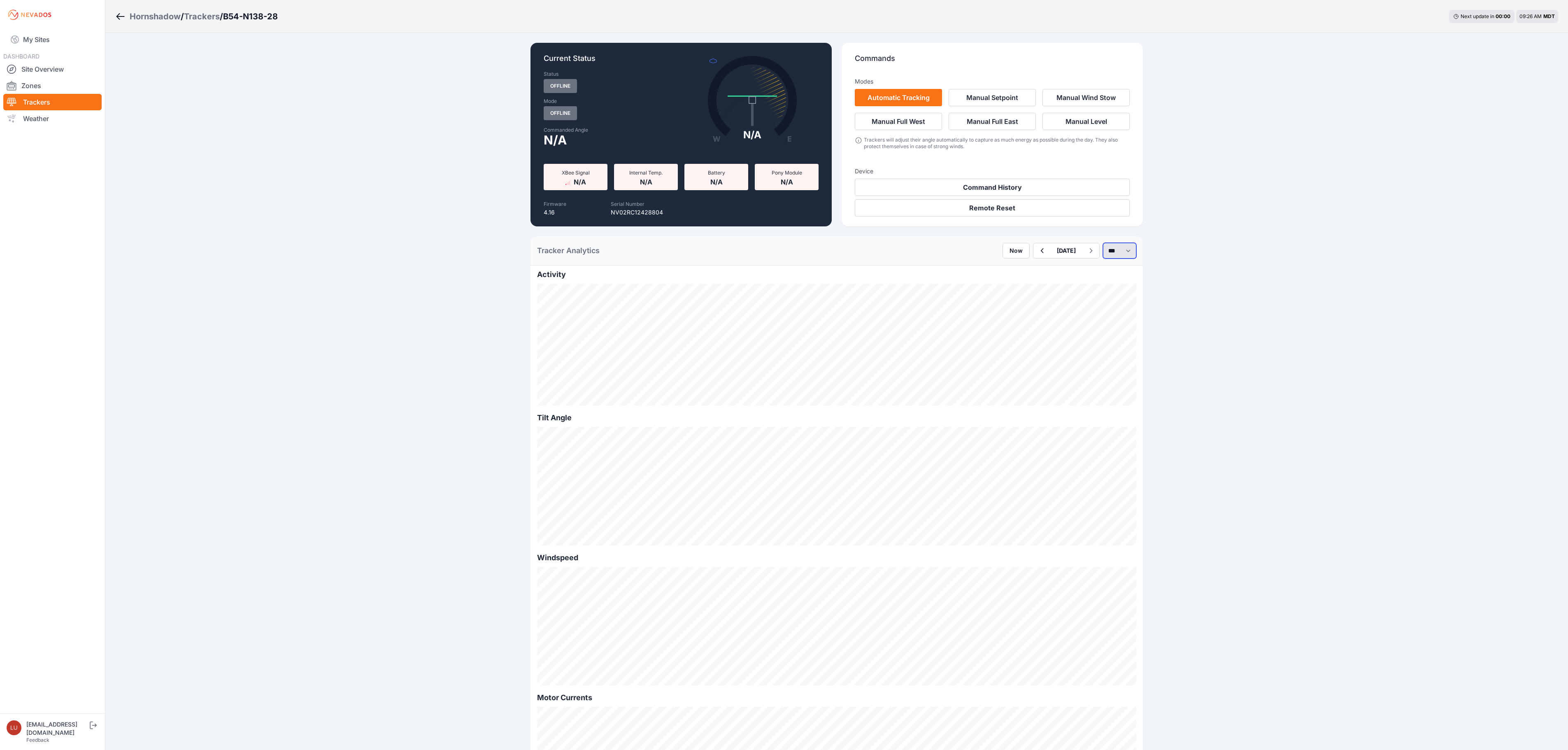
click at [1121, 252] on select "*** **** *****" at bounding box center [1120, 250] width 33 height 15
click at [1103, 243] on select "*** **** *****" at bounding box center [1120, 250] width 33 height 15
select select "******"
click at [1012, 255] on icon "button" at bounding box center [1017, 250] width 10 height 10
click at [1009, 253] on button "button" at bounding box center [1018, 250] width 17 height 15
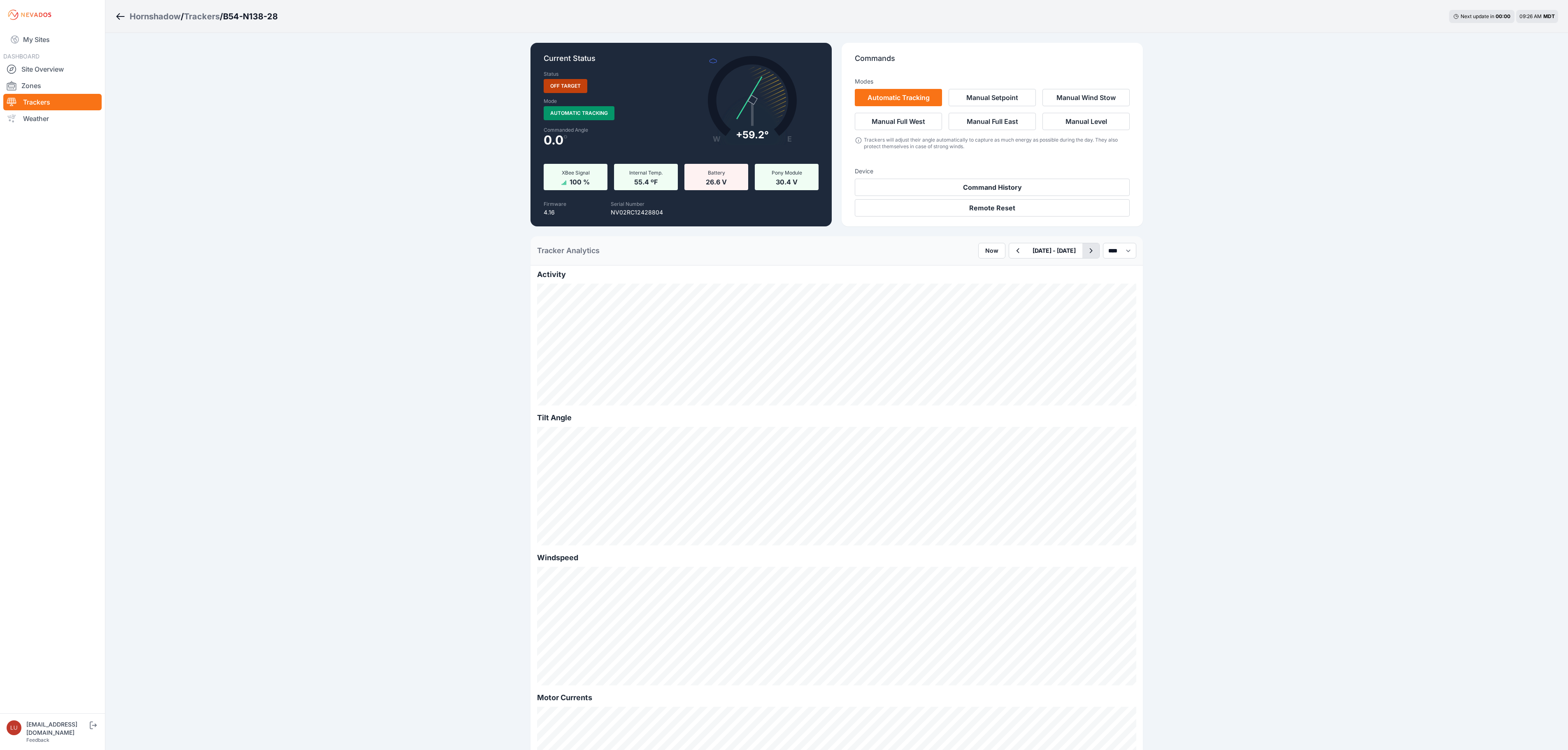
click at [1082, 253] on button "button" at bounding box center [1091, 250] width 17 height 15
click at [1009, 247] on button "button" at bounding box center [1018, 250] width 17 height 15
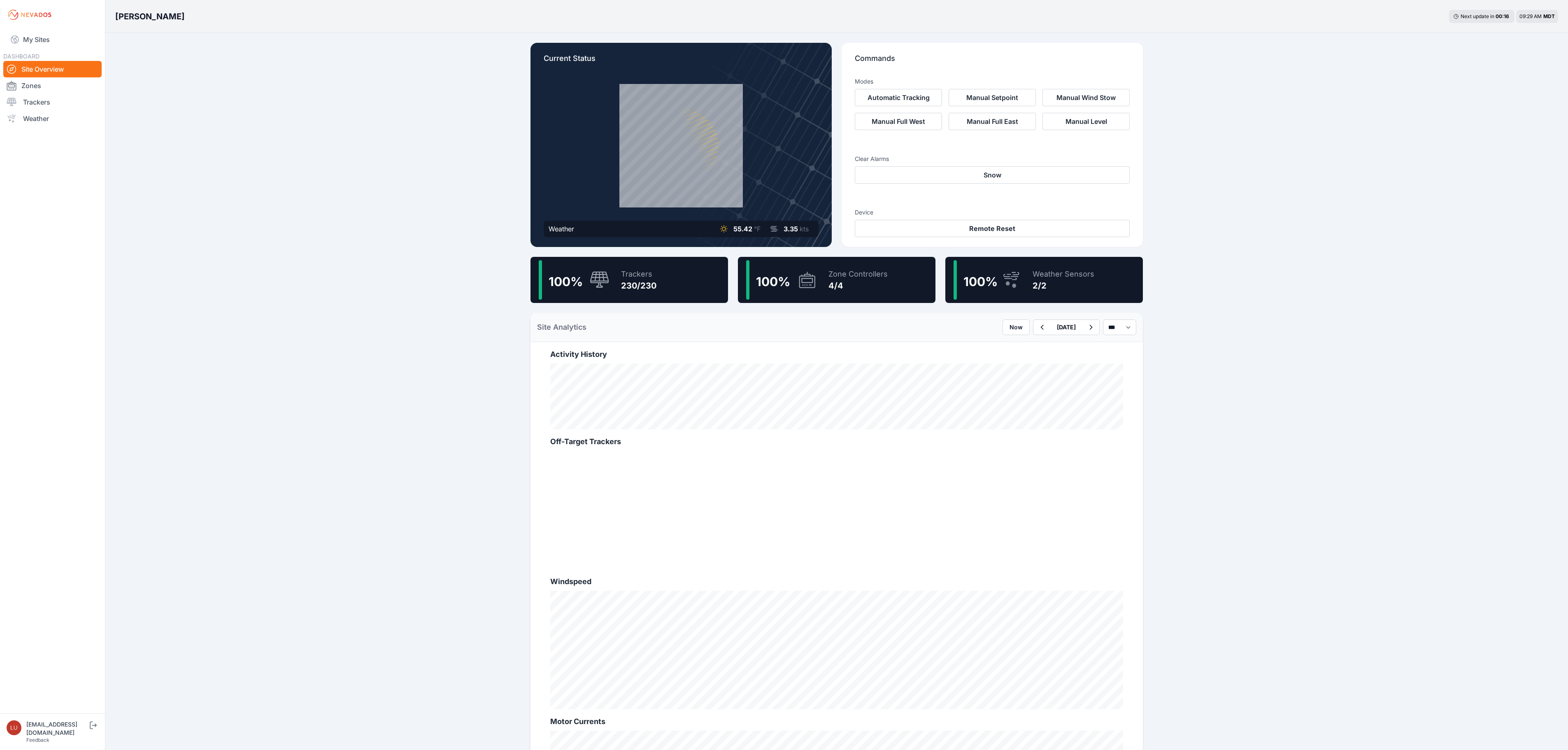
click at [662, 285] on div "100 % Trackers 230/230" at bounding box center [629, 280] width 198 height 46
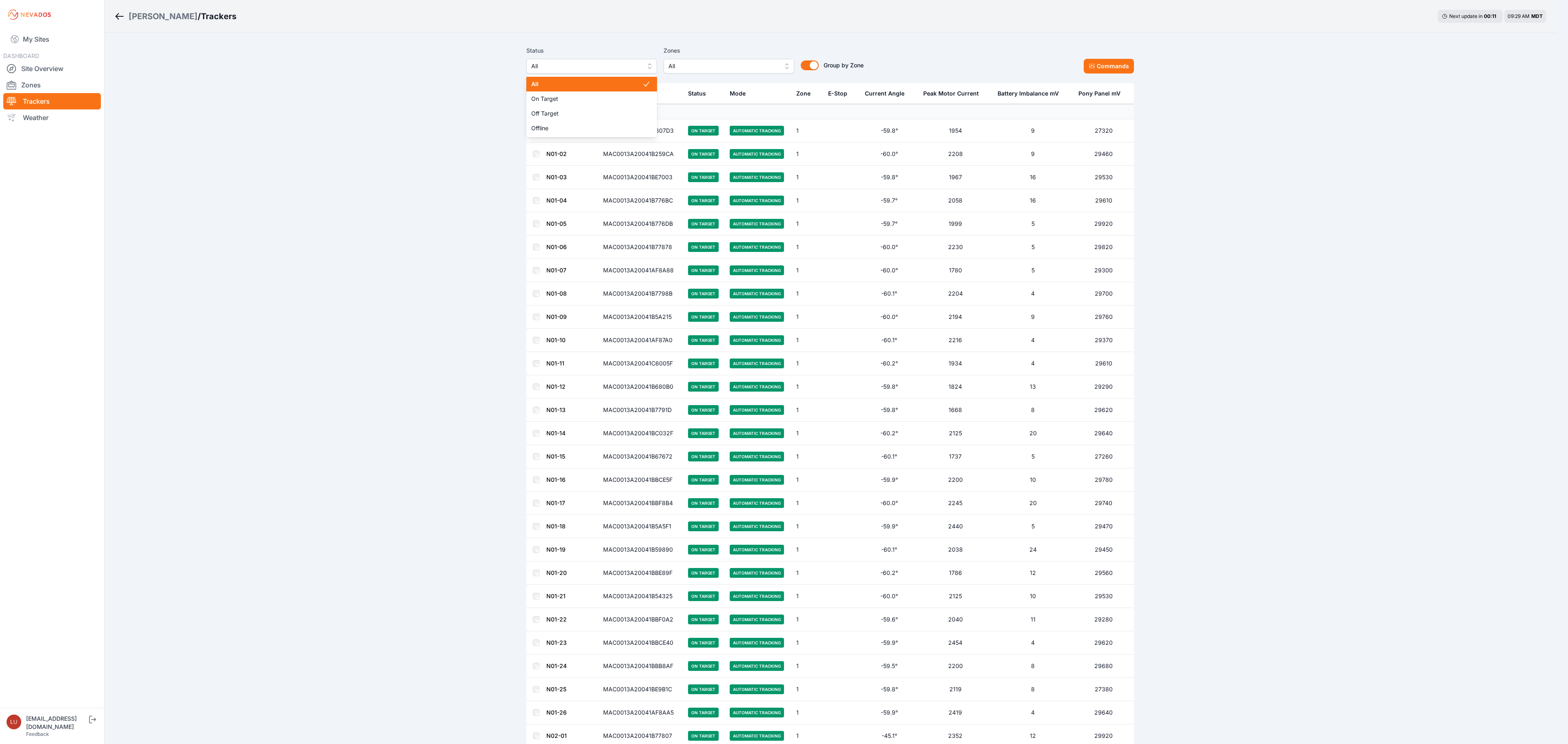
click at [590, 65] on span "All" at bounding box center [586, 66] width 110 height 10
click at [562, 113] on span "Off Target" at bounding box center [587, 113] width 111 height 8
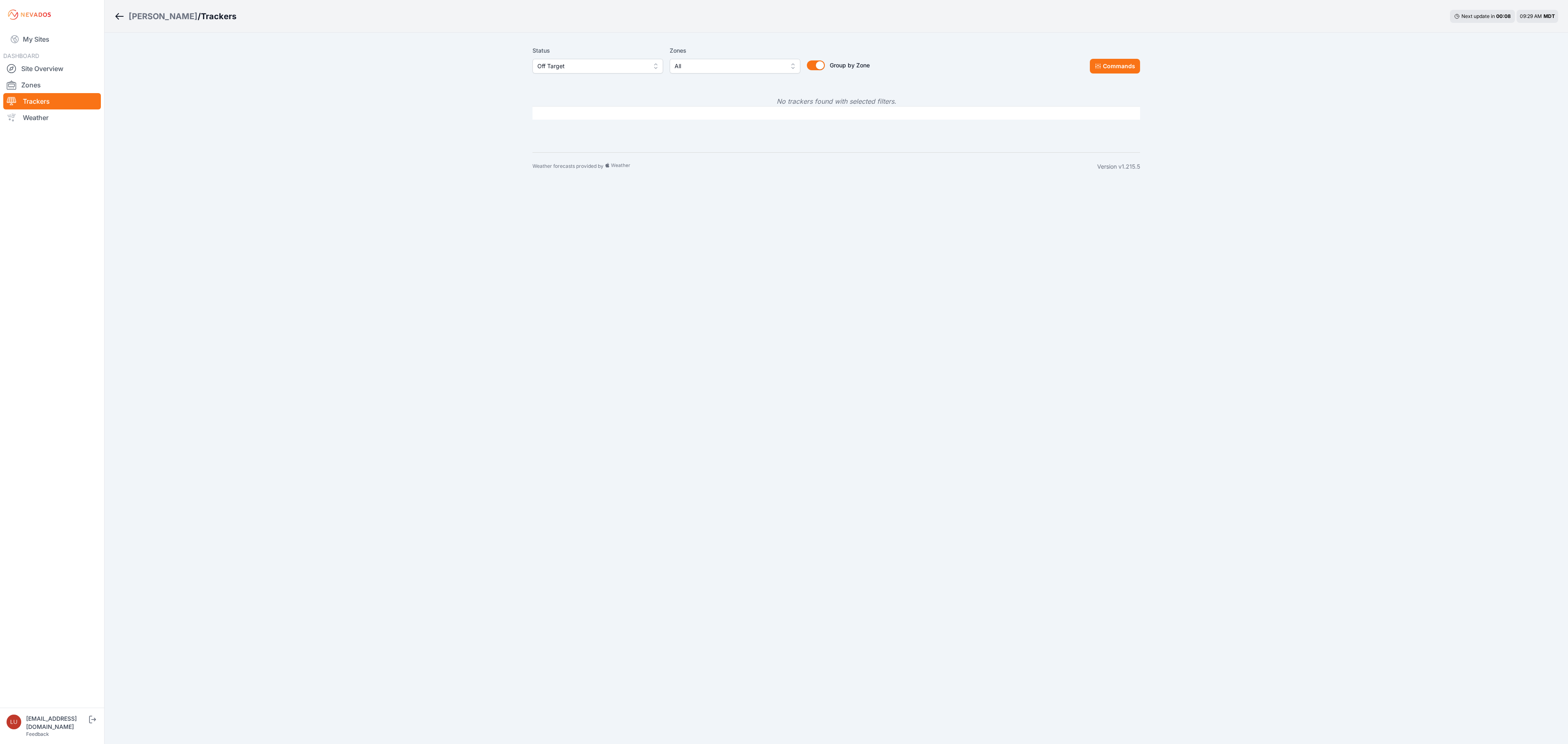
click at [586, 68] on span "Off Target" at bounding box center [592, 66] width 110 height 10
click at [163, 19] on div "[PERSON_NAME] / Trackers Next update in 00 : 02 09:29 AM MDT Status Off Target …" at bounding box center [784, 90] width 1568 height 181
click at [163, 19] on div "[PERSON_NAME]" at bounding box center [163, 16] width 69 height 12
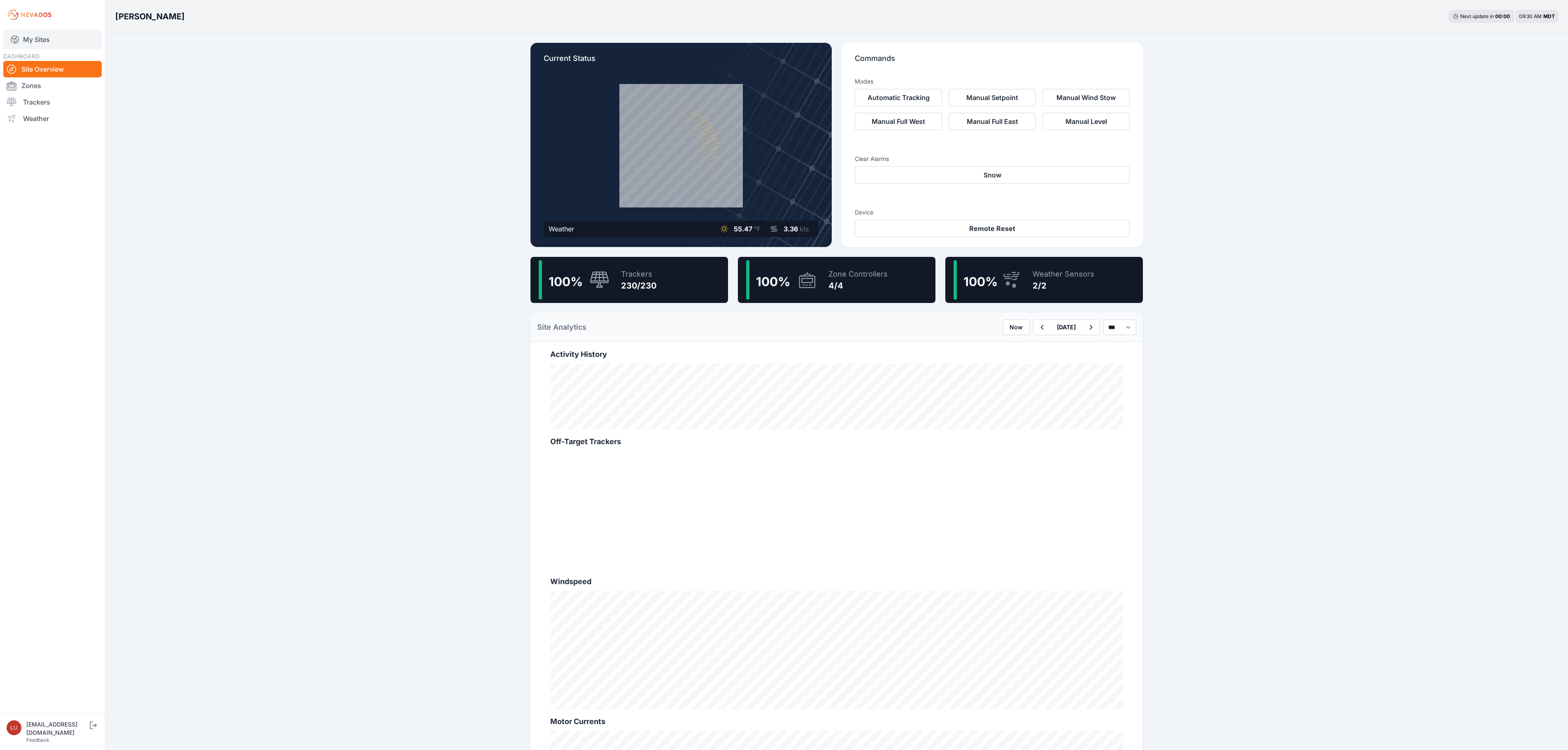
click at [60, 38] on link "My Sites" at bounding box center [52, 39] width 98 height 20
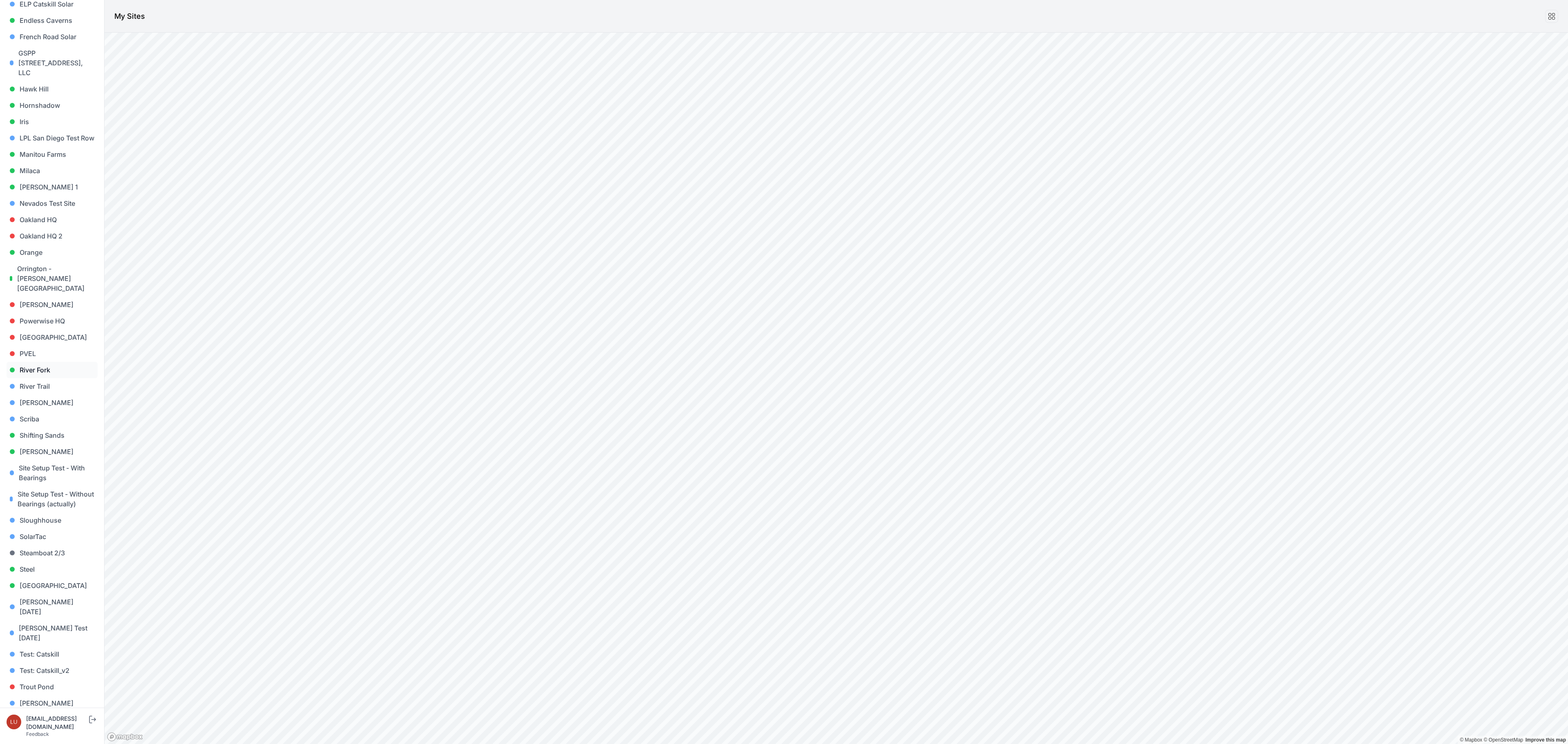
scroll to position [418, 0]
click at [59, 507] on link "Sloughhouse" at bounding box center [52, 514] width 91 height 16
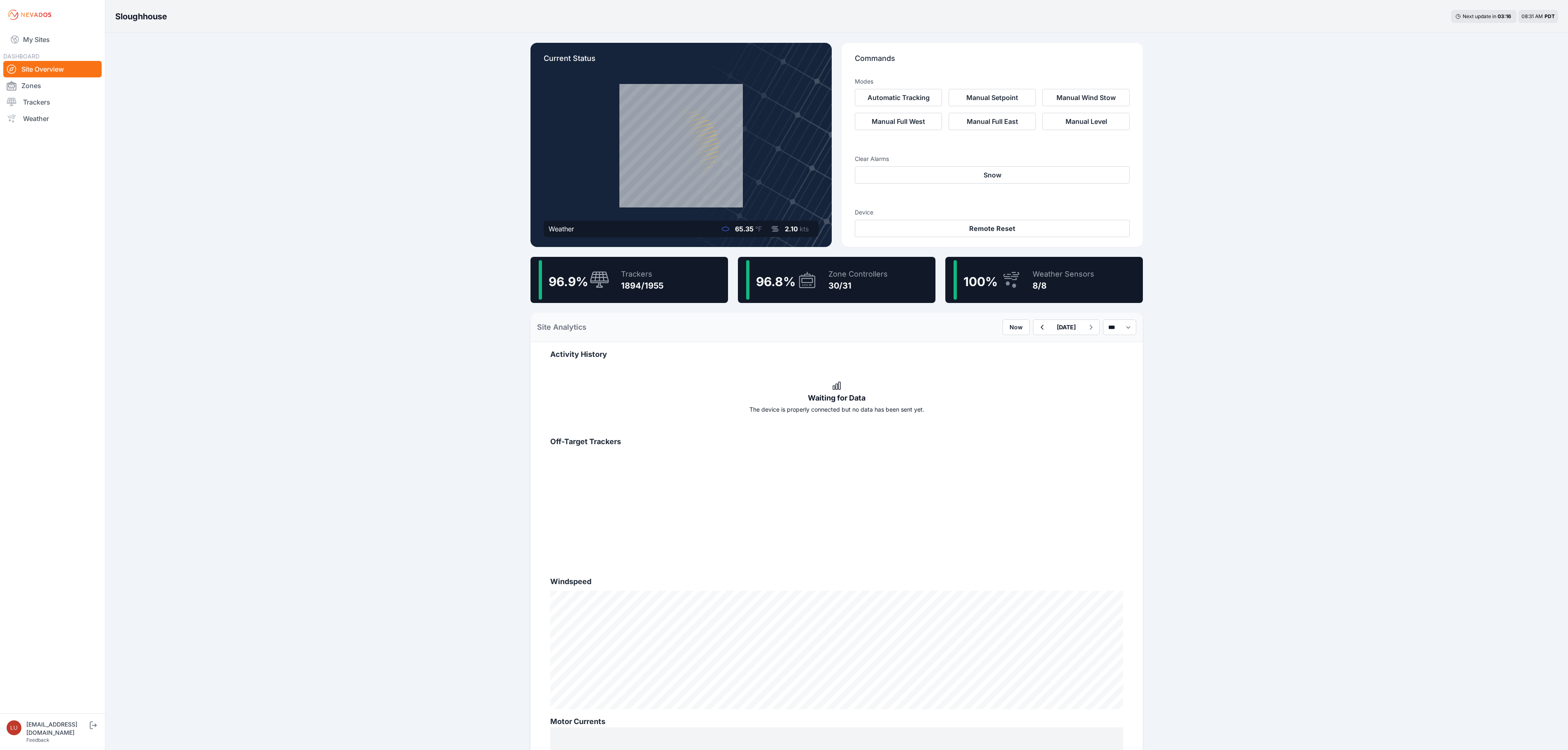
click at [881, 287] on div "30/31" at bounding box center [858, 285] width 60 height 12
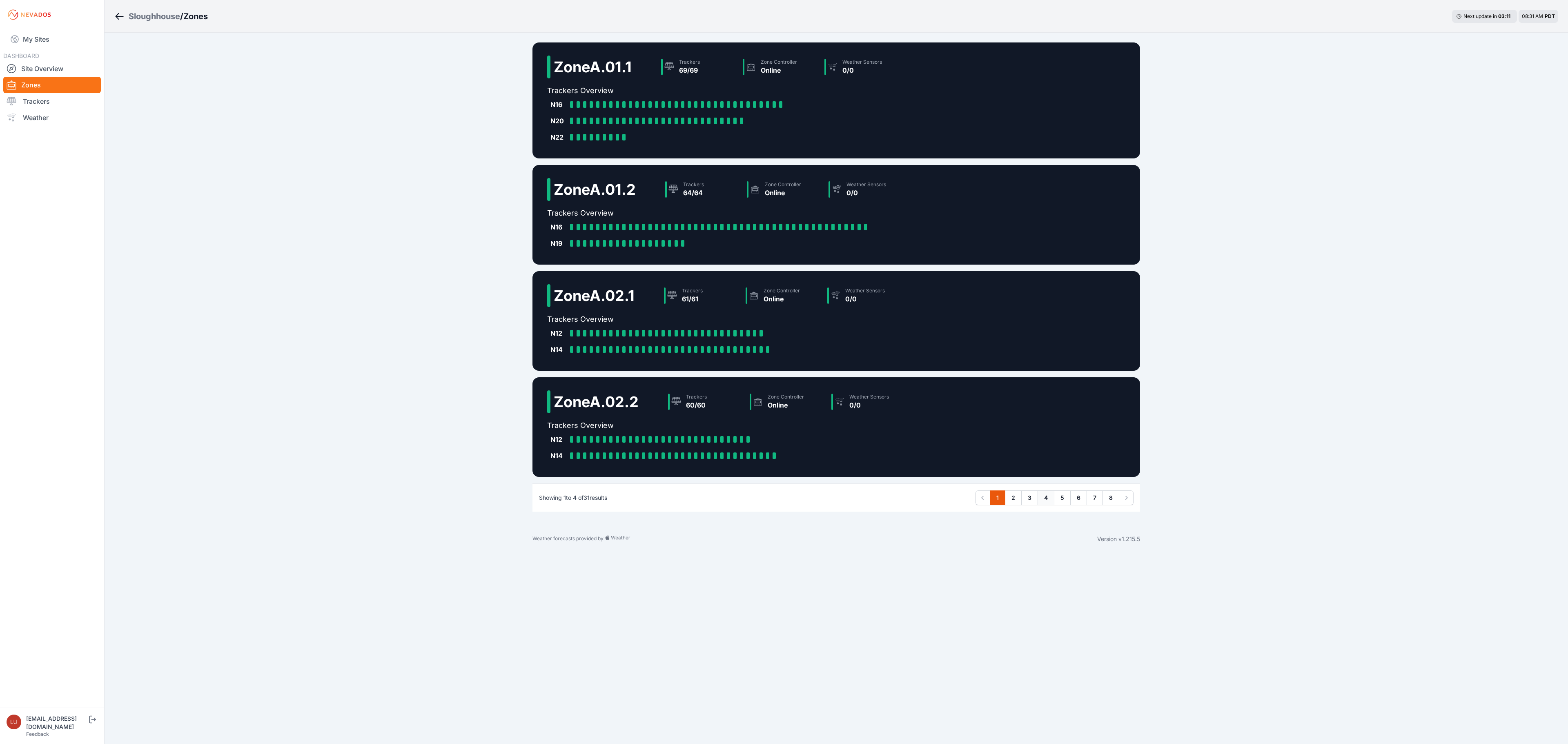
click at [1046, 497] on link "4" at bounding box center [1046, 498] width 17 height 15
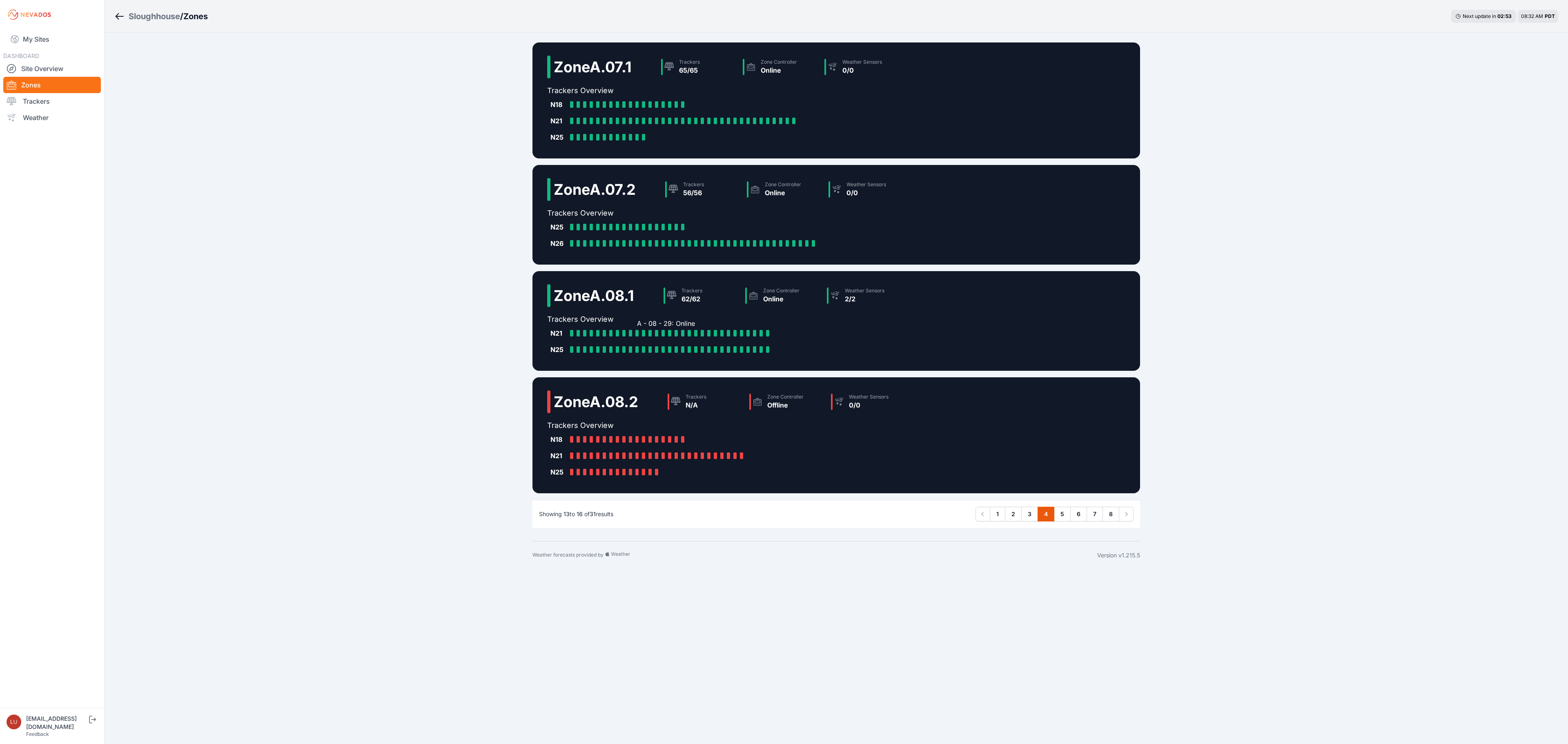
click at [637, 331] on div at bounding box center [637, 333] width 3 height 7
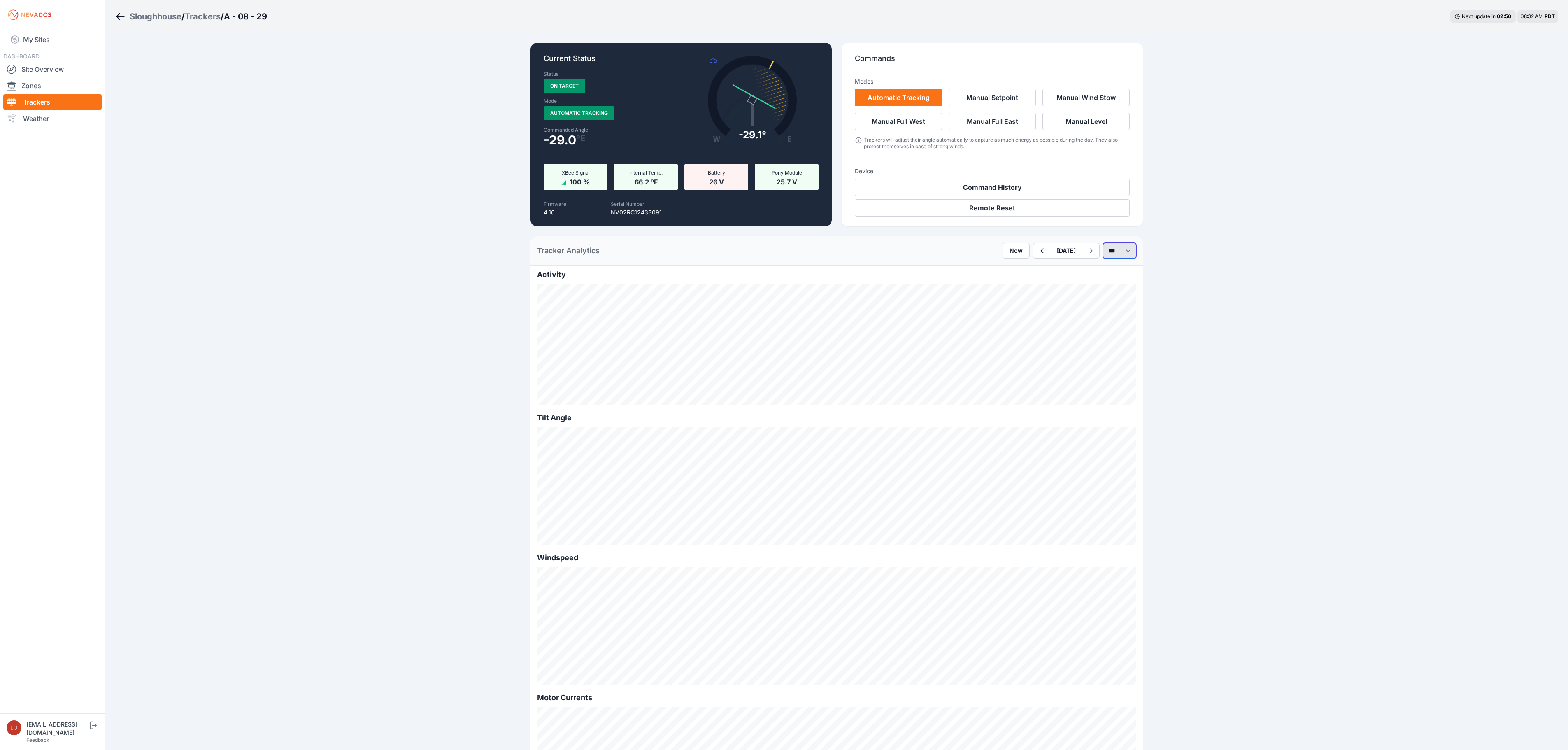
click at [1107, 258] on select "*** **** *****" at bounding box center [1120, 250] width 33 height 15
click at [1103, 243] on select "*** **** *****" at bounding box center [1120, 250] width 33 height 15
click at [1012, 255] on icon "button" at bounding box center [1017, 250] width 10 height 10
click at [441, 357] on div "Sloughhouse / Trackers / A - 08 - 29 Next update in 02 : 27 08:32 AM PDT Curren…" at bounding box center [784, 645] width 1568 height 1290
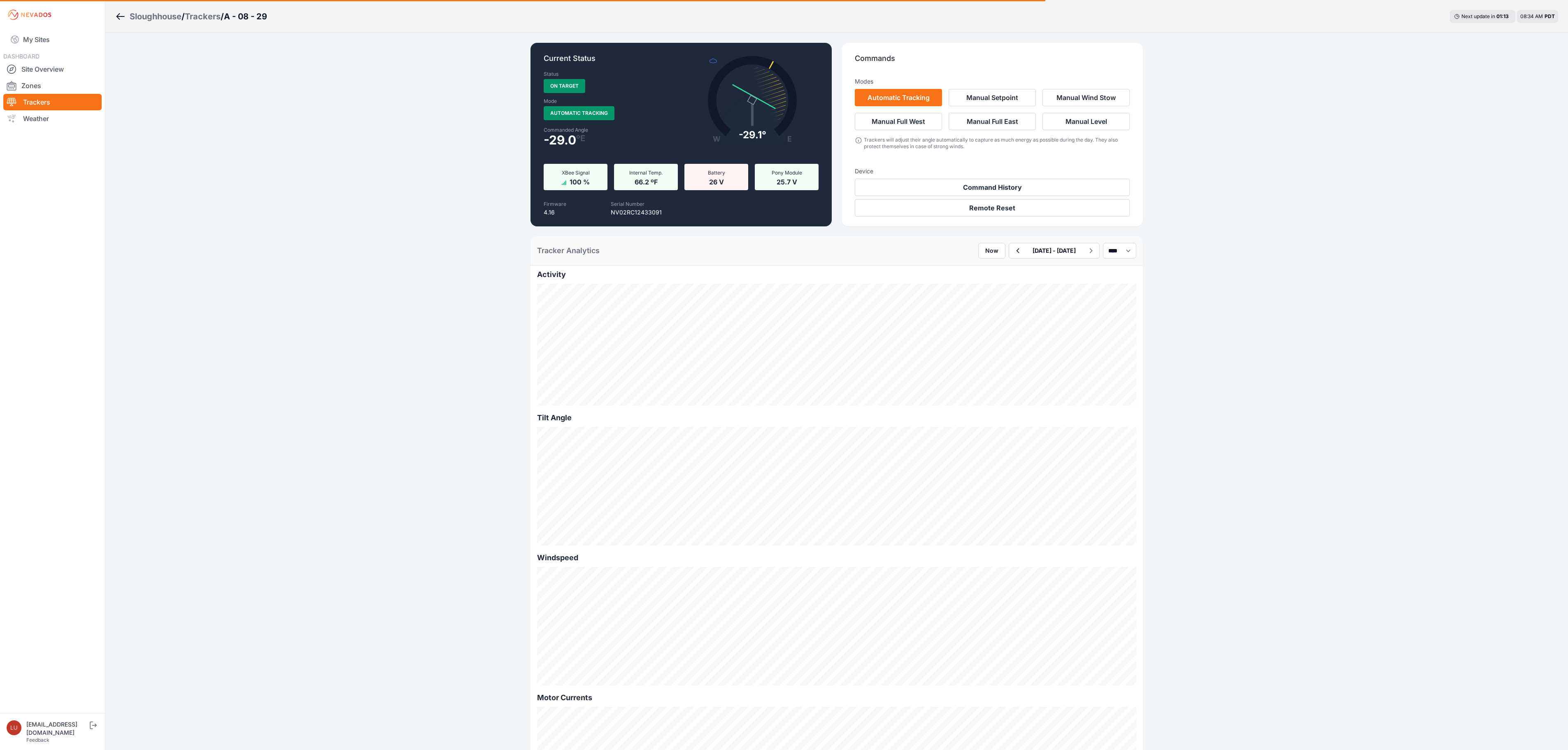
select select "*****"
